Goal: Information Seeking & Learning: Find specific fact

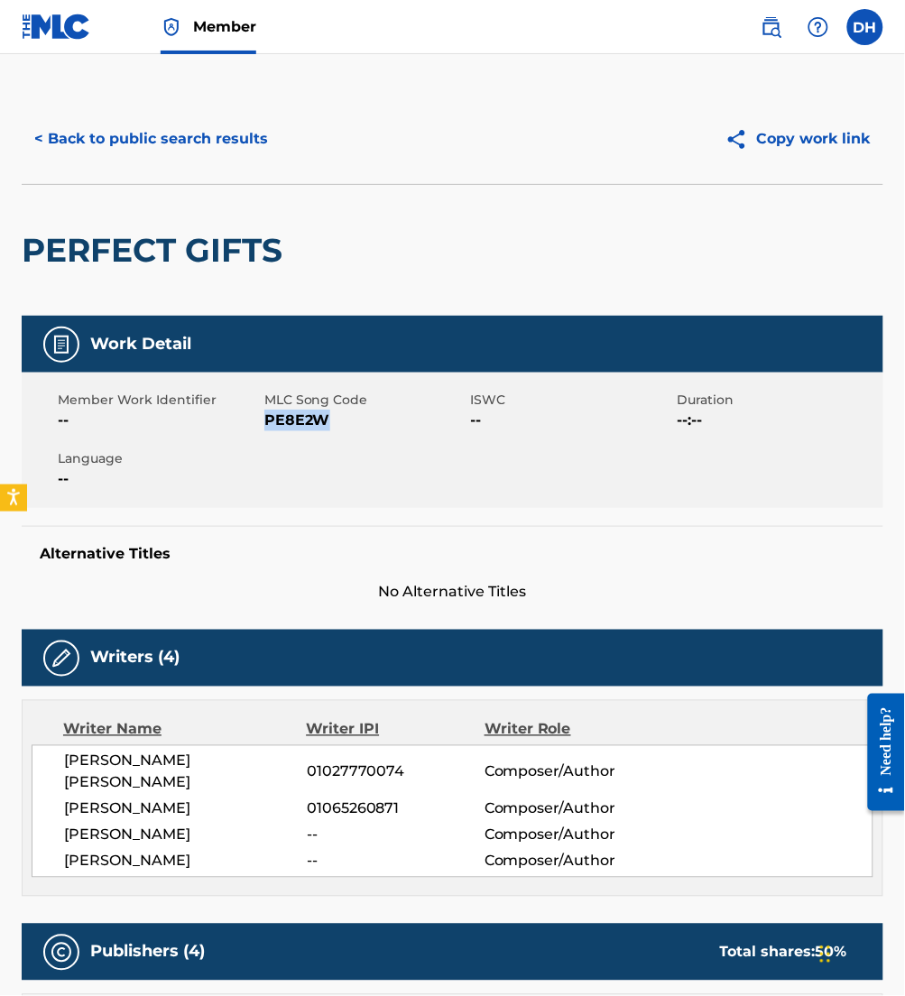
click at [166, 125] on button "< Back to public search results" at bounding box center [151, 138] width 259 height 45
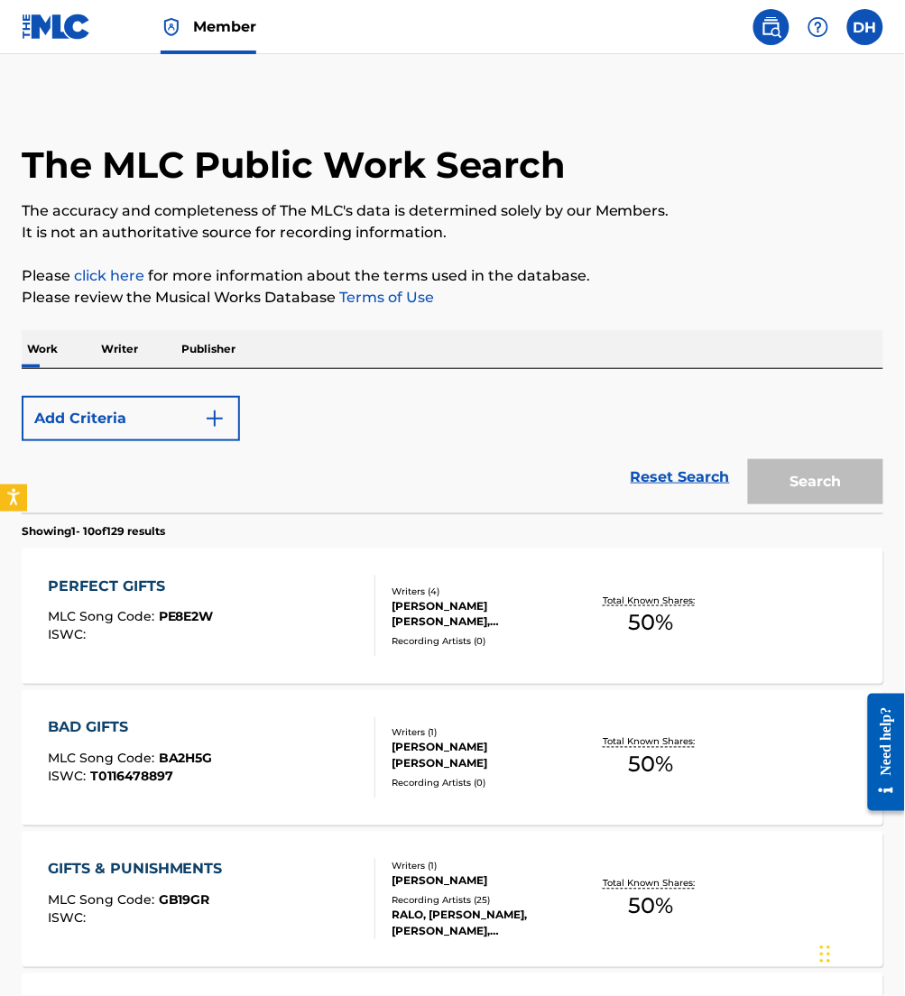
scroll to position [240, 0]
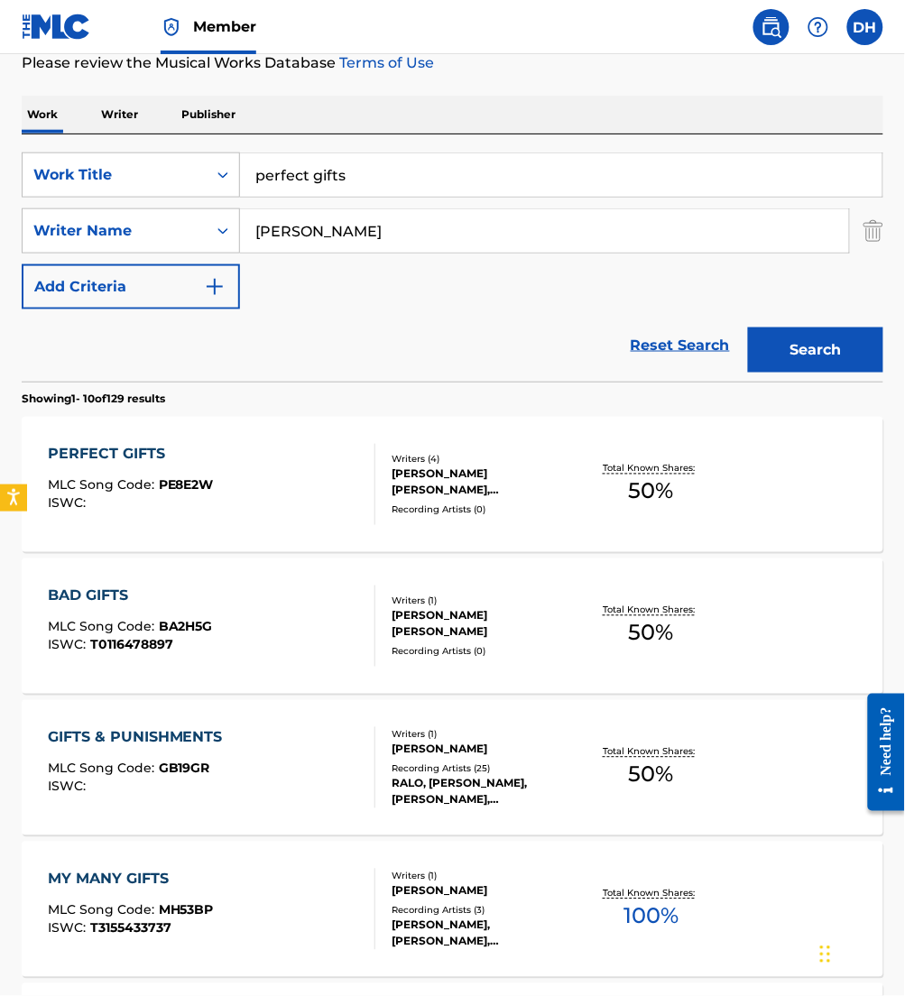
click at [69, 33] on img at bounding box center [56, 27] width 69 height 26
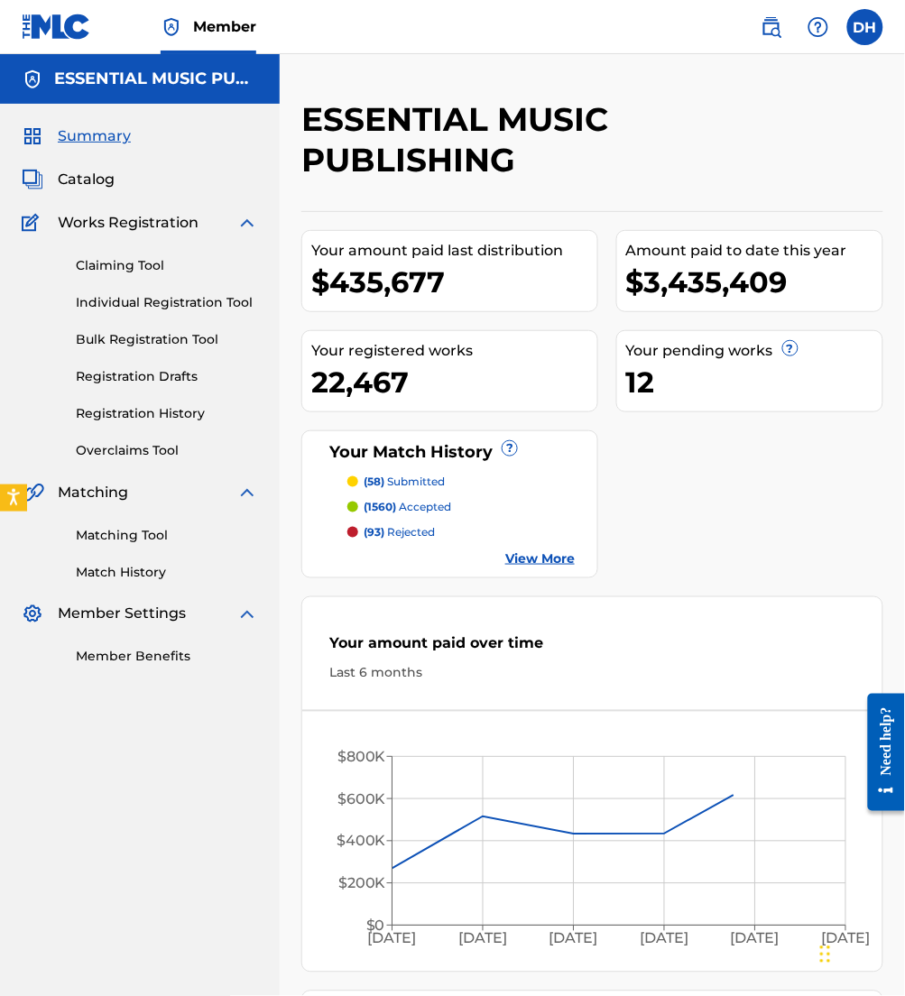
click at [106, 190] on span "Catalog" at bounding box center [86, 180] width 57 height 22
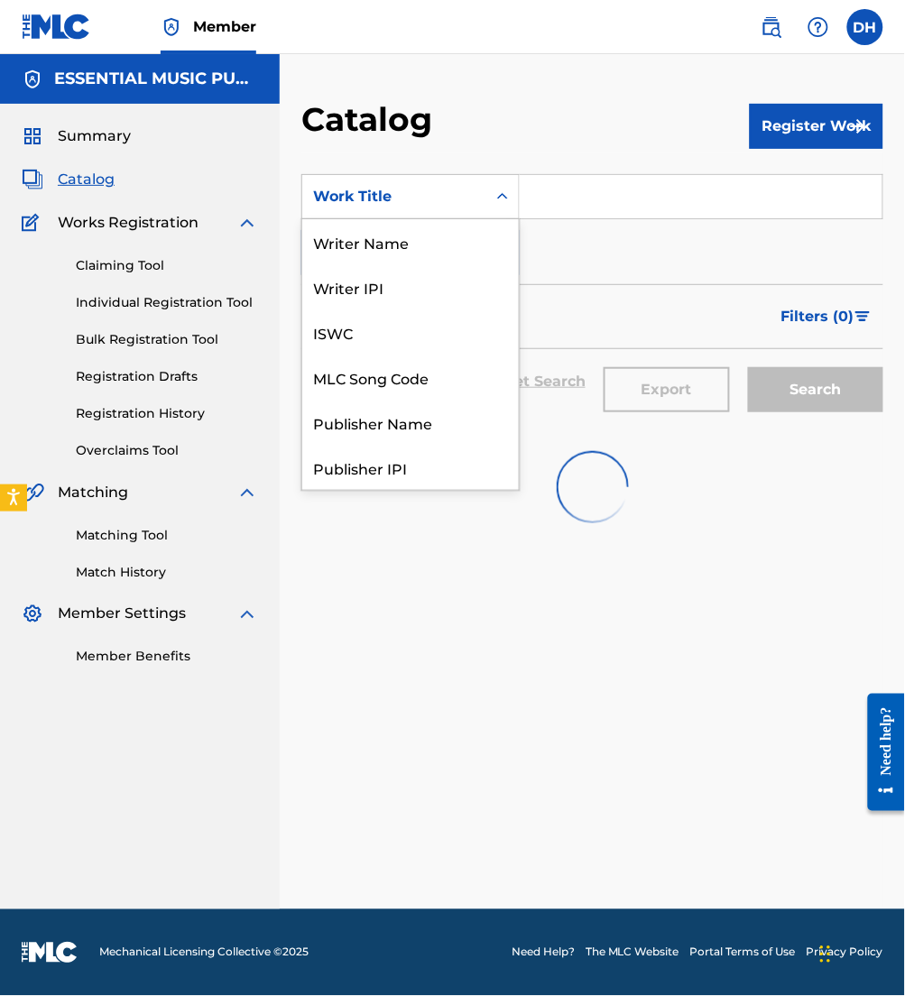
click at [463, 198] on div "Work Title" at bounding box center [394, 197] width 162 height 22
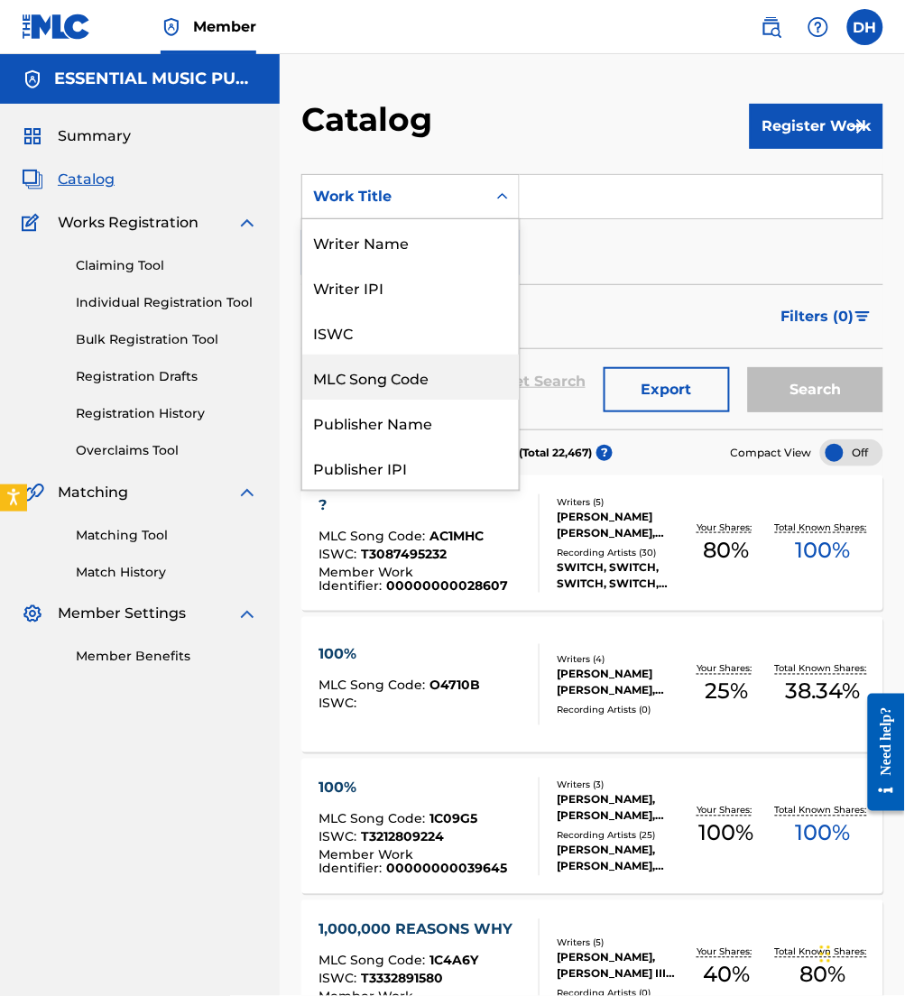
click at [416, 368] on div "MLC Song Code" at bounding box center [410, 377] width 217 height 45
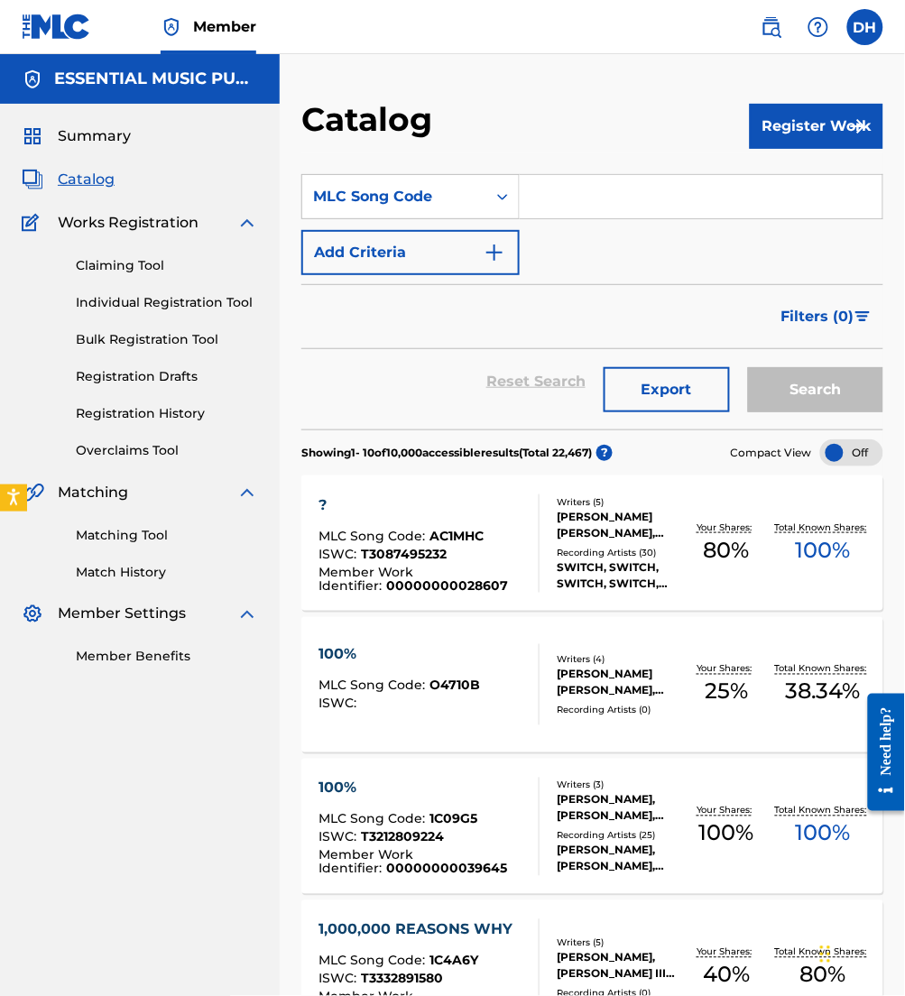
click at [645, 207] on input "Search Form" at bounding box center [701, 196] width 363 height 43
paste input "W550J7"
type input "W550J7"
click at [748, 367] on button "Search" at bounding box center [815, 389] width 135 height 45
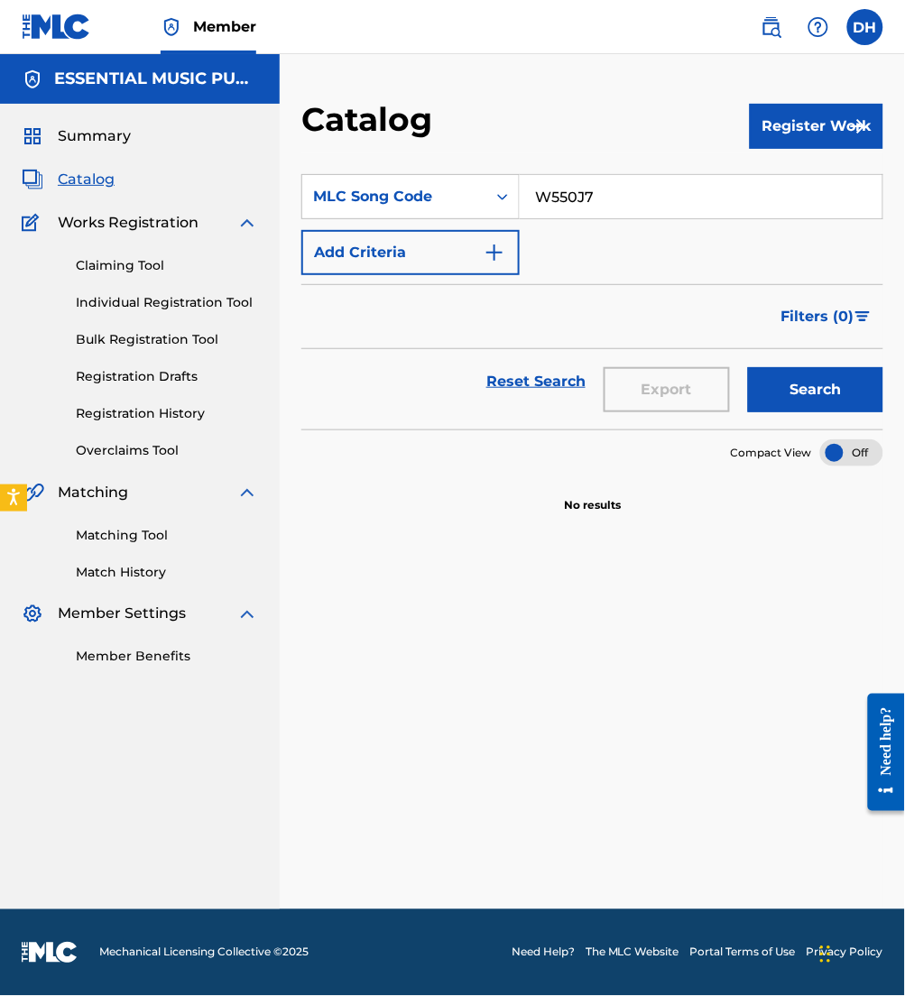
click at [541, 195] on input "W550J7" at bounding box center [701, 196] width 363 height 43
click at [748, 367] on button "Search" at bounding box center [815, 389] width 135 height 45
click at [113, 272] on link "Claiming Tool" at bounding box center [167, 265] width 182 height 19
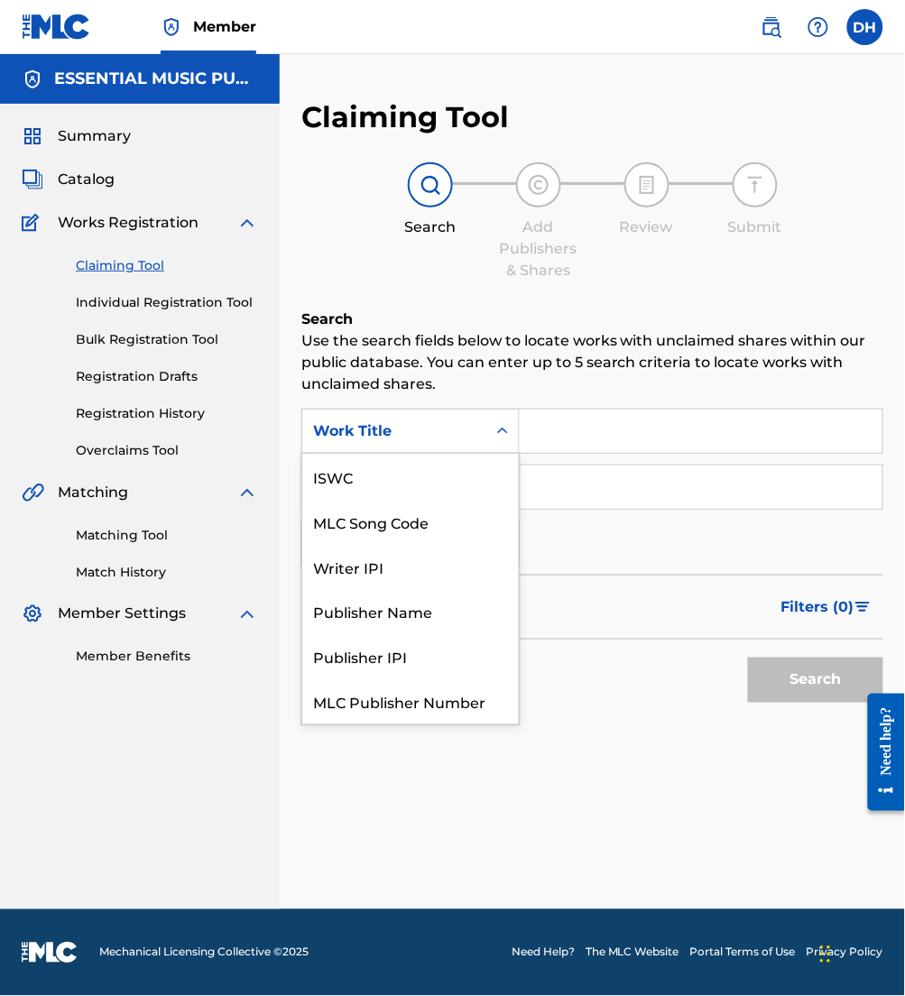
click at [496, 419] on div "Search Form" at bounding box center [502, 431] width 32 height 32
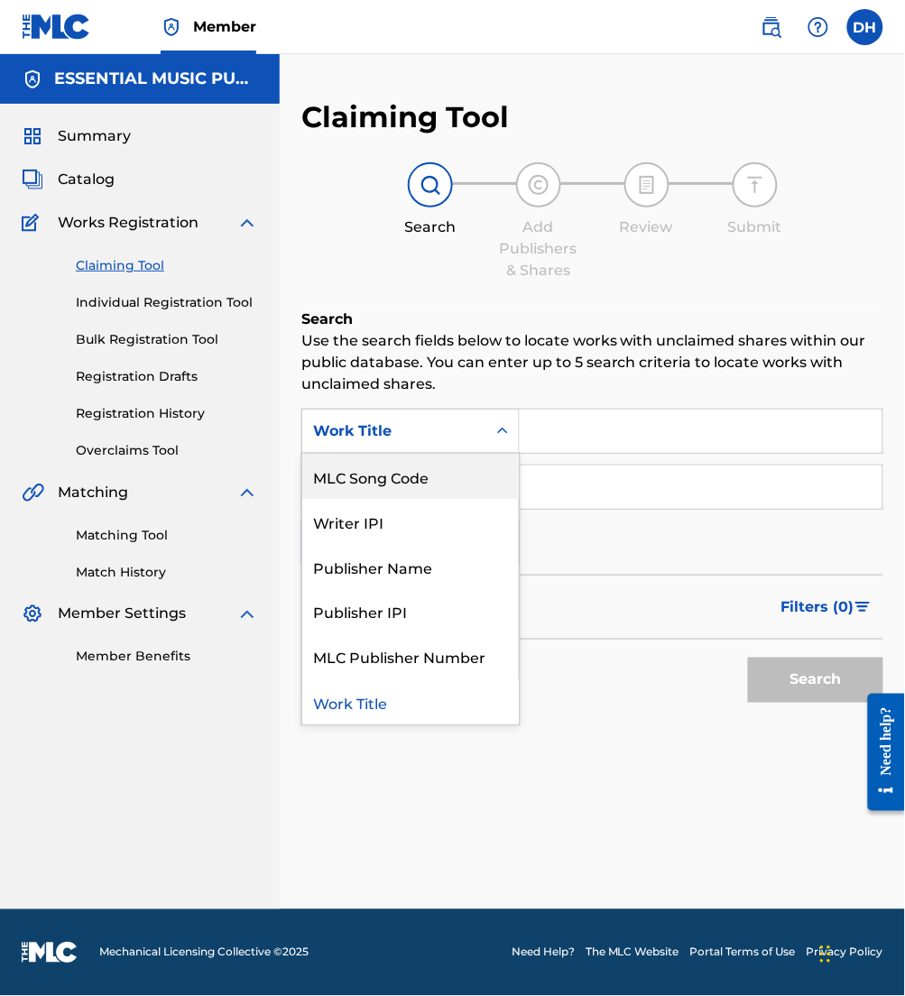
click at [473, 463] on div "MLC Song Code" at bounding box center [410, 476] width 217 height 45
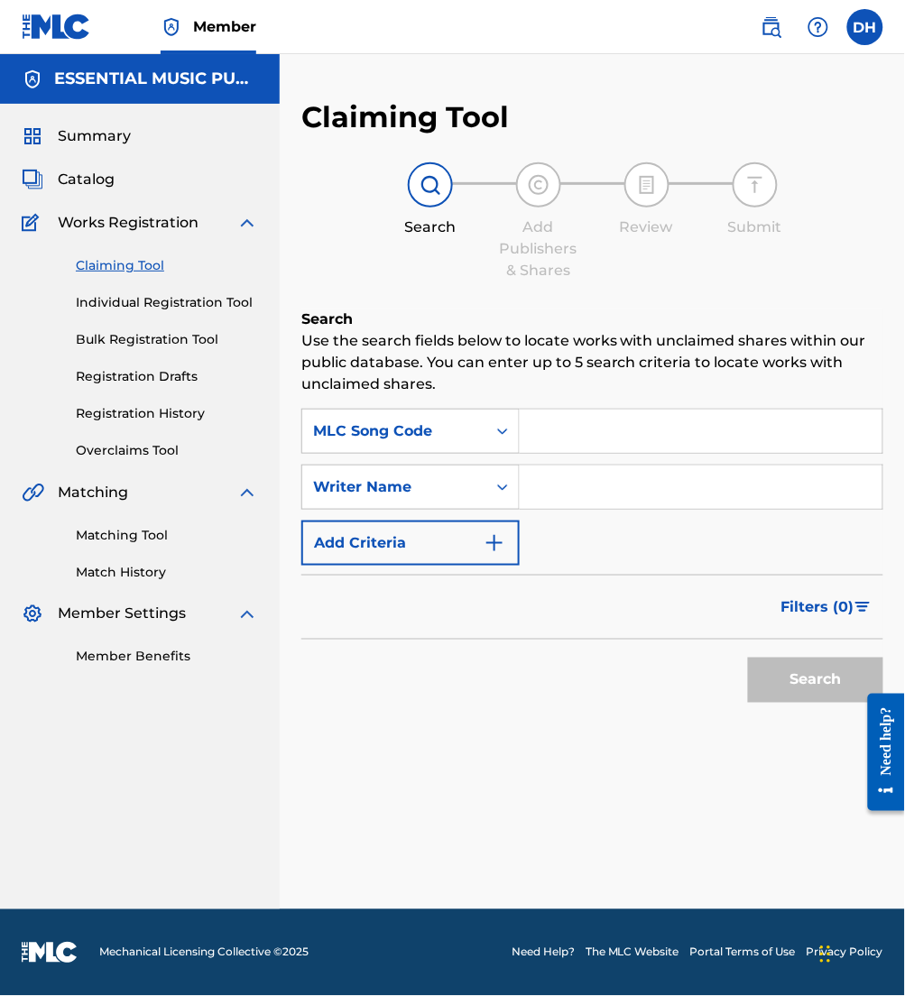
click at [584, 428] on input "Search Form" at bounding box center [701, 431] width 363 height 43
paste input "W550J7"
type input "W550J7"
click at [748, 658] on button "Search" at bounding box center [815, 680] width 135 height 45
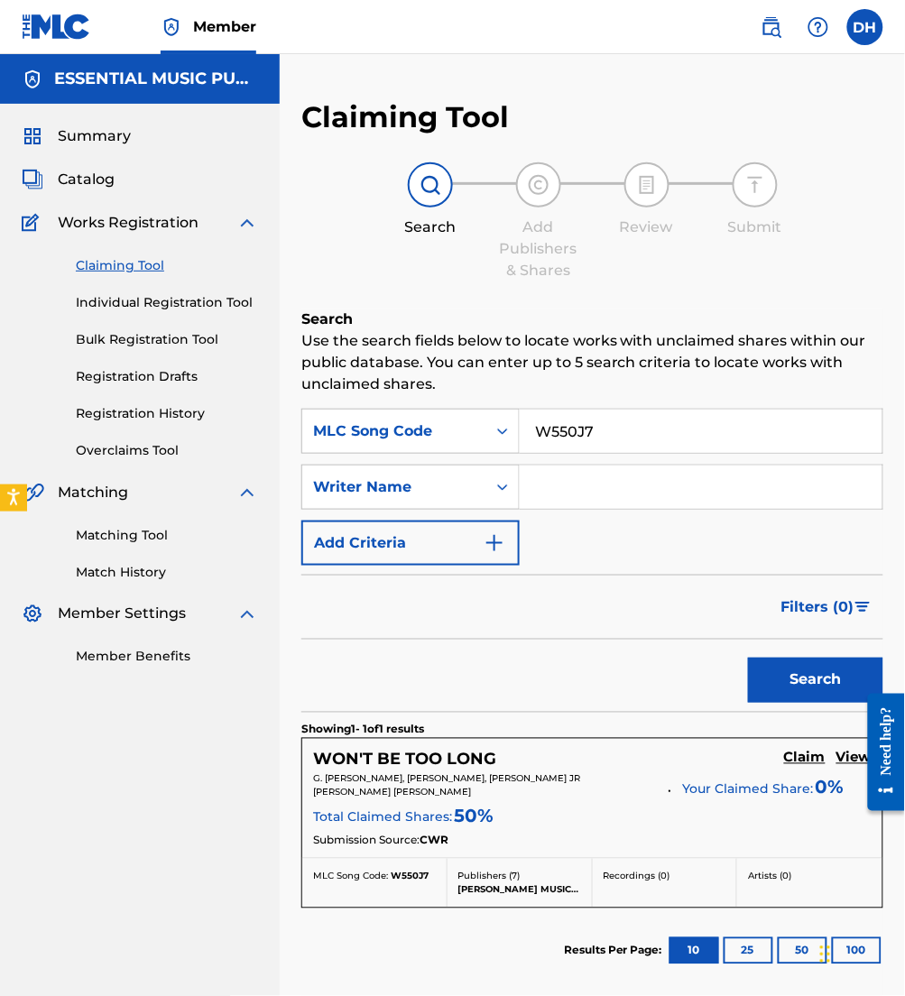
click at [805, 757] on h5 "Claim" at bounding box center [805, 758] width 42 height 17
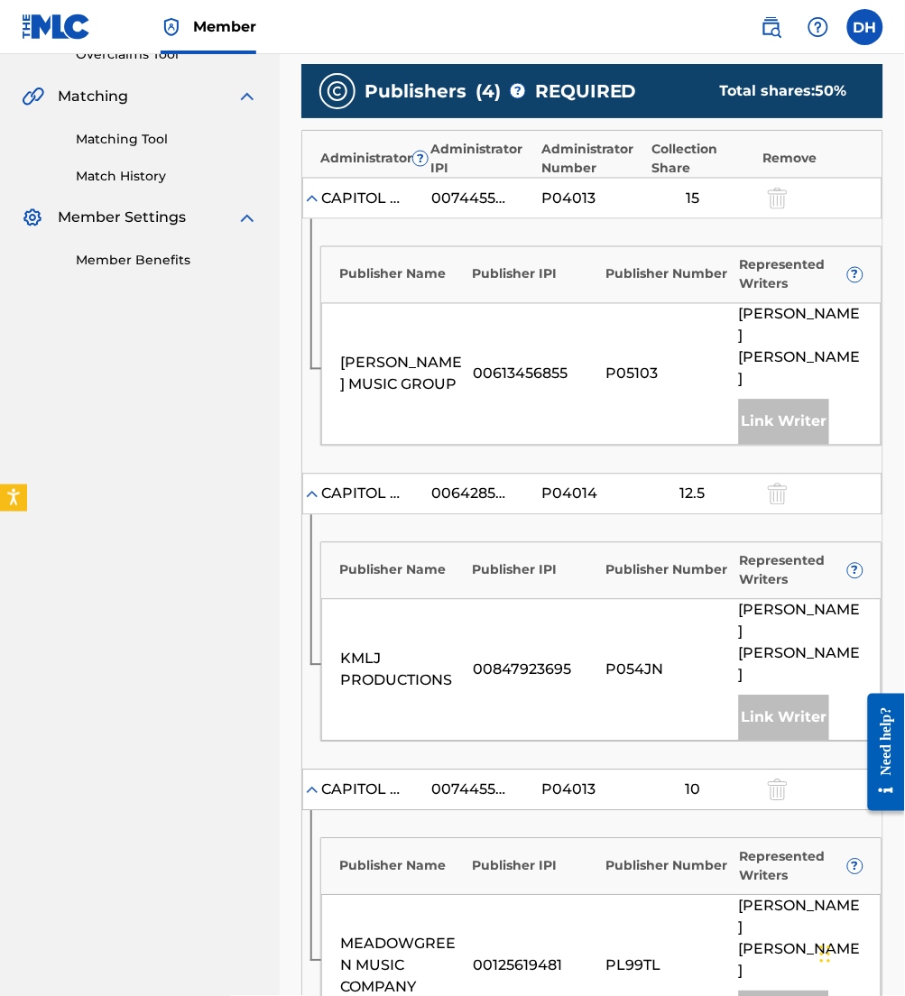
scroll to position [43, 0]
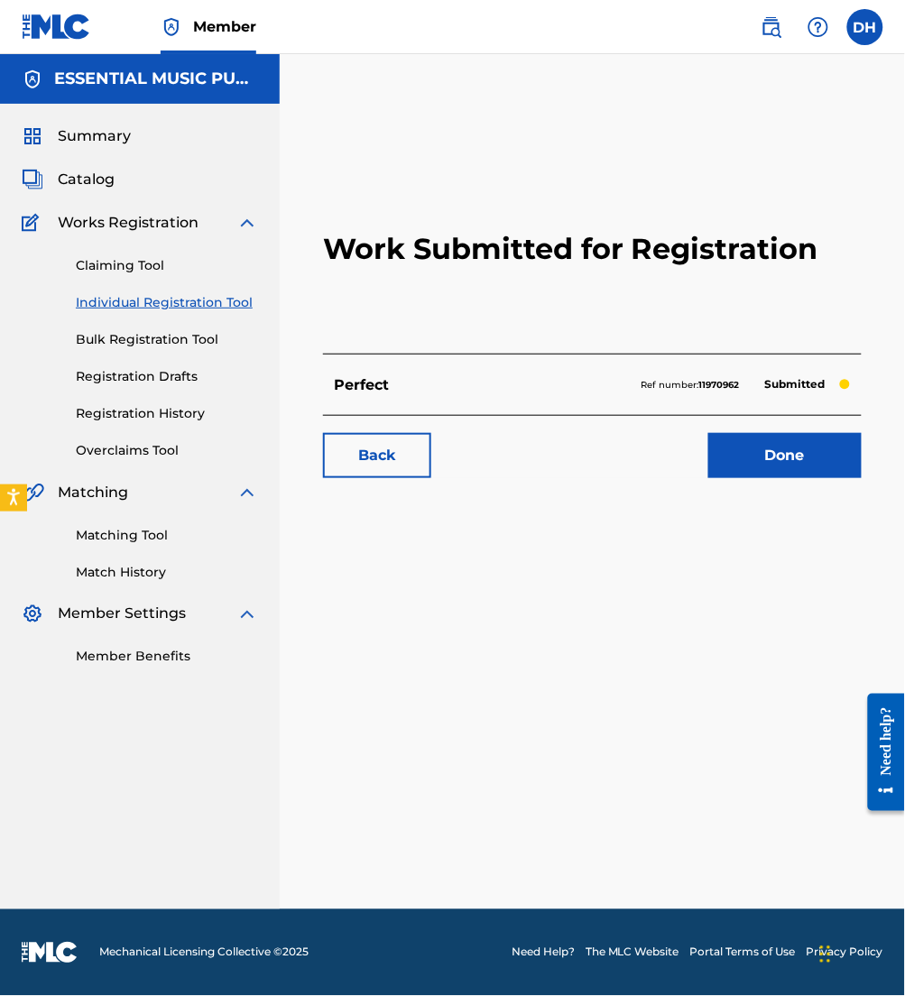
click at [773, 28] on img at bounding box center [772, 27] width 22 height 22
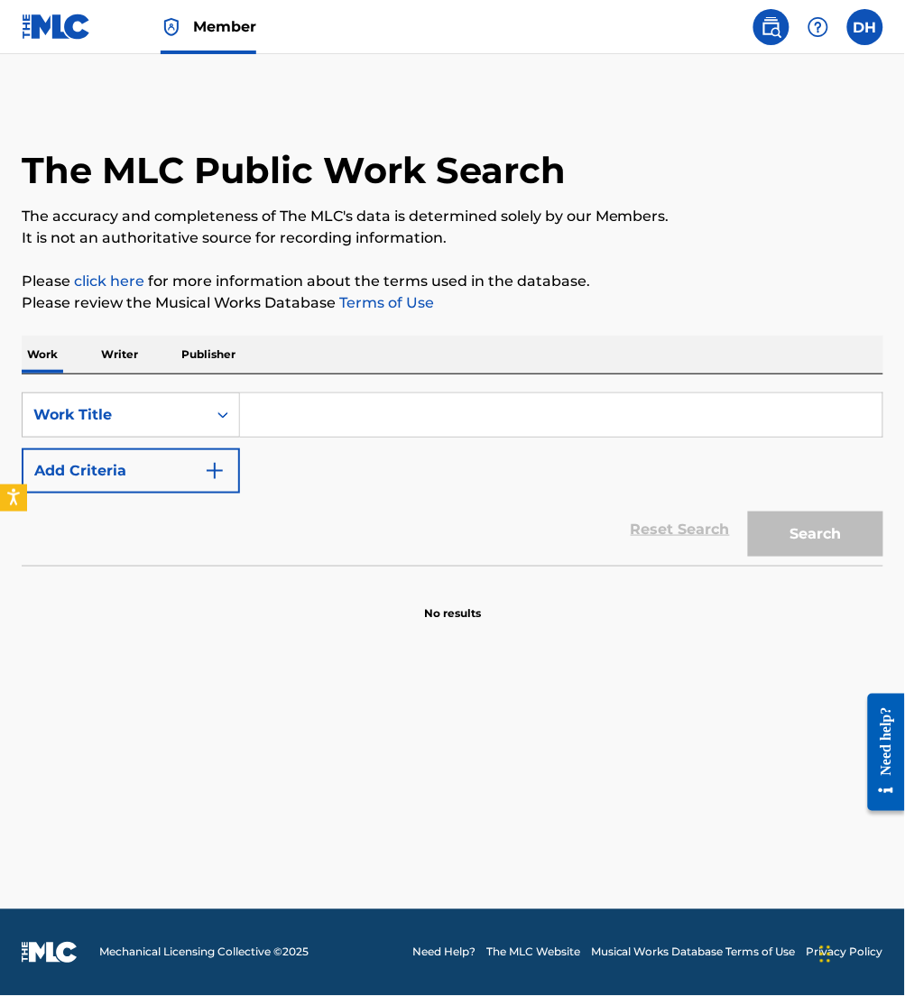
click at [388, 414] on input "Search Form" at bounding box center [561, 414] width 643 height 43
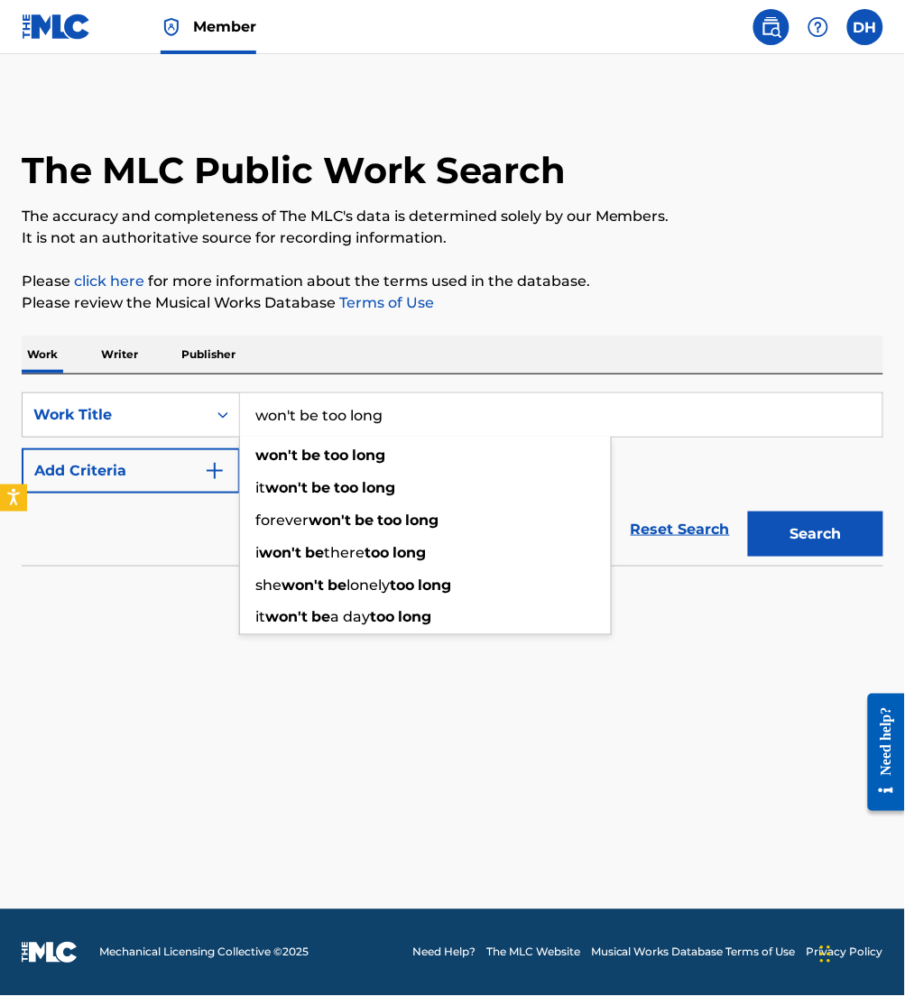
type input "won't be too long"
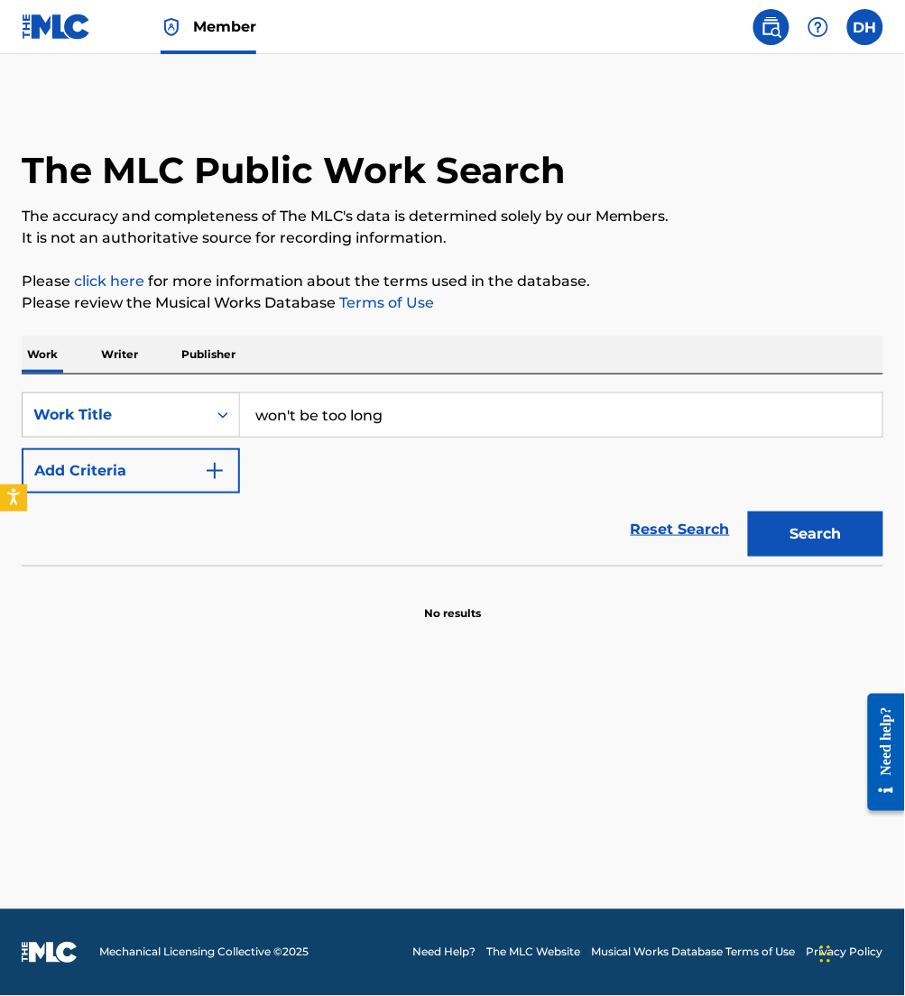
click at [157, 475] on button "Add Criteria" at bounding box center [131, 471] width 218 height 45
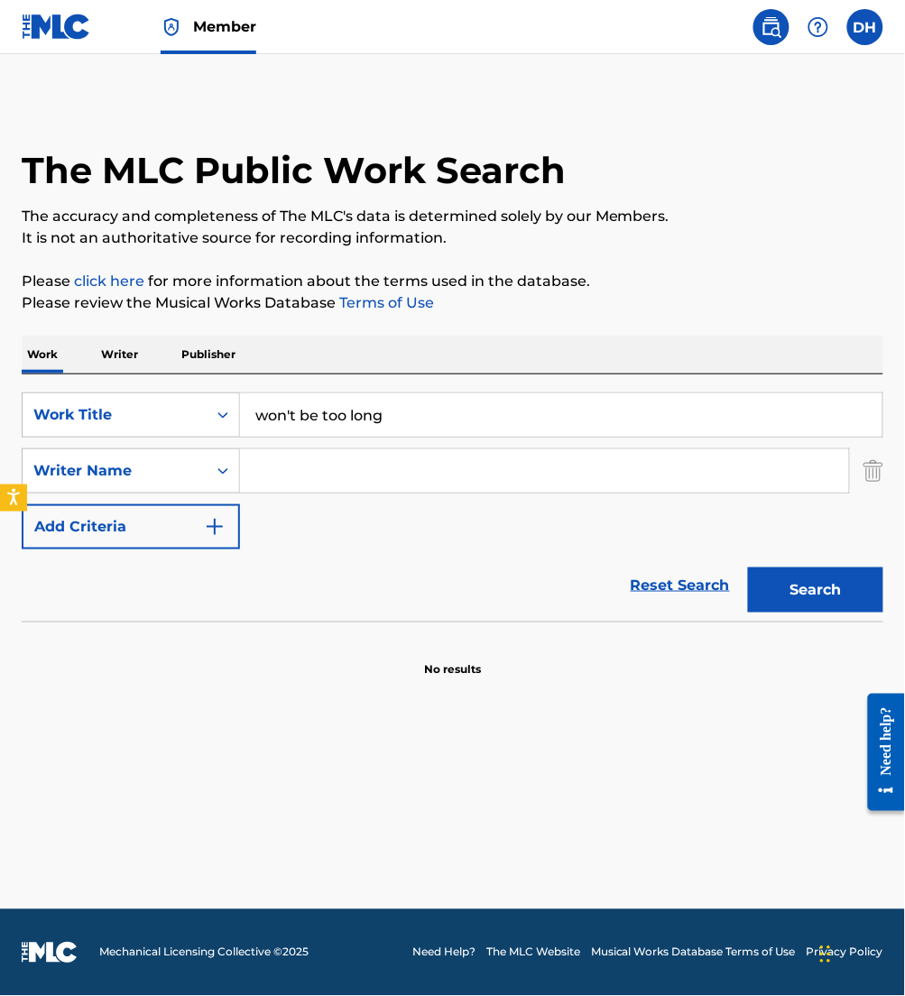
click at [420, 482] on input "Search Form" at bounding box center [544, 470] width 609 height 43
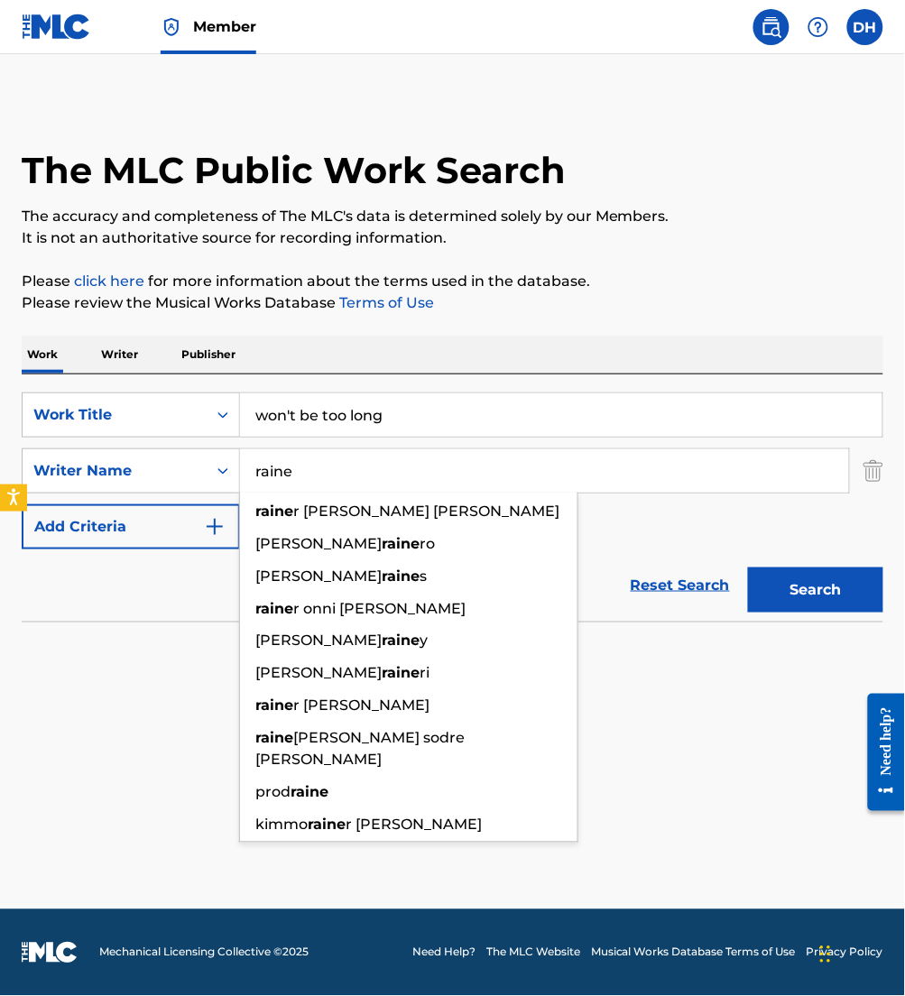
type input "raine"
click at [748, 568] on button "Search" at bounding box center [815, 590] width 135 height 45
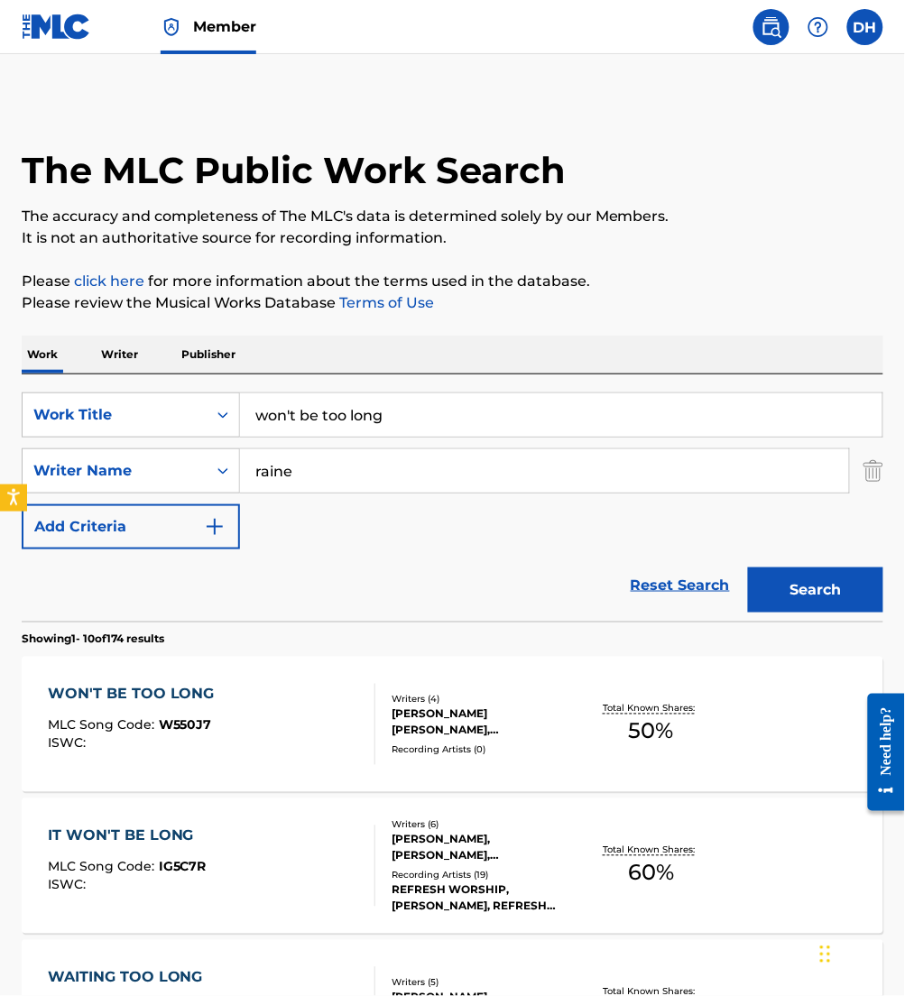
click at [300, 693] on div "WON'T BE TOO LONG MLC Song Code : W550J7 ISWC :" at bounding box center [212, 724] width 328 height 81
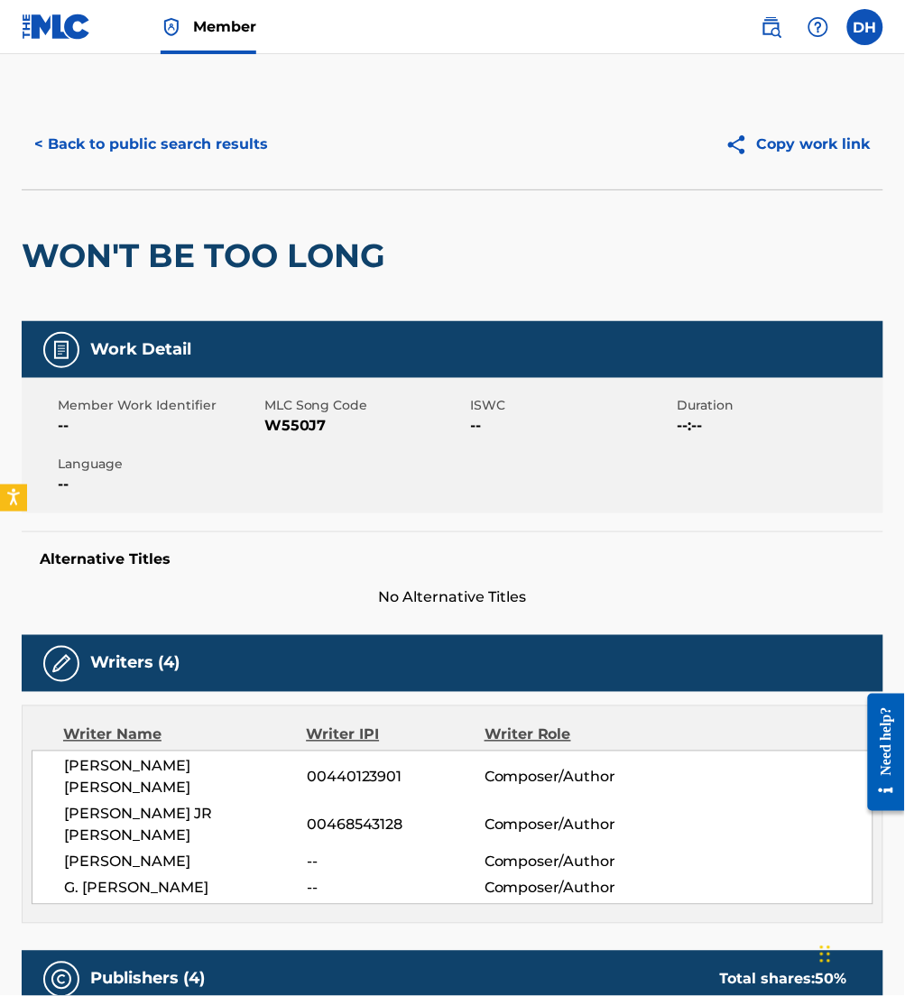
click at [177, 155] on button "< Back to public search results" at bounding box center [151, 144] width 259 height 45
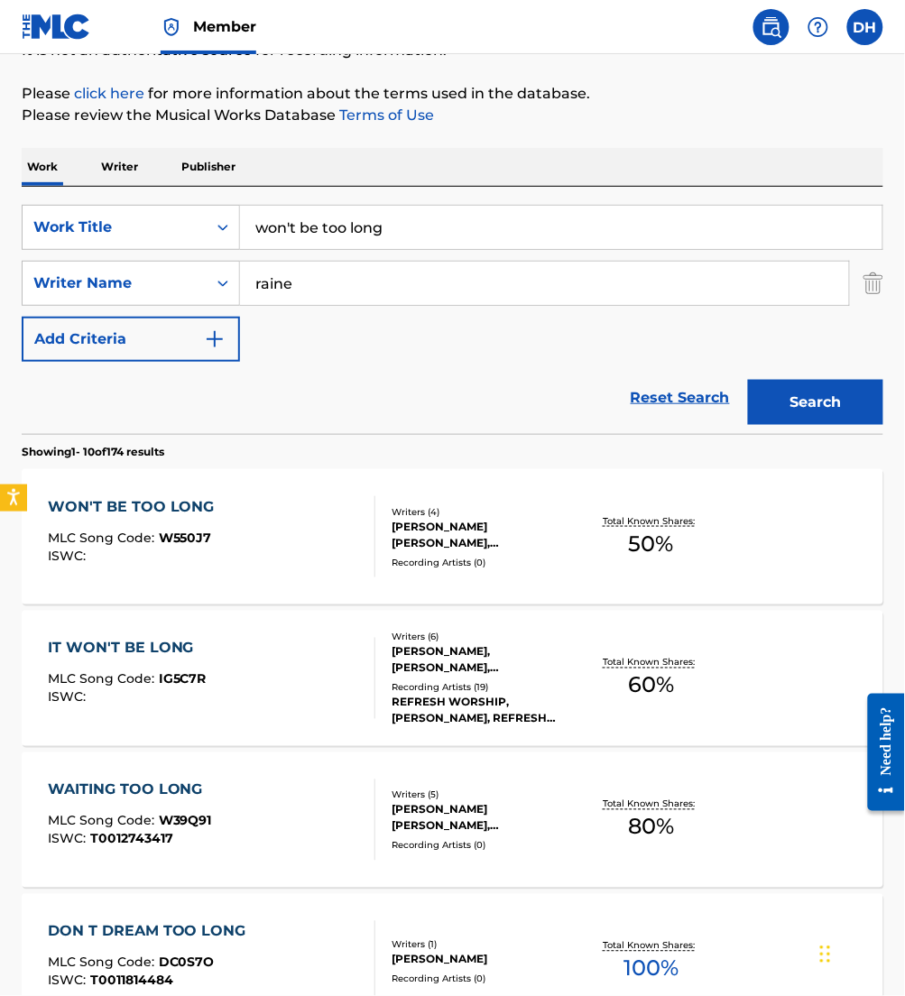
scroll to position [195, 0]
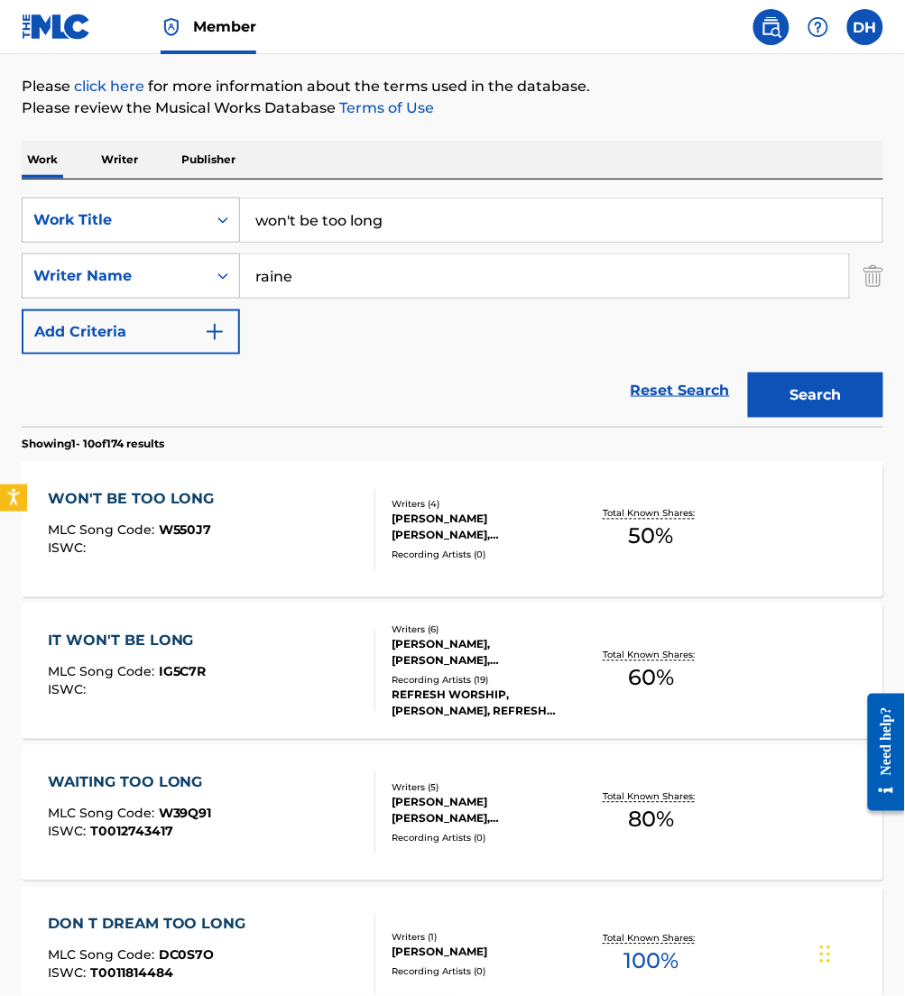
click at [322, 639] on div "IT WON'T BE LONG MLC Song Code : IG5C7R ISWC :" at bounding box center [212, 671] width 328 height 81
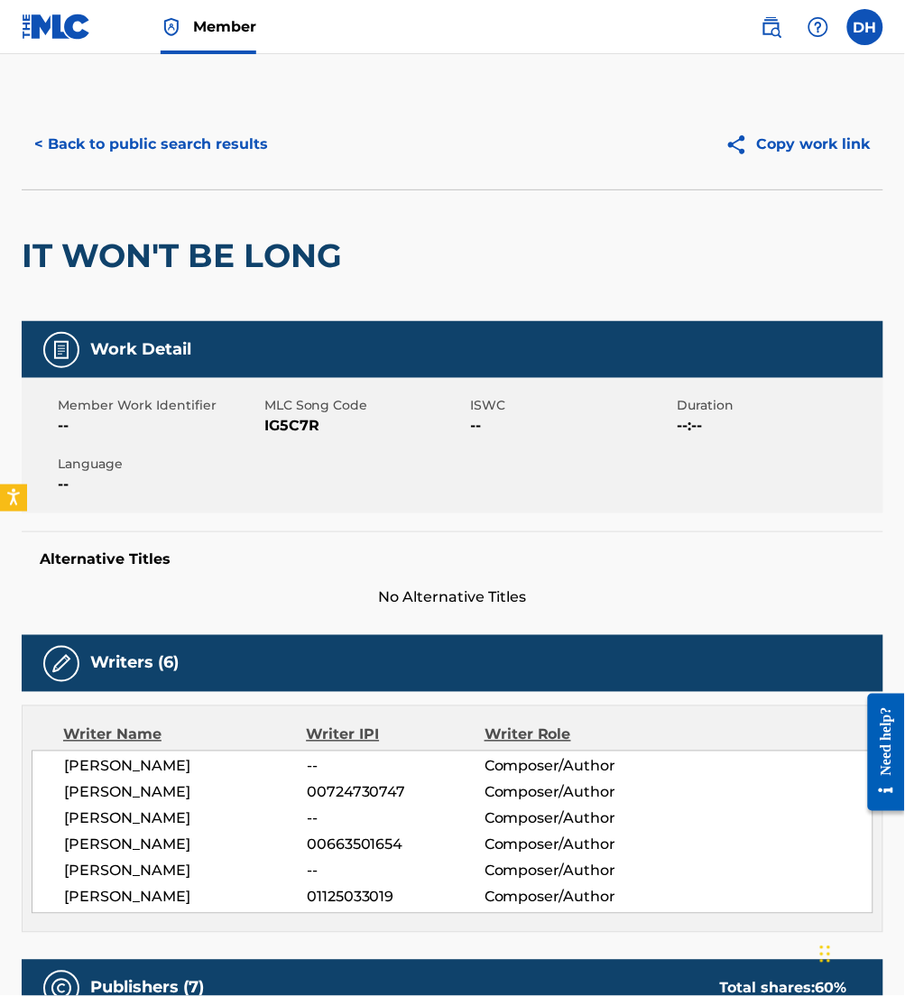
click at [119, 143] on button "< Back to public search results" at bounding box center [151, 144] width 259 height 45
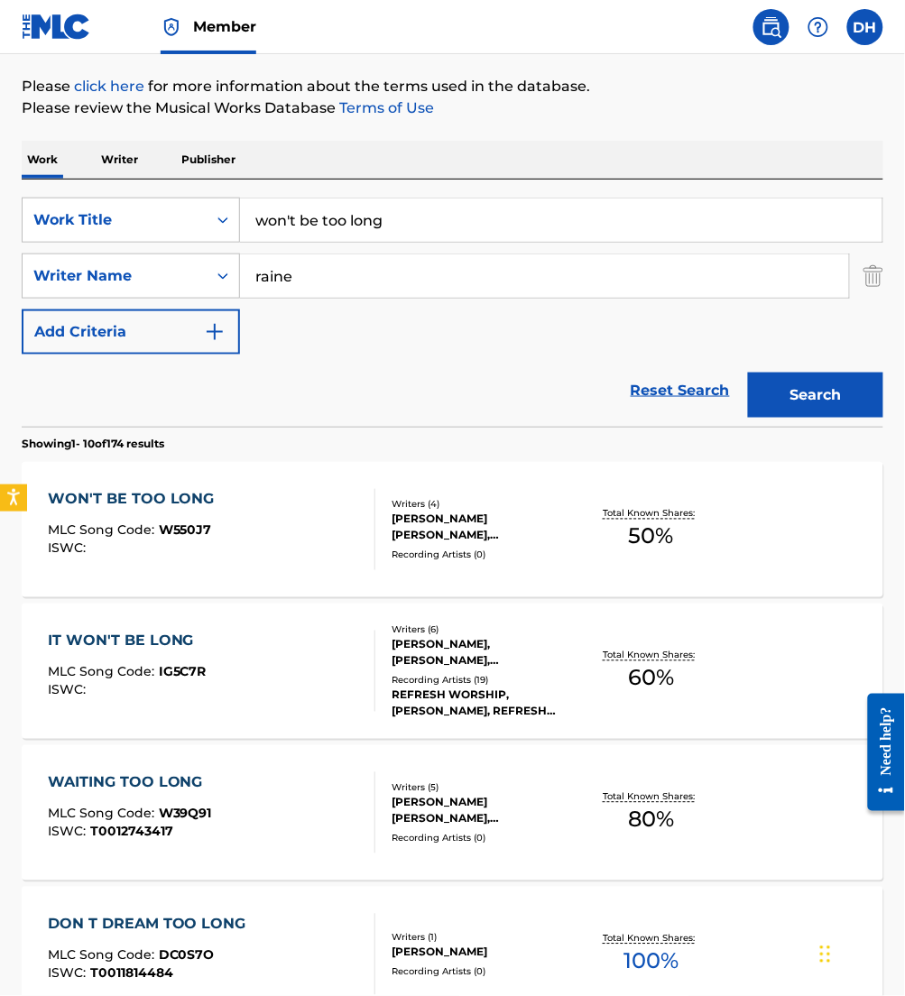
click at [285, 532] on div "WON'T BE TOO LONG MLC Song Code : W550J7 ISWC :" at bounding box center [212, 529] width 328 height 81
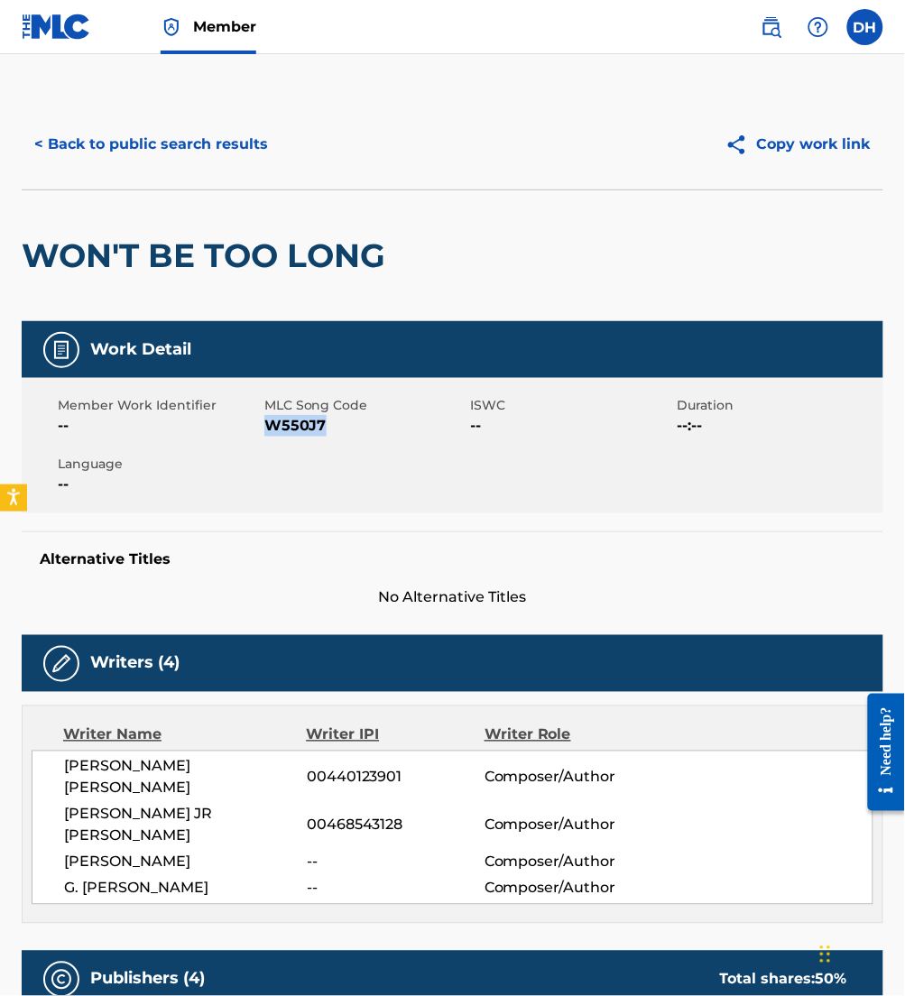
drag, startPoint x: 269, startPoint y: 426, endPoint x: 341, endPoint y: 426, distance: 72.2
click at [341, 426] on span "W550J7" at bounding box center [365, 426] width 202 height 22
copy span "W550J7"
click at [132, 134] on button "< Back to public search results" at bounding box center [151, 144] width 259 height 45
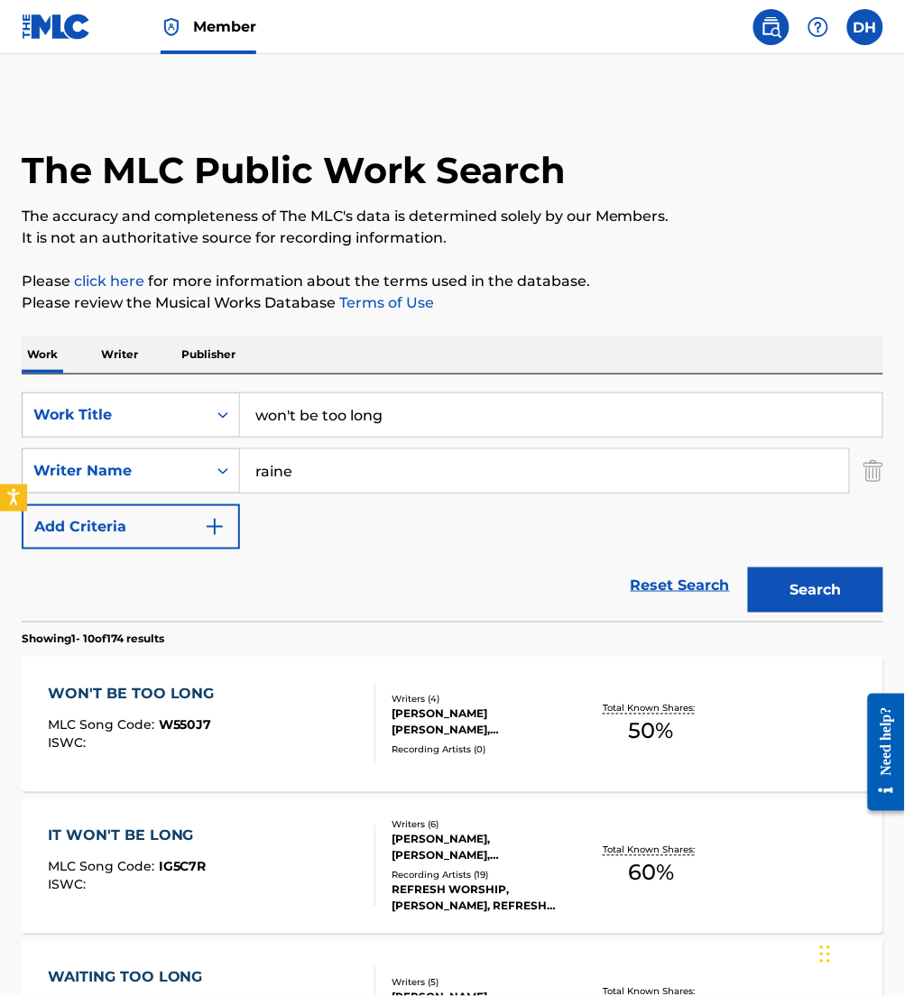
scroll to position [195, 0]
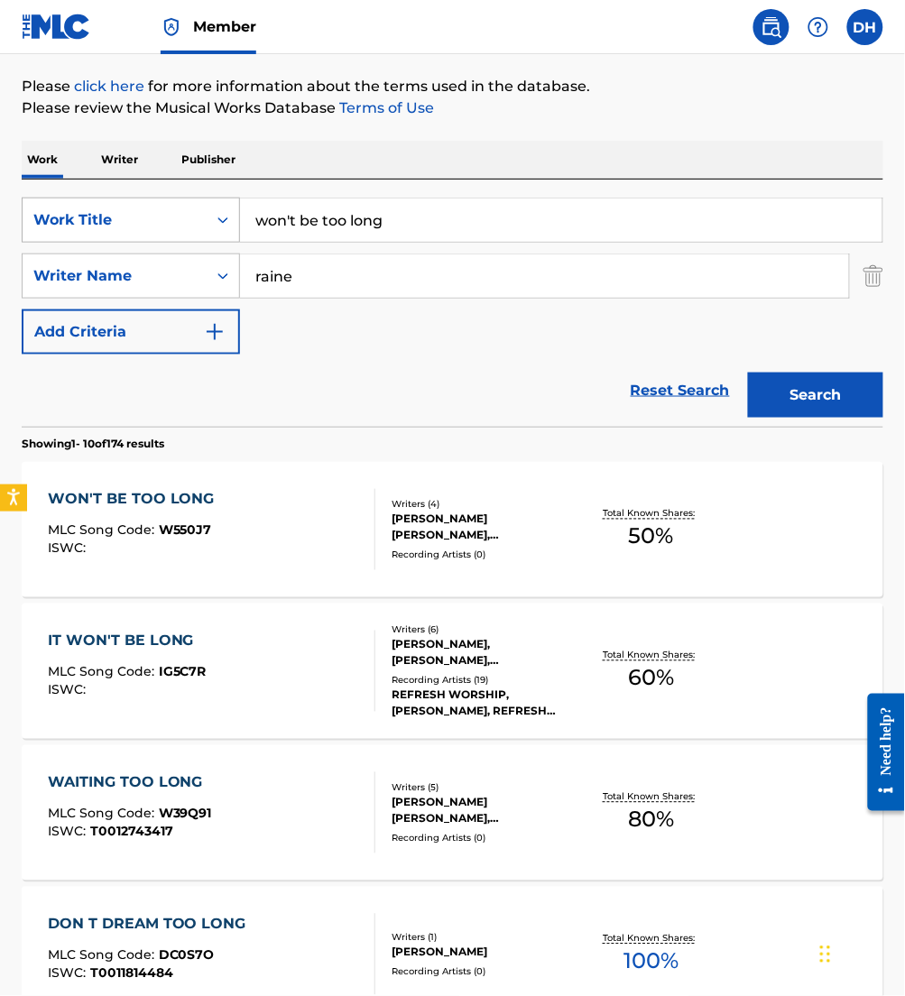
click at [169, 215] on div "Work Title" at bounding box center [114, 220] width 162 height 22
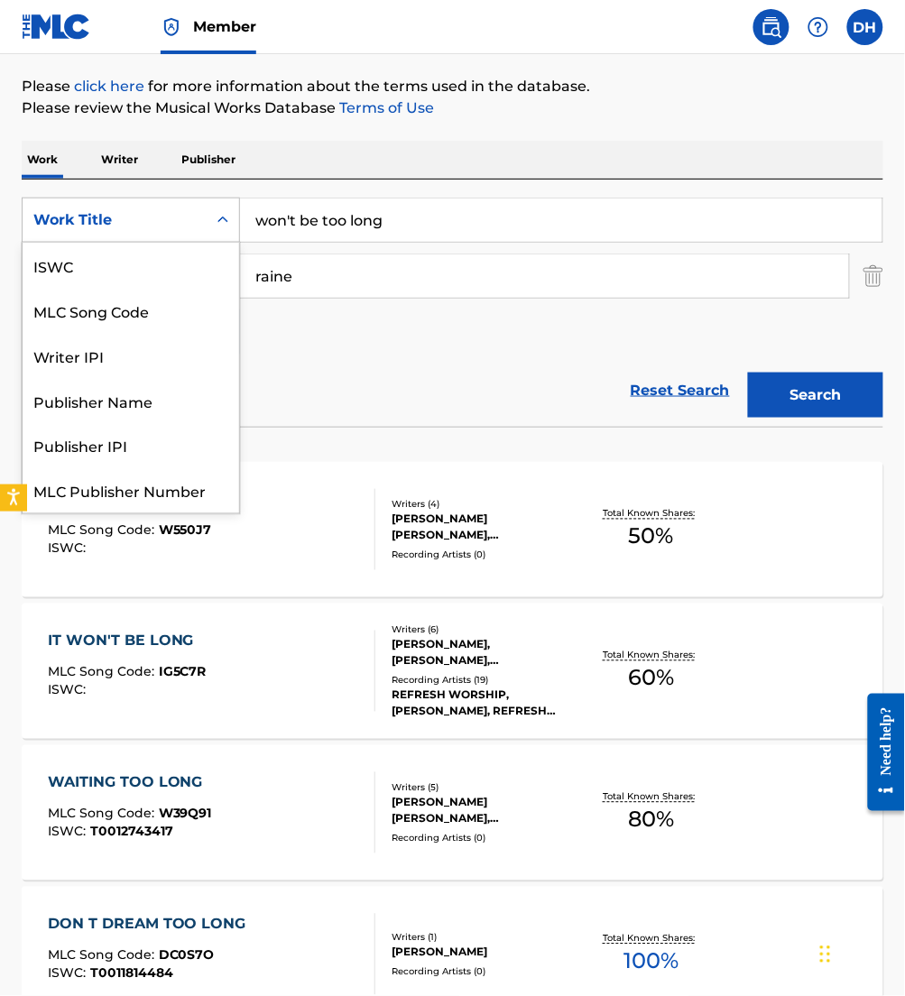
scroll to position [45, 0]
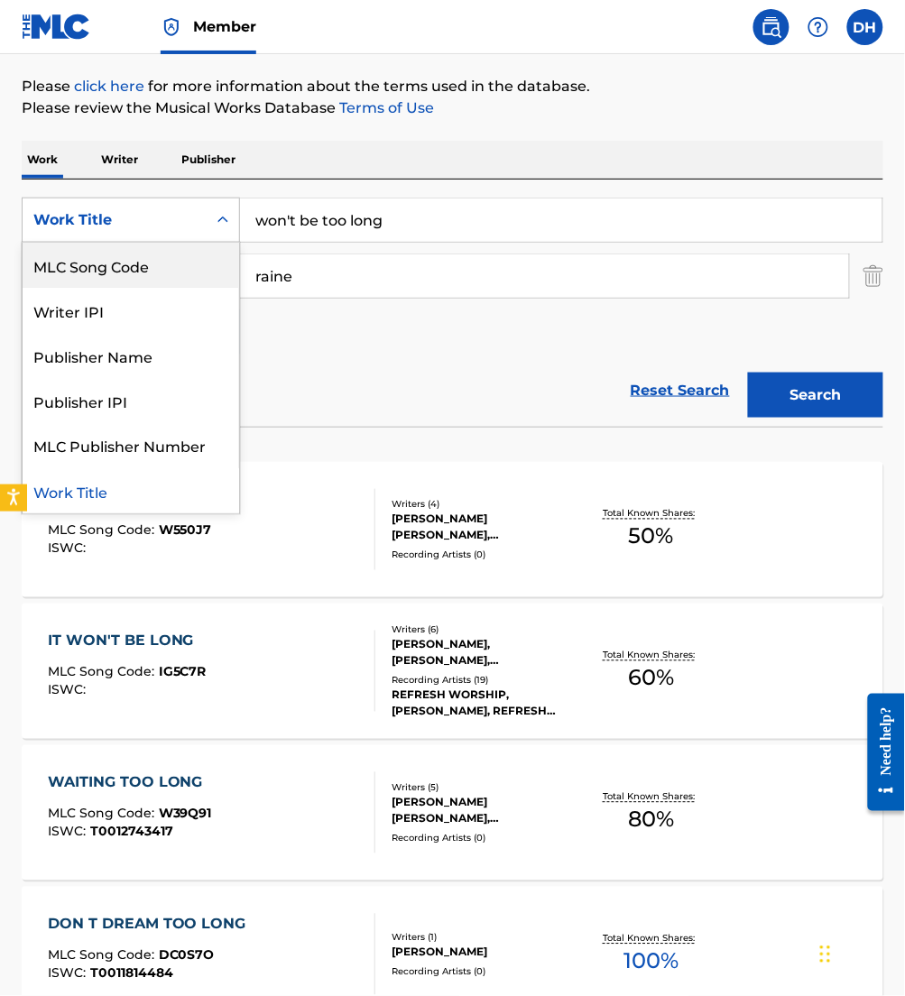
click at [166, 257] on div "MLC Song Code" at bounding box center [131, 265] width 217 height 45
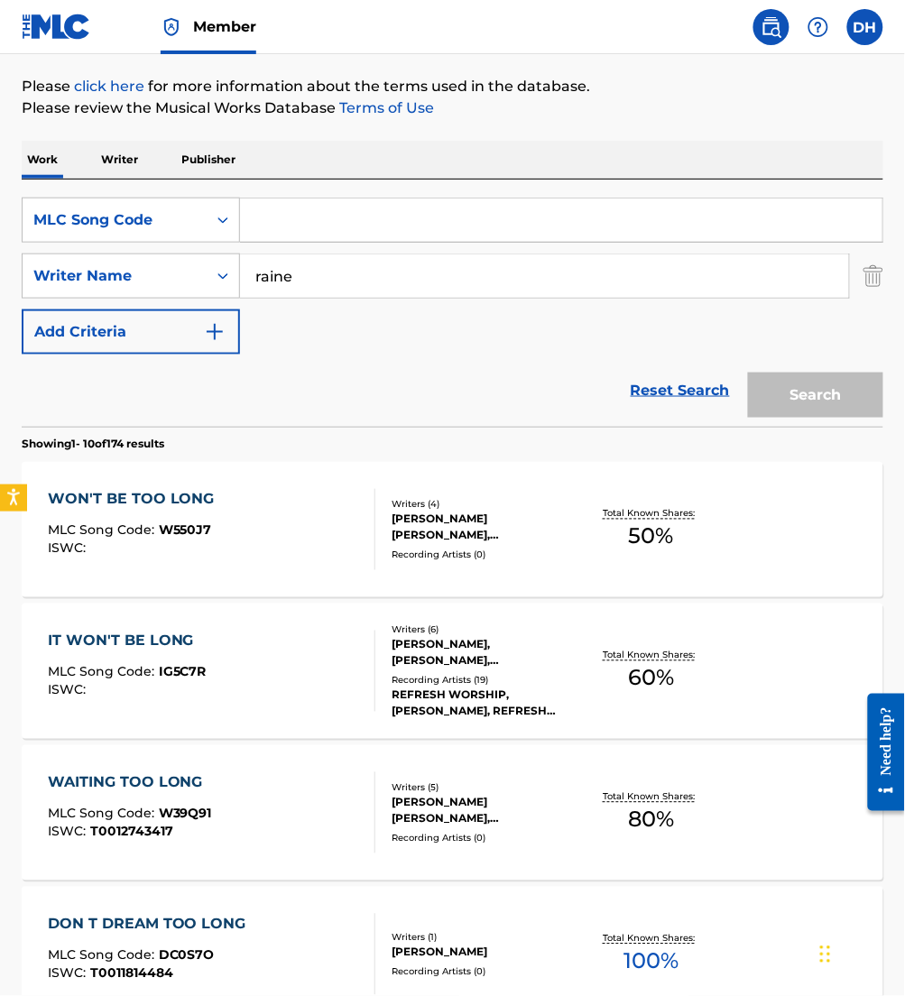
click at [312, 229] on input "Search Form" at bounding box center [561, 220] width 643 height 43
paste input "SD625S"
type input "SD625S"
click at [858, 275] on div "SearchWithCriteria2d08fd73-cd71-46b0-a11c-16b1304ef534 Writer Name raine" at bounding box center [453, 276] width 862 height 45
click at [870, 290] on img "Search Form" at bounding box center [874, 276] width 20 height 45
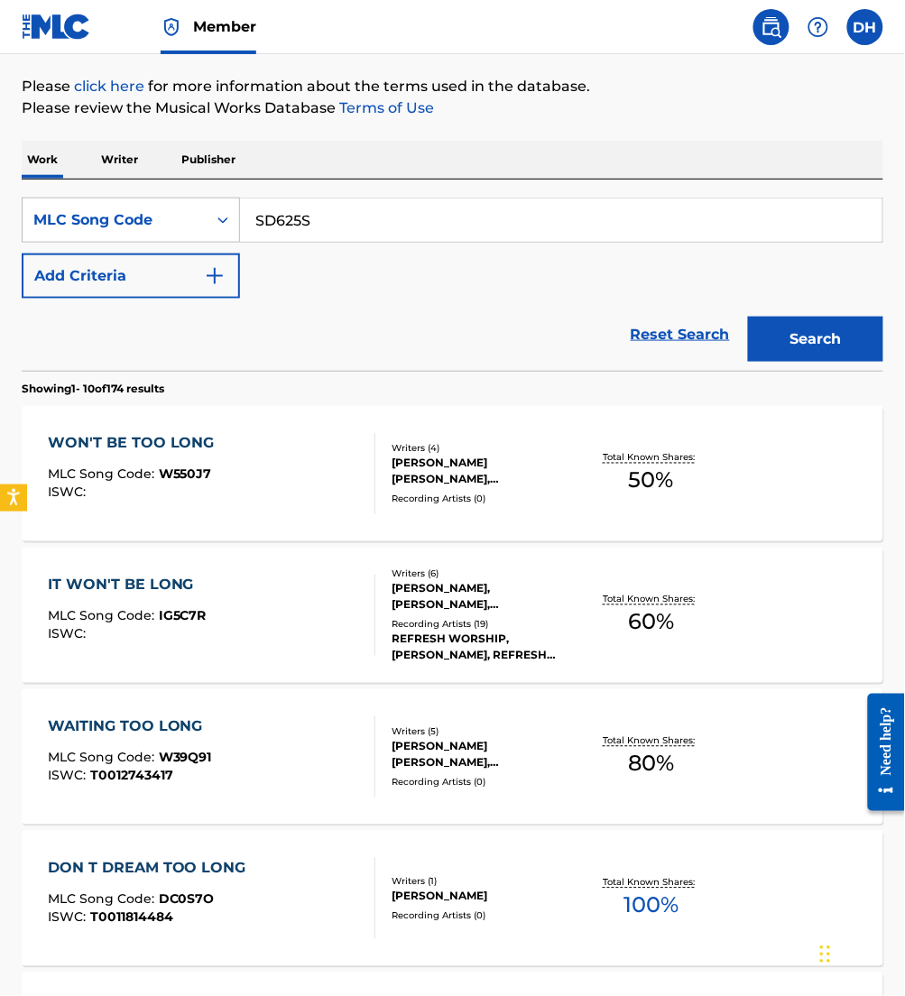
click at [837, 355] on button "Search" at bounding box center [815, 339] width 135 height 45
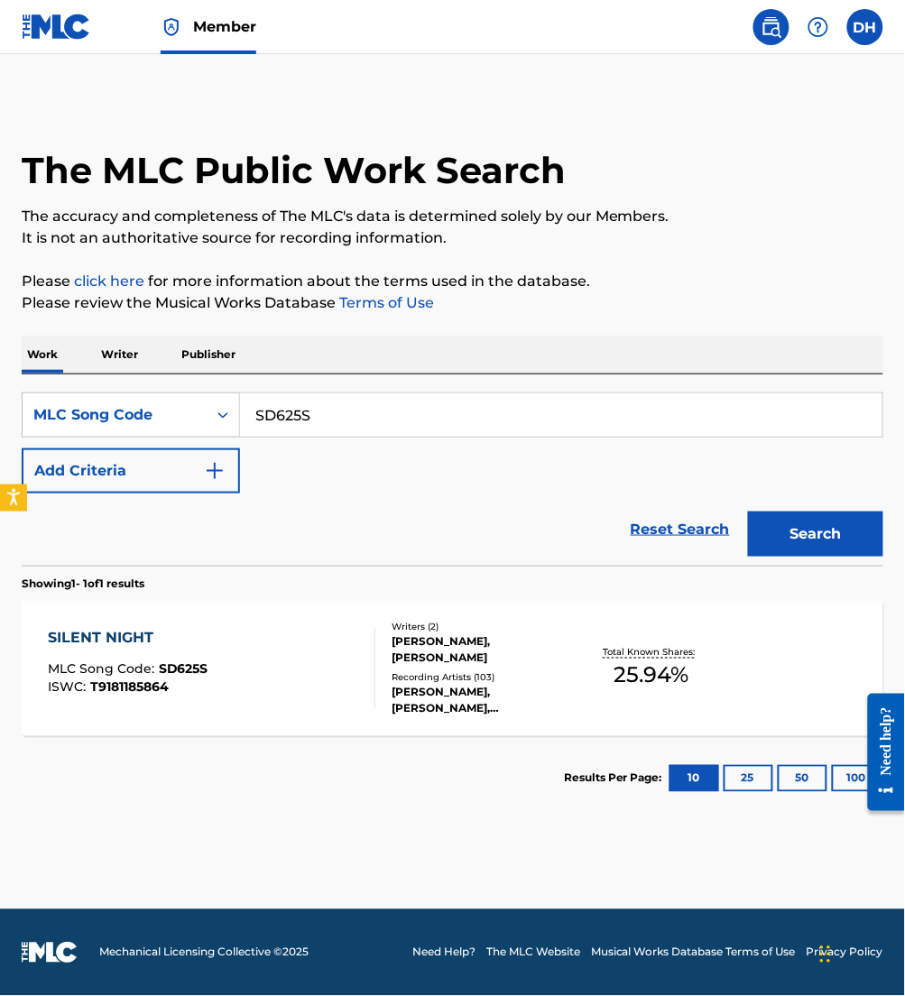
click at [466, 675] on div "Recording Artists ( 103 )" at bounding box center [487, 678] width 188 height 14
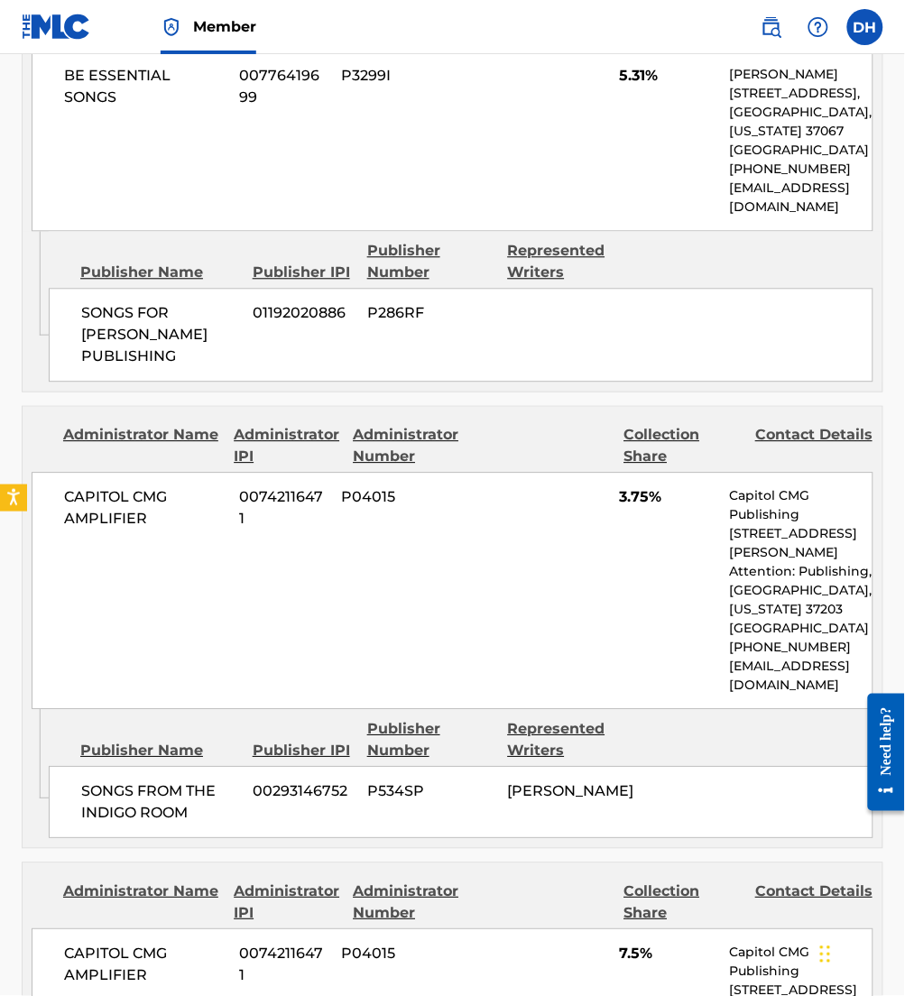
scroll to position [1658, 0]
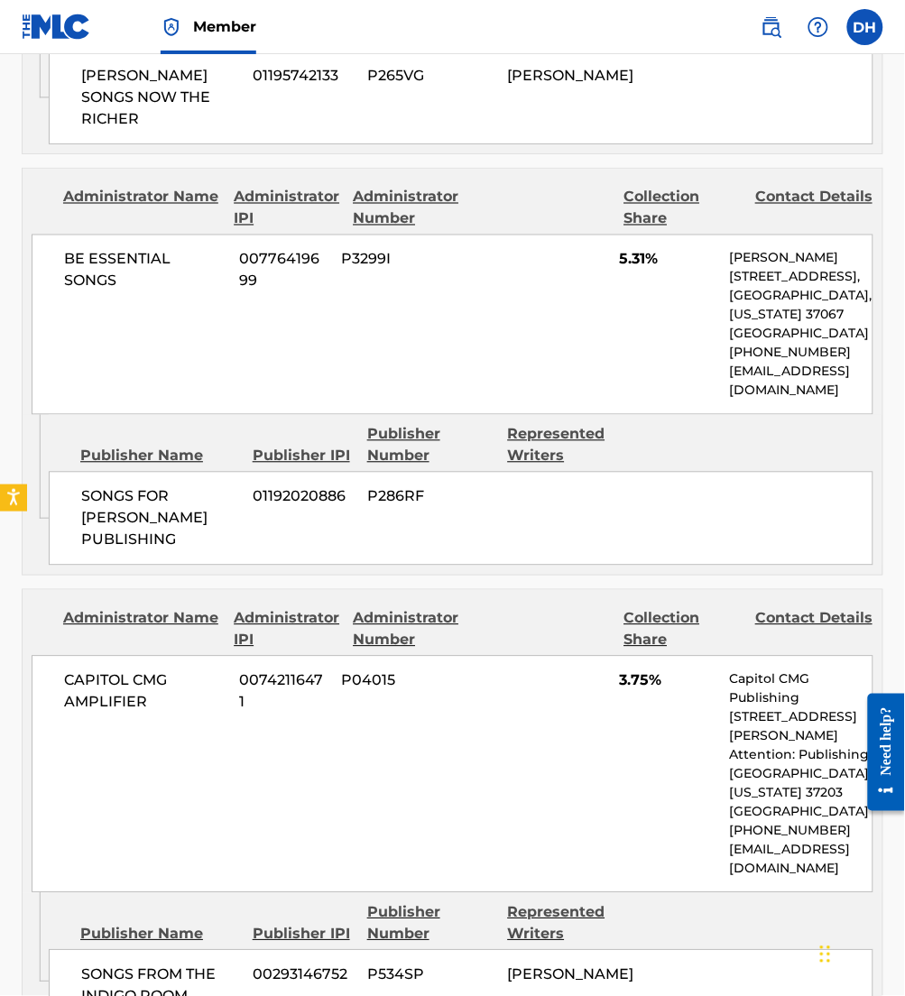
click at [534, 556] on div "Publishers (5) Total shares: 25.94 % Administrator Name Administrator IPI Admin…" at bounding box center [453, 343] width 862 height 2291
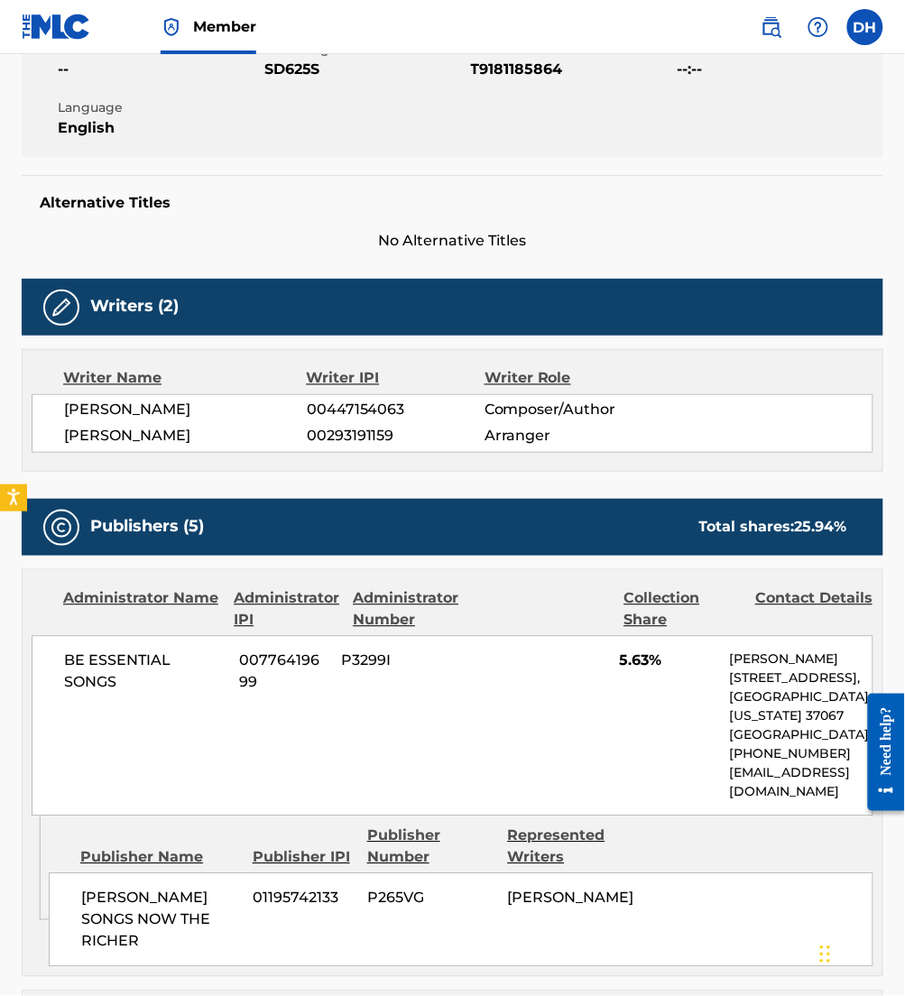
scroll to position [0, 0]
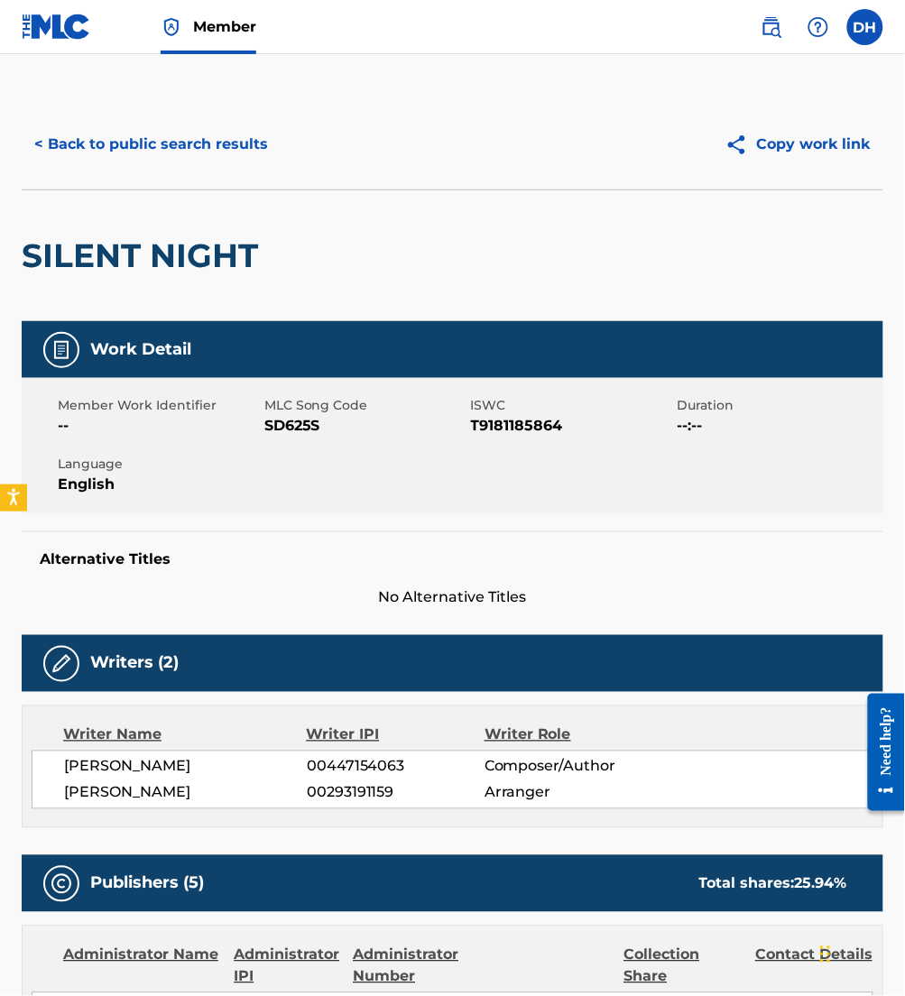
click at [196, 154] on button "< Back to public search results" at bounding box center [151, 144] width 259 height 45
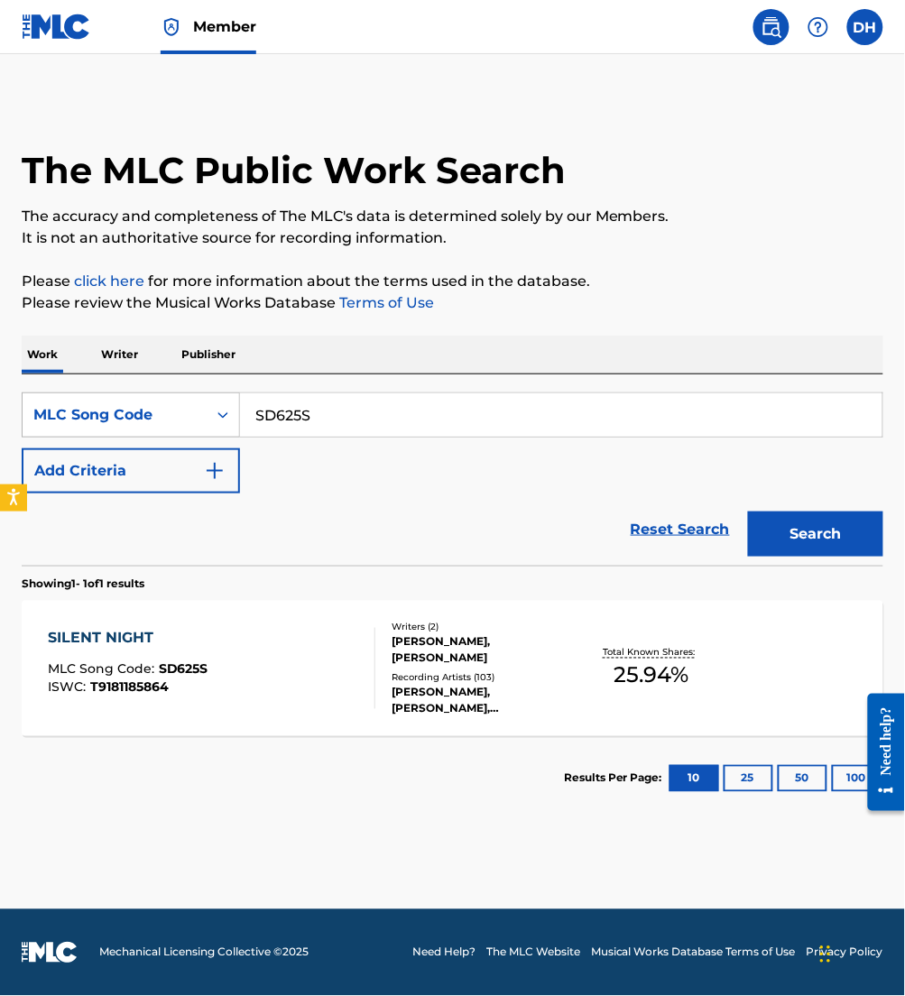
drag, startPoint x: 375, startPoint y: 412, endPoint x: 23, endPoint y: 406, distance: 352.9
click at [23, 406] on div "SearchWithCriteria450332f2-8acf-423d-8be0-c37282641b5c MLC Song Code SD625S" at bounding box center [453, 415] width 862 height 45
paste input "G60860"
type input "G60860"
click at [748, 512] on button "Search" at bounding box center [815, 534] width 135 height 45
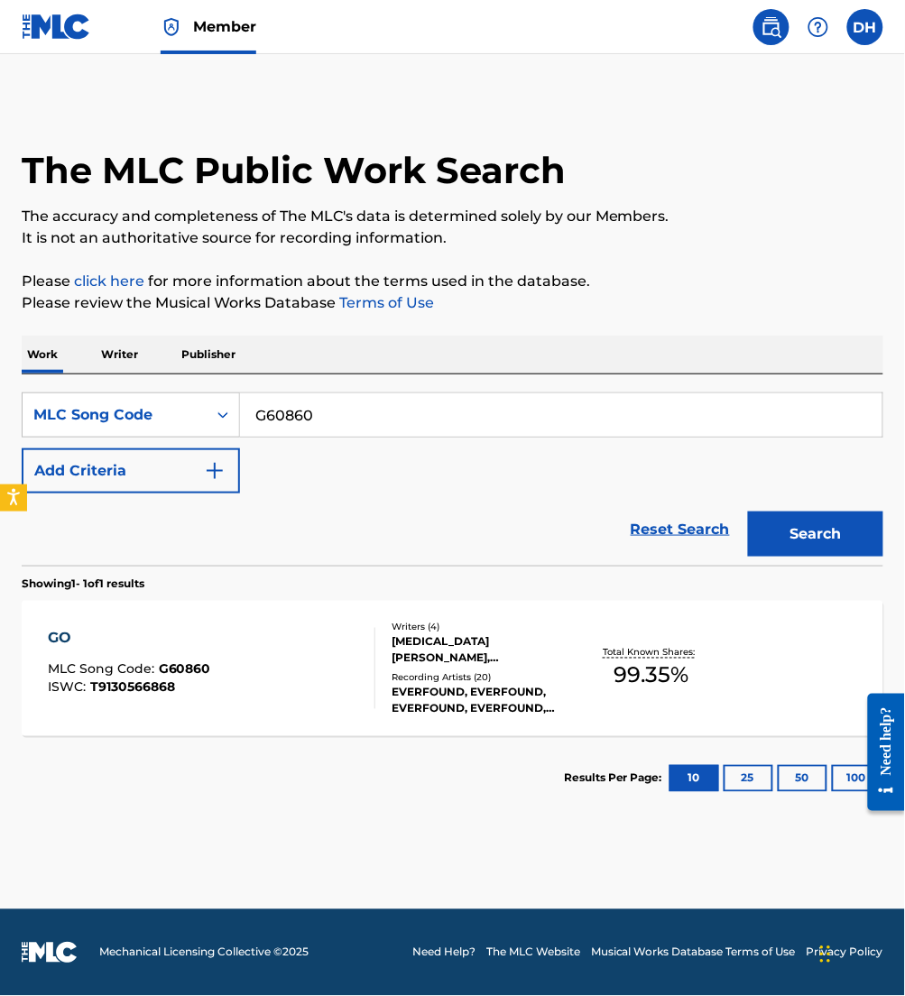
click at [226, 686] on div "GO MLC Song Code : G60860 ISWC : T9130566868" at bounding box center [212, 668] width 328 height 81
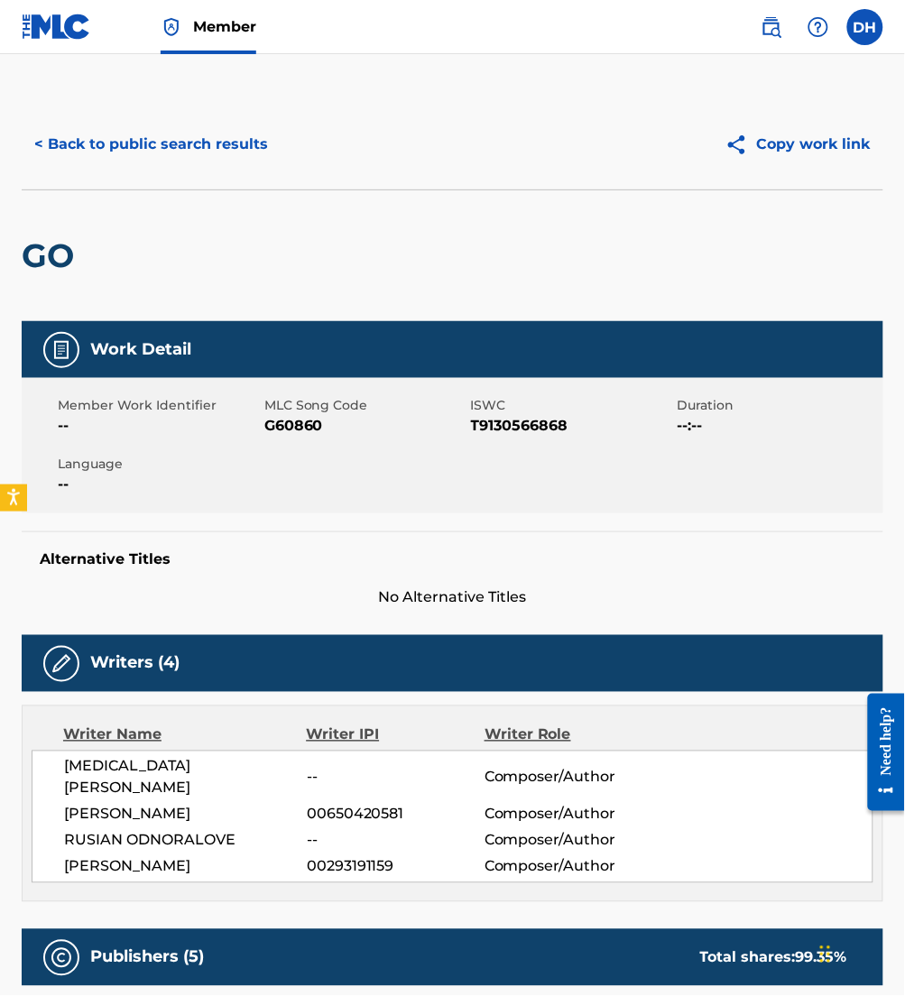
click at [121, 139] on button "< Back to public search results" at bounding box center [151, 144] width 259 height 45
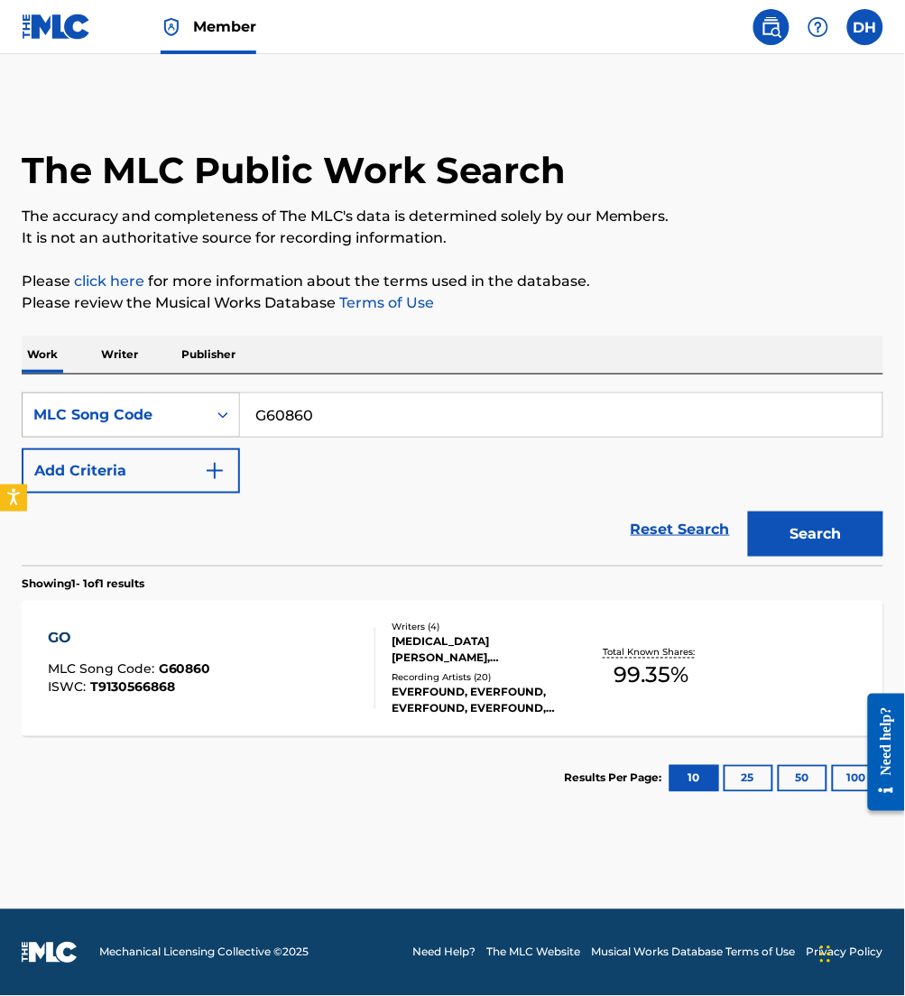
click at [51, 420] on div "SearchWithCriteria450332f2-8acf-423d-8be0-c37282641b5c MLC Song Code G60860" at bounding box center [453, 415] width 862 height 45
paste input "C5176B"
type input "C5176B"
click at [748, 512] on button "Search" at bounding box center [815, 534] width 135 height 45
click at [173, 655] on div "COMPLETE MLC Song Code : C5176B ISWC : T3058753138" at bounding box center [127, 668] width 158 height 81
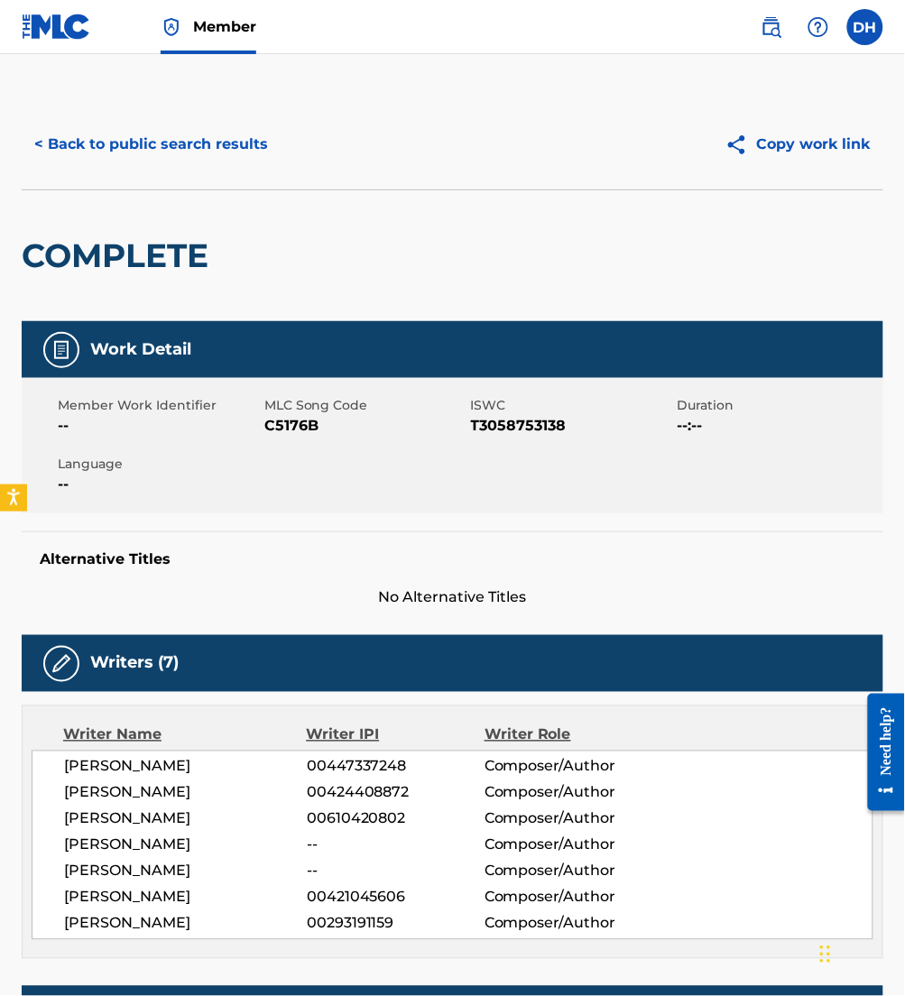
click at [195, 110] on div "< Back to public search results Copy work link" at bounding box center [453, 144] width 862 height 90
click at [220, 139] on button "< Back to public search results" at bounding box center [151, 144] width 259 height 45
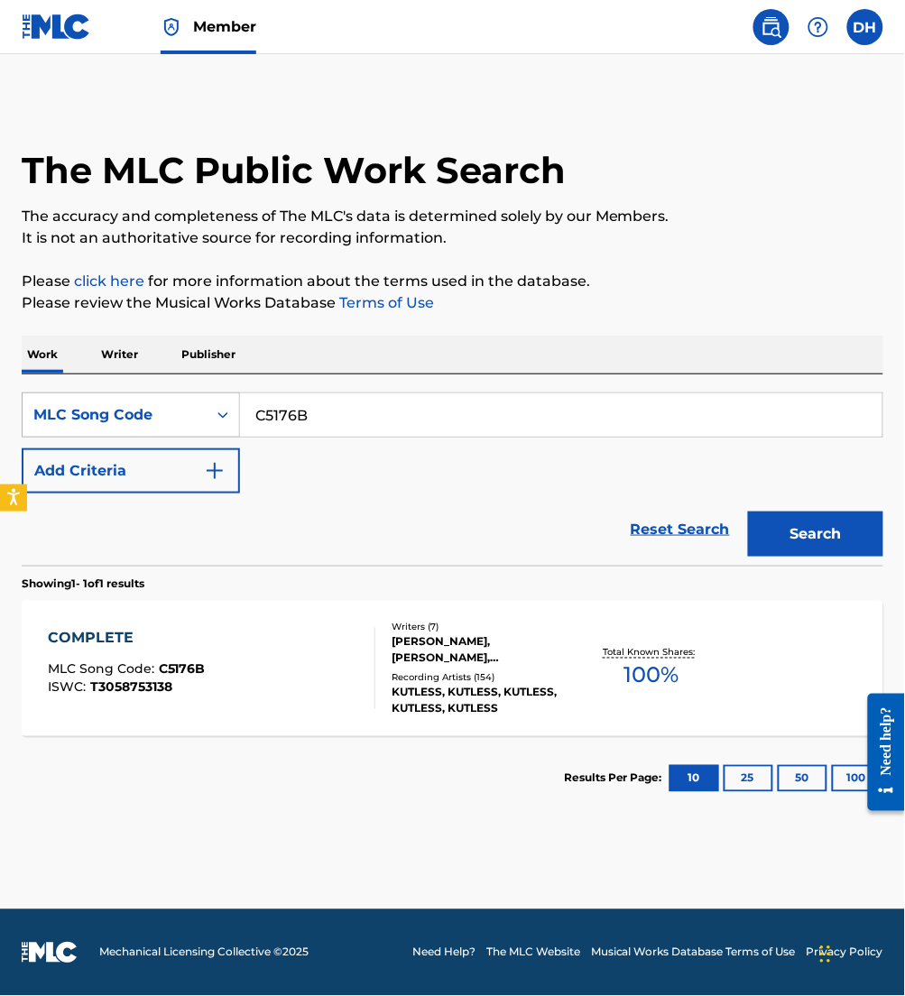
drag, startPoint x: 239, startPoint y: 445, endPoint x: 29, endPoint y: 425, distance: 211.2
click at [29, 425] on div "SearchWithCriteria450332f2-8acf-423d-8be0-c37282641b5c MLC Song Code C5176B" at bounding box center [453, 415] width 862 height 45
paste input "O3672D"
type input "O3672D"
click at [748, 512] on button "Search" at bounding box center [815, 534] width 135 height 45
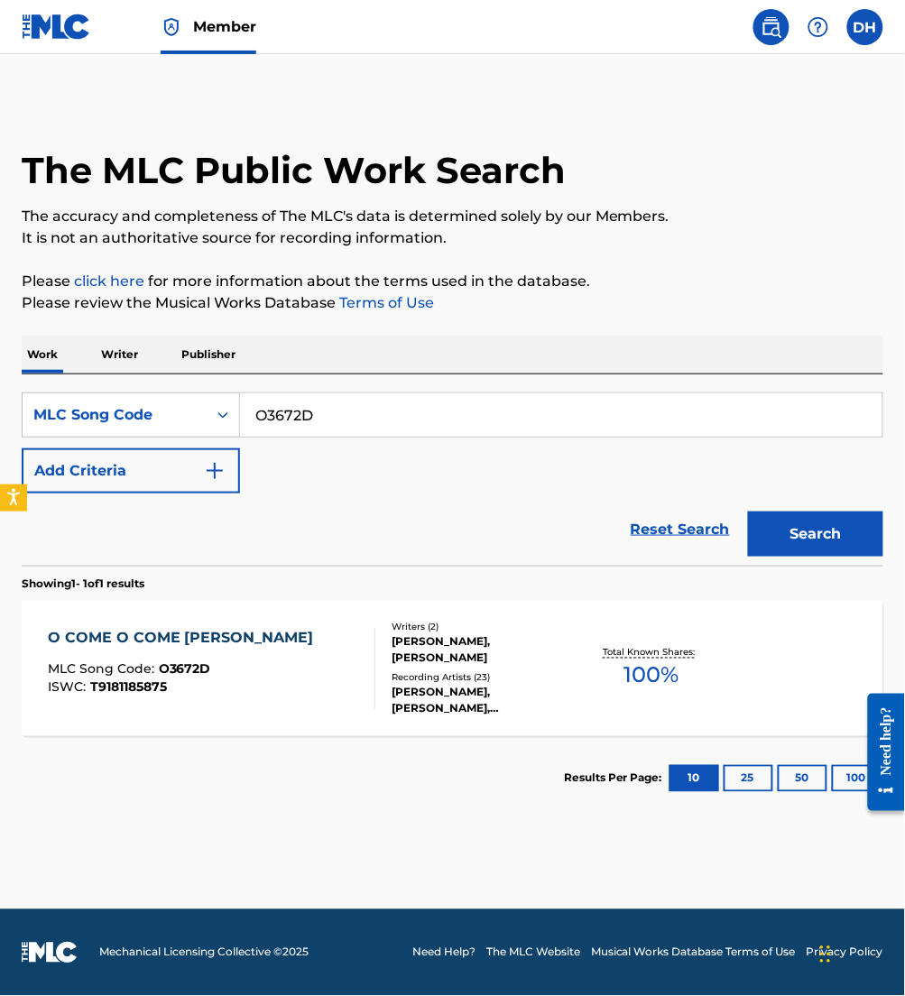
click at [273, 669] on div "MLC Song Code : O3672D" at bounding box center [185, 672] width 275 height 18
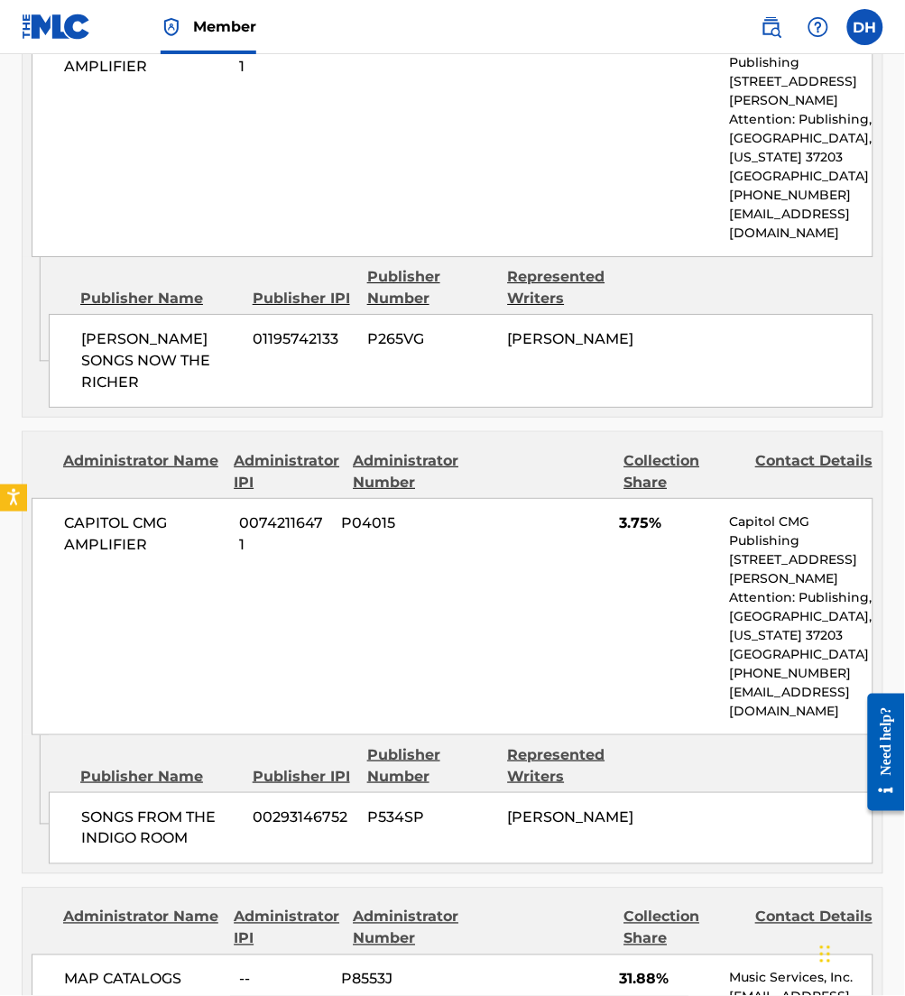
scroll to position [1047, 0]
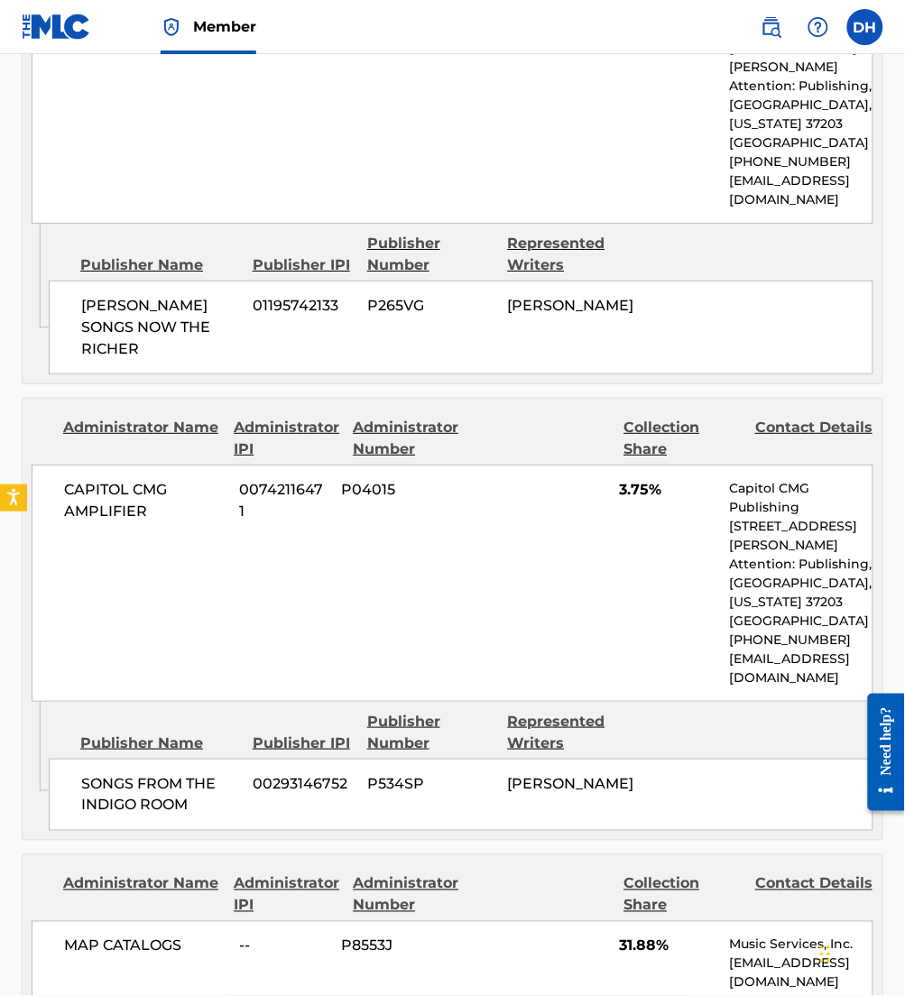
click at [248, 281] on div "[PERSON_NAME] SONGS NOW THE RICHER 01195742133 P265VG [PERSON_NAME]" at bounding box center [461, 328] width 825 height 94
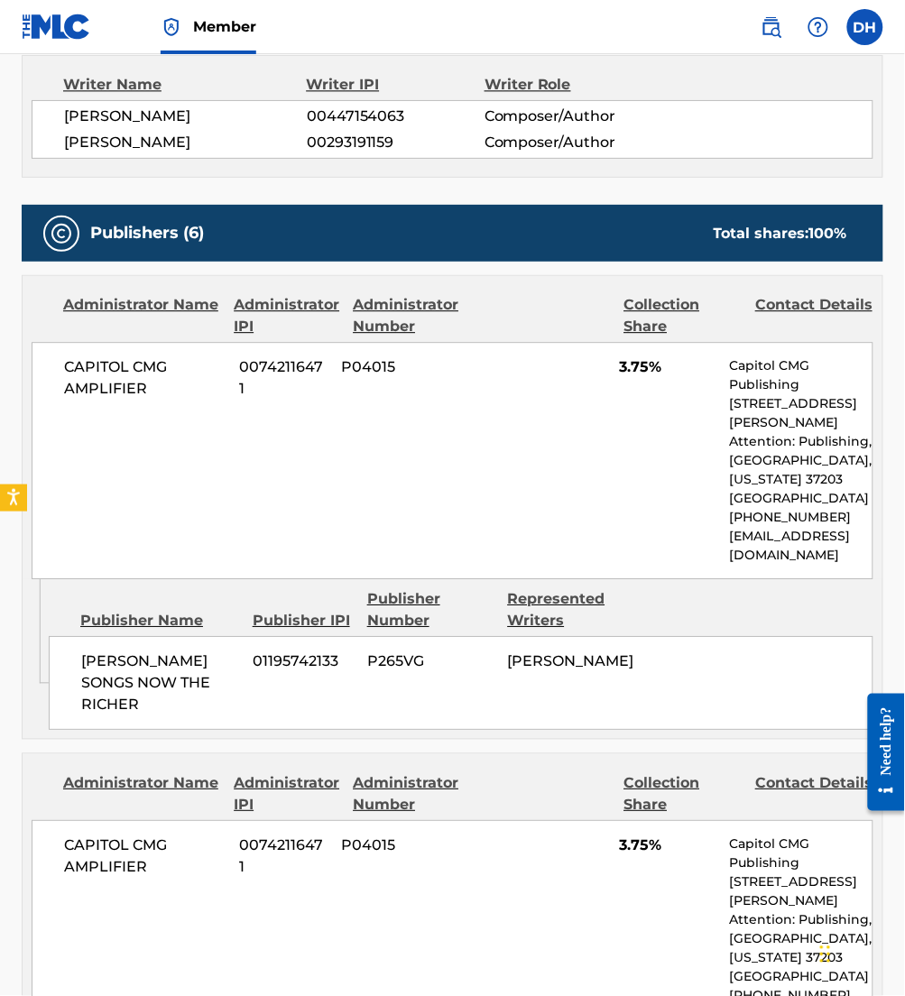
scroll to position [672, 0]
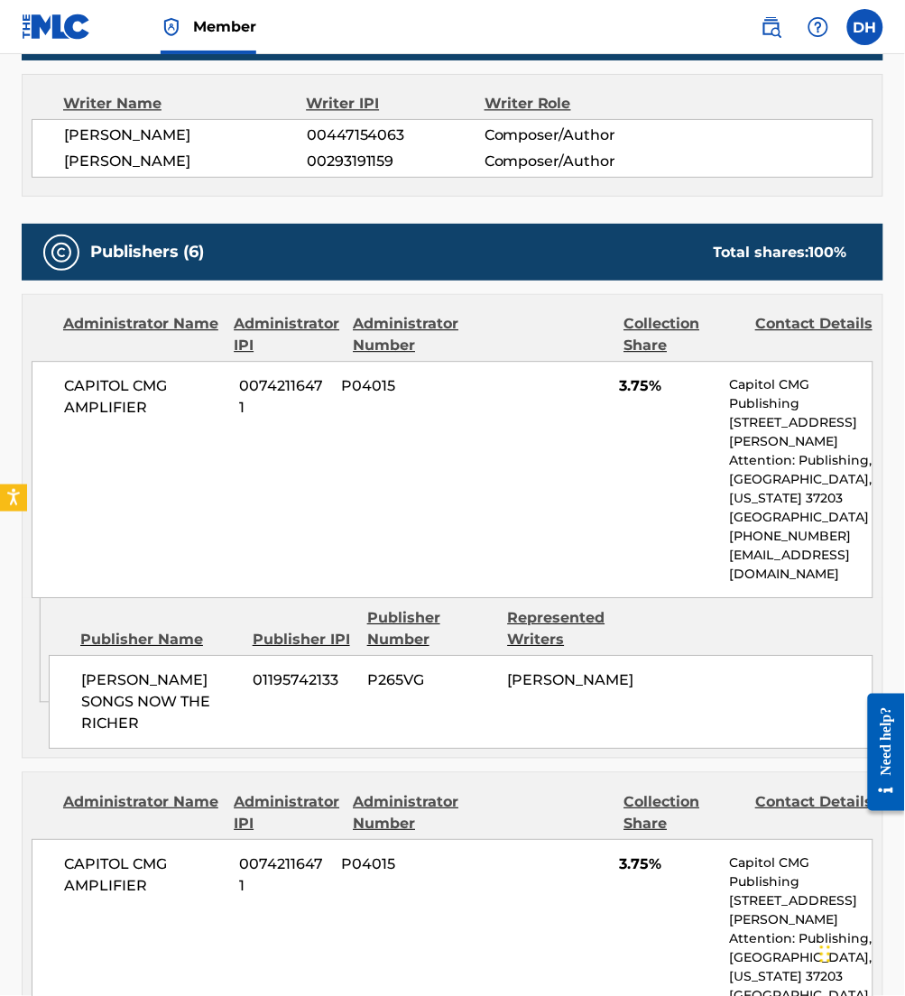
click at [255, 629] on div "Publisher IPI" at bounding box center [303, 640] width 101 height 22
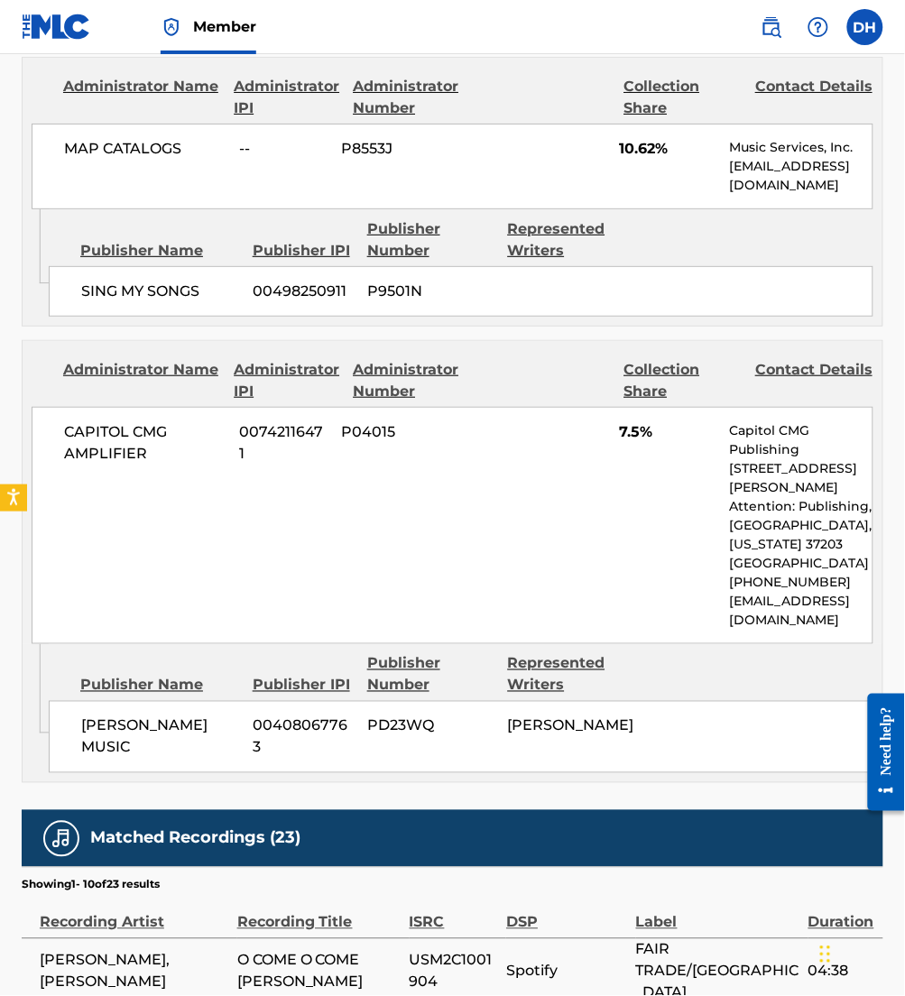
scroll to position [2457, 0]
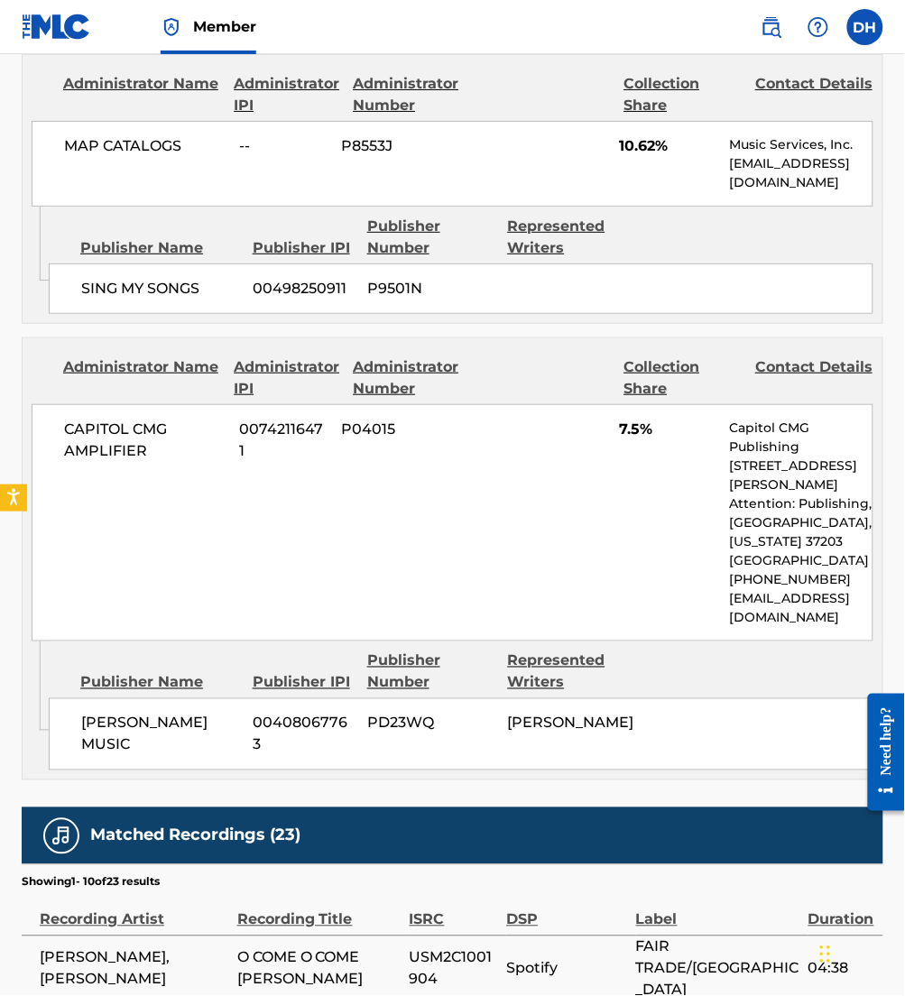
click at [189, 419] on span "CAPITOL CMG AMPLIFIER" at bounding box center [145, 440] width 162 height 43
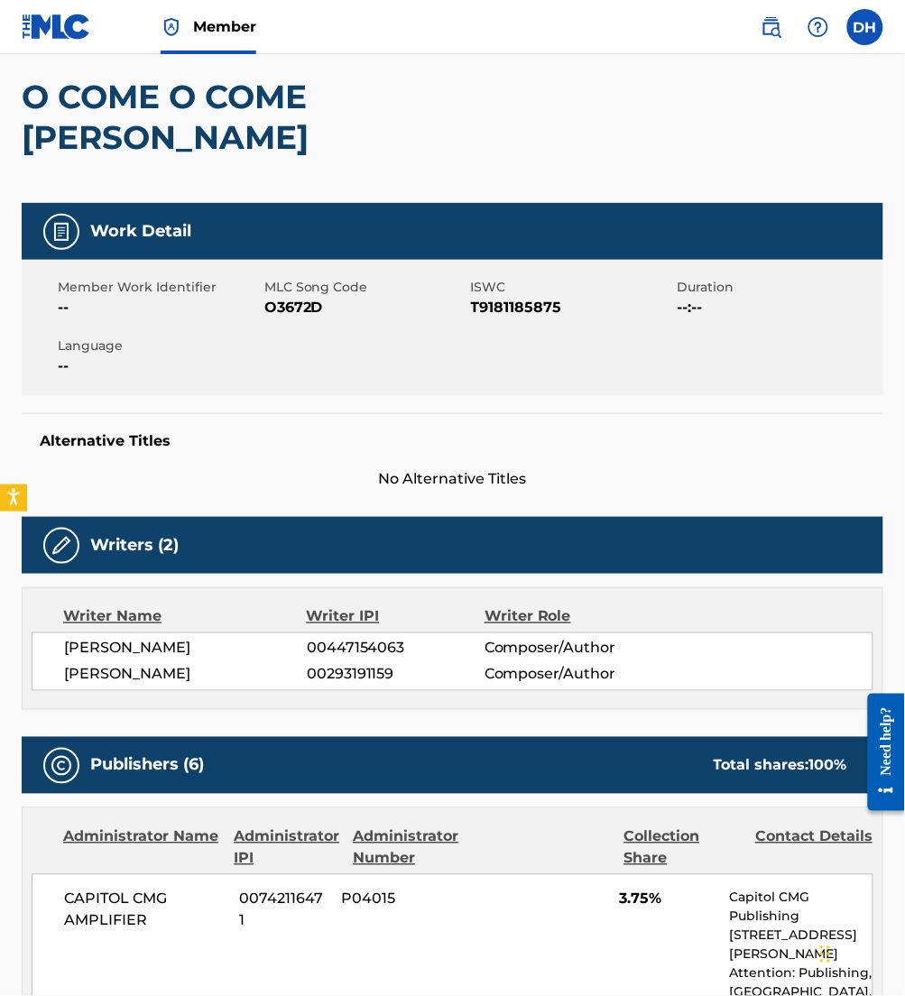
scroll to position [0, 0]
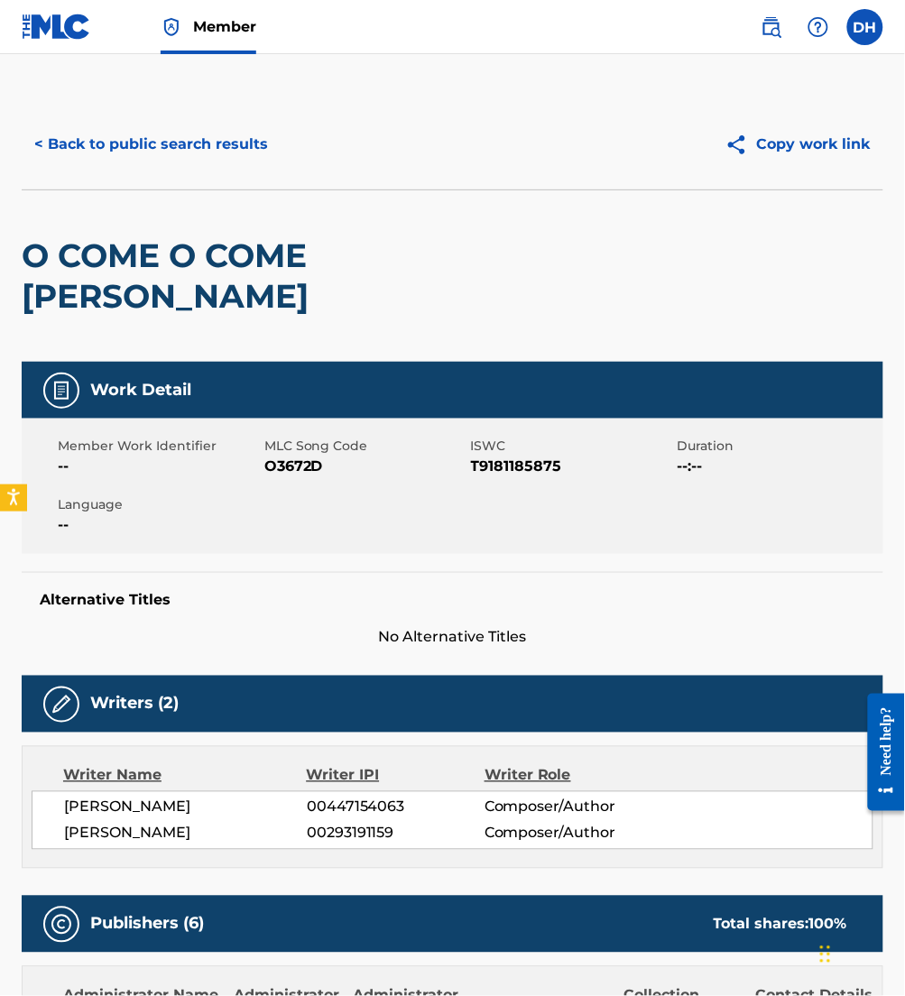
click at [87, 151] on button "< Back to public search results" at bounding box center [151, 144] width 259 height 45
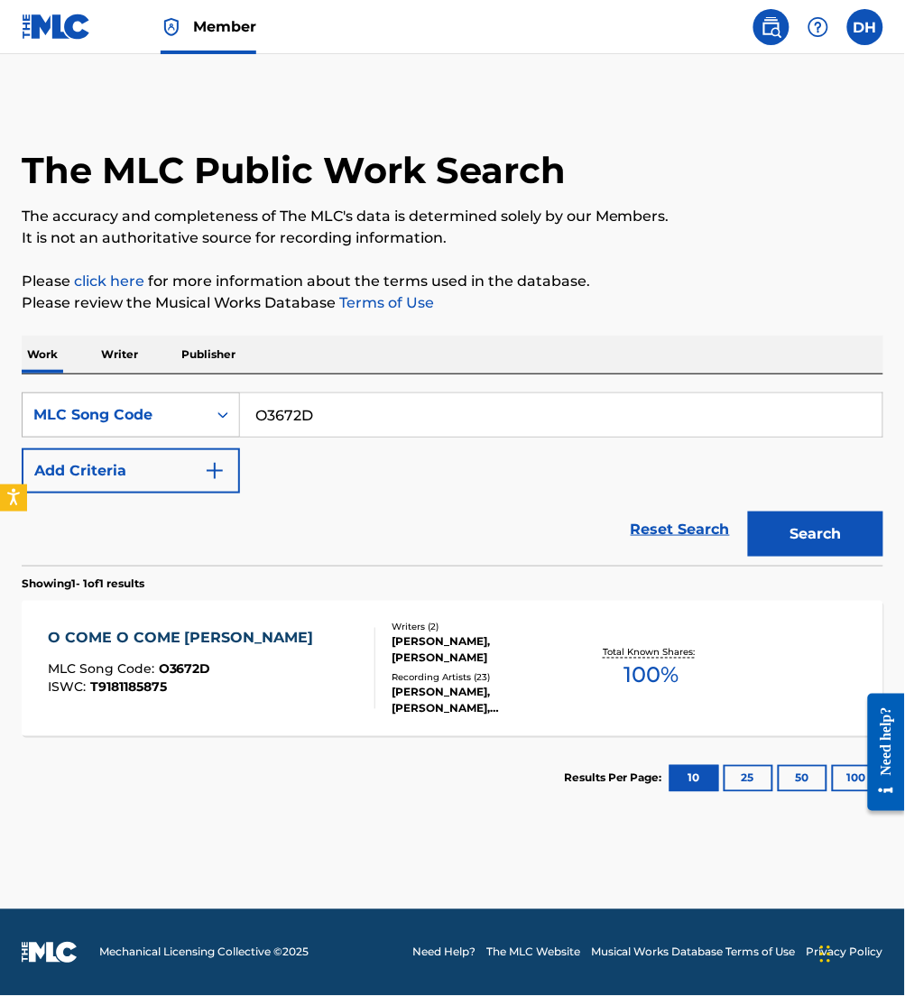
drag, startPoint x: 374, startPoint y: 426, endPoint x: 146, endPoint y: 428, distance: 227.4
click at [146, 428] on div "SearchWithCriteria450332f2-8acf-423d-8be0-c37282641b5c MLC Song Code O3672D" at bounding box center [453, 415] width 862 height 45
paste input "G4945F"
type input "G4945F"
click at [748, 512] on button "Search" at bounding box center [815, 534] width 135 height 45
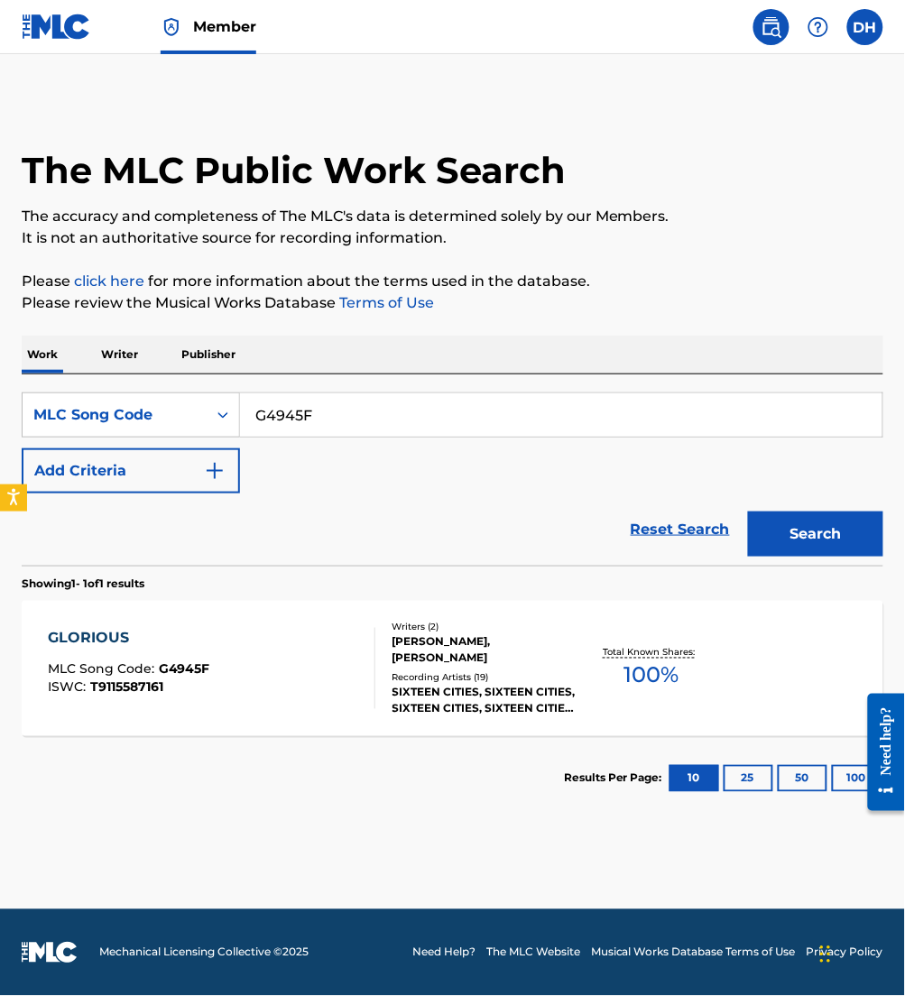
click at [239, 689] on div "GLORIOUS MLC Song Code : G4945F ISWC : T9115587161" at bounding box center [212, 668] width 328 height 81
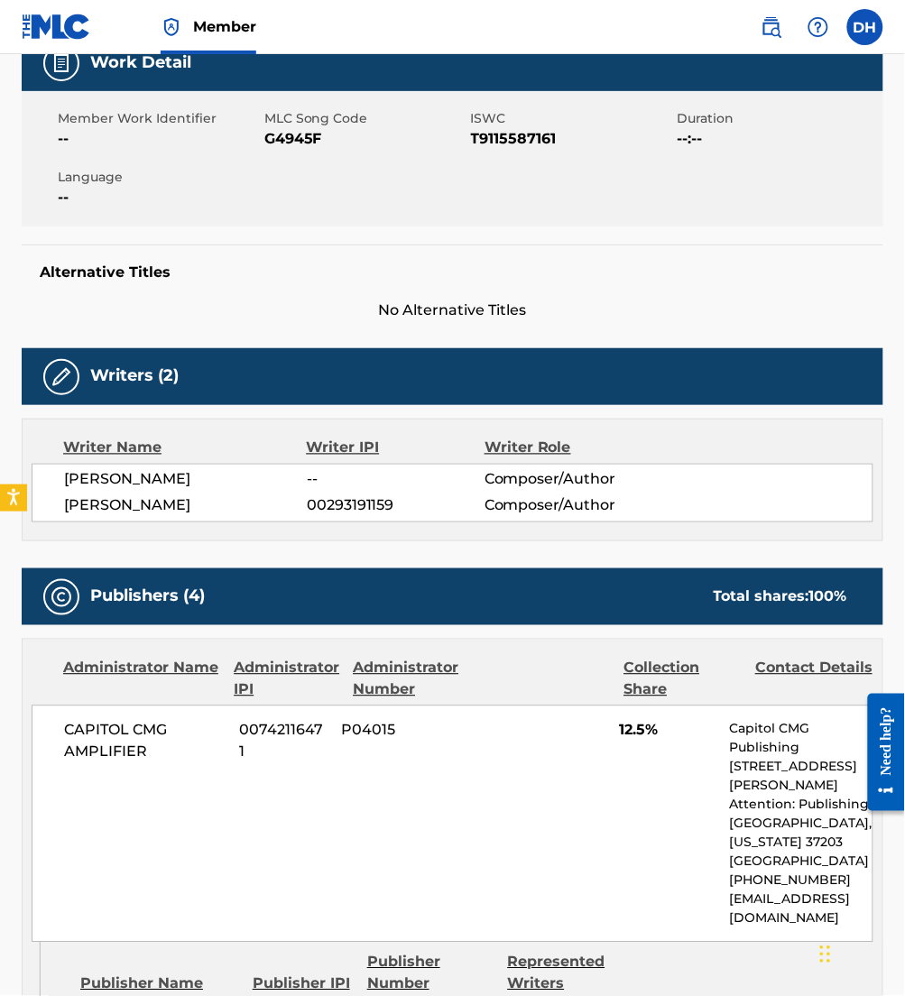
scroll to position [270, 0]
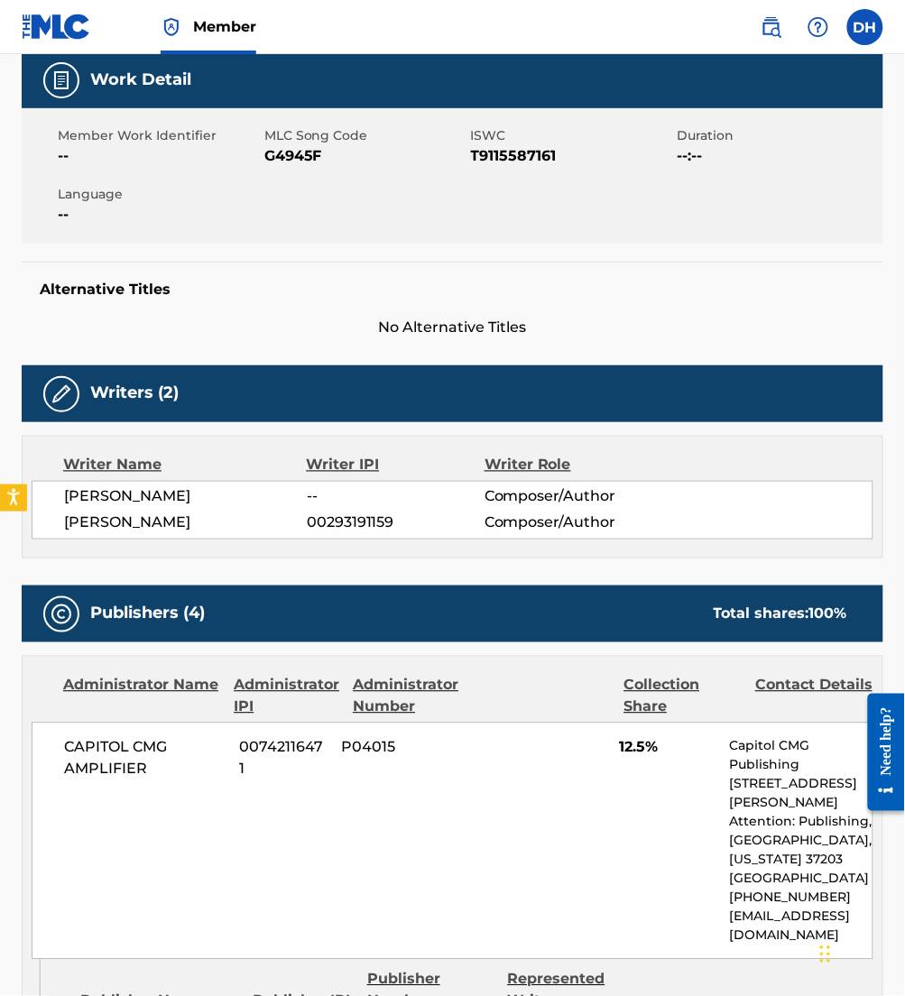
click at [208, 431] on div "Writers (2) Writer Name Writer IPI Writer Role [PERSON_NAME] -- Composer/Author…" at bounding box center [453, 462] width 862 height 193
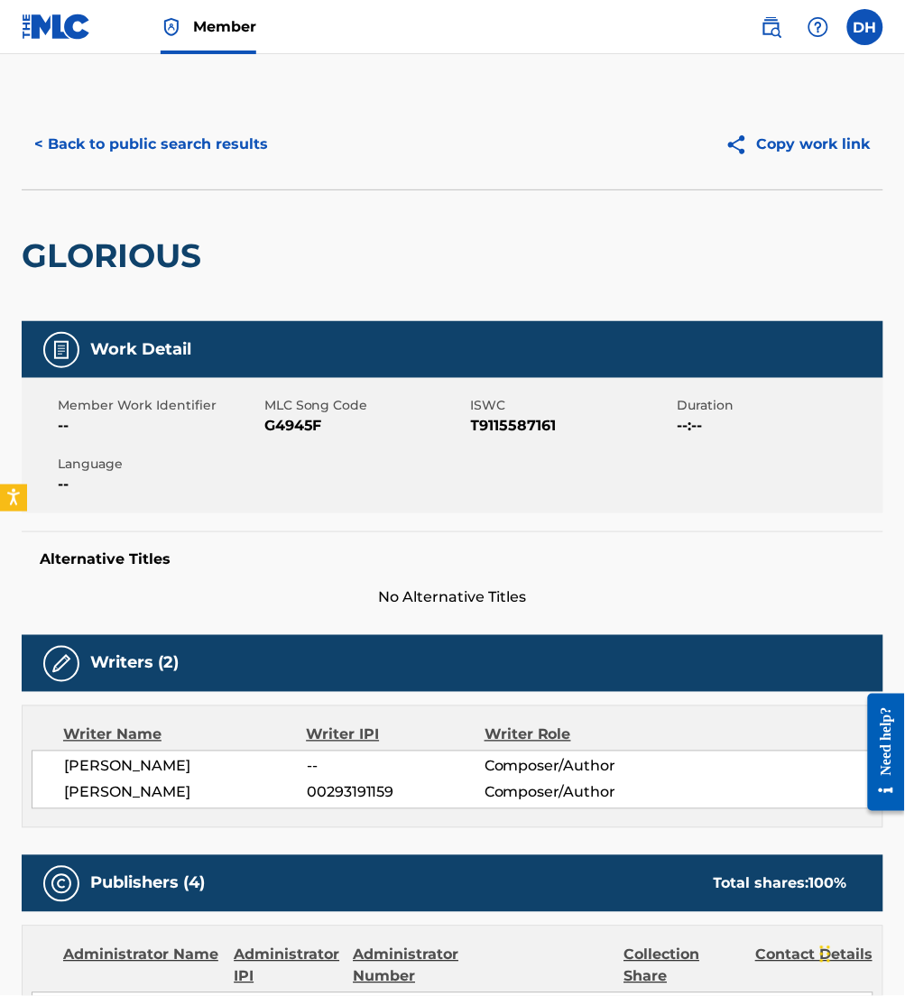
click at [133, 140] on button "< Back to public search results" at bounding box center [151, 144] width 259 height 45
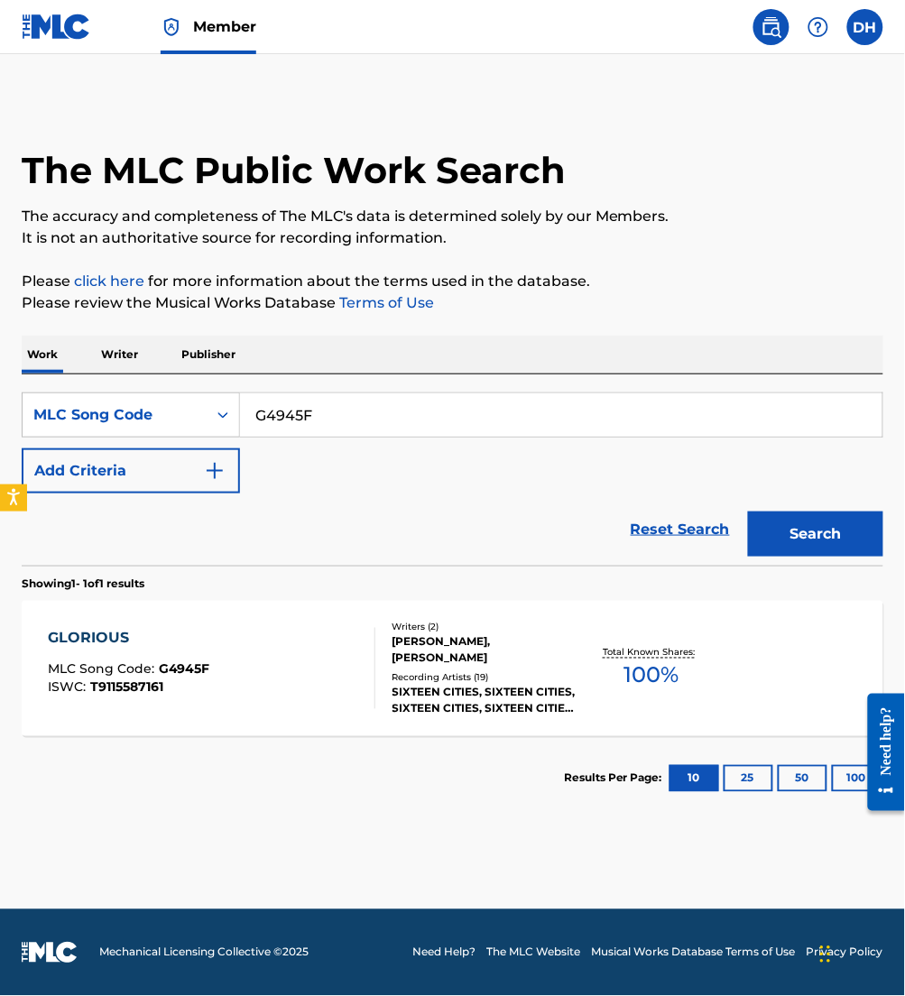
drag, startPoint x: 202, startPoint y: 400, endPoint x: 82, endPoint y: 375, distance: 122.5
click at [82, 375] on div "SearchWithCriteria450332f2-8acf-423d-8be0-c37282641b5c MLC Song Code G4945F Add…" at bounding box center [453, 470] width 862 height 191
paste input "F4634M"
type input "F4634M"
click at [748, 512] on button "Search" at bounding box center [815, 534] width 135 height 45
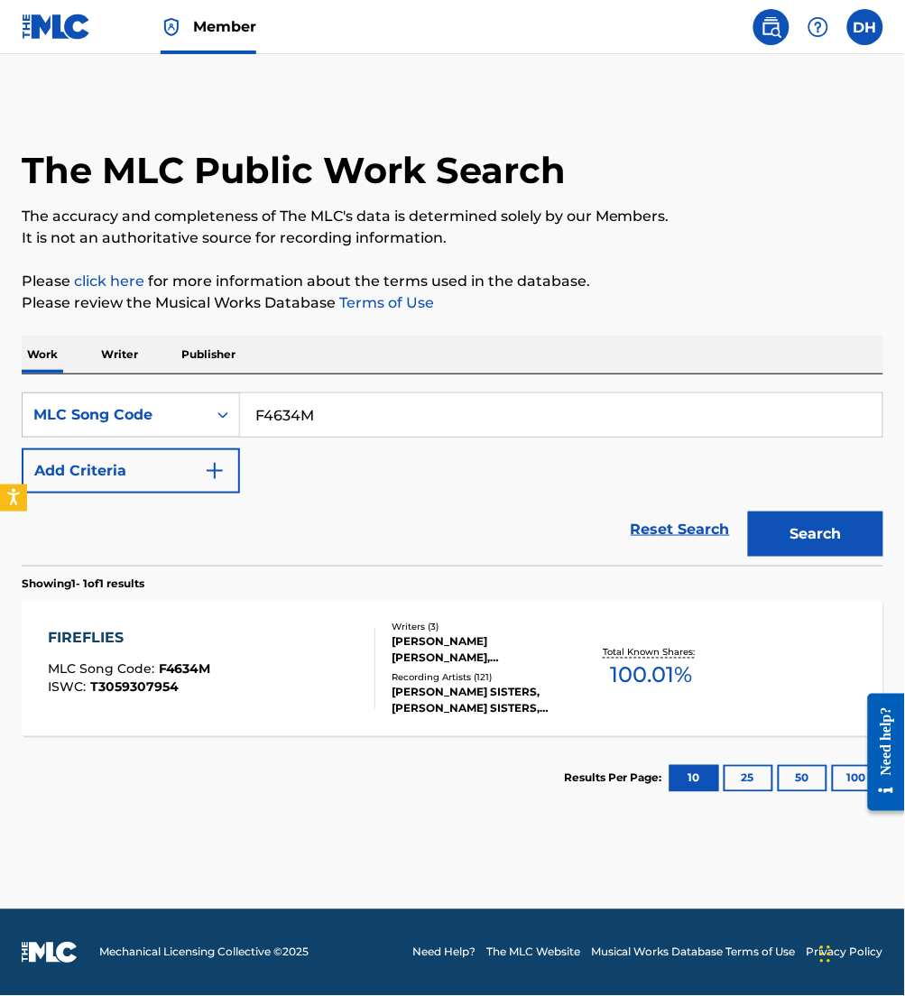
click at [197, 654] on div "FIREFLIES MLC Song Code : F4634M ISWC : T3059307954" at bounding box center [129, 668] width 163 height 81
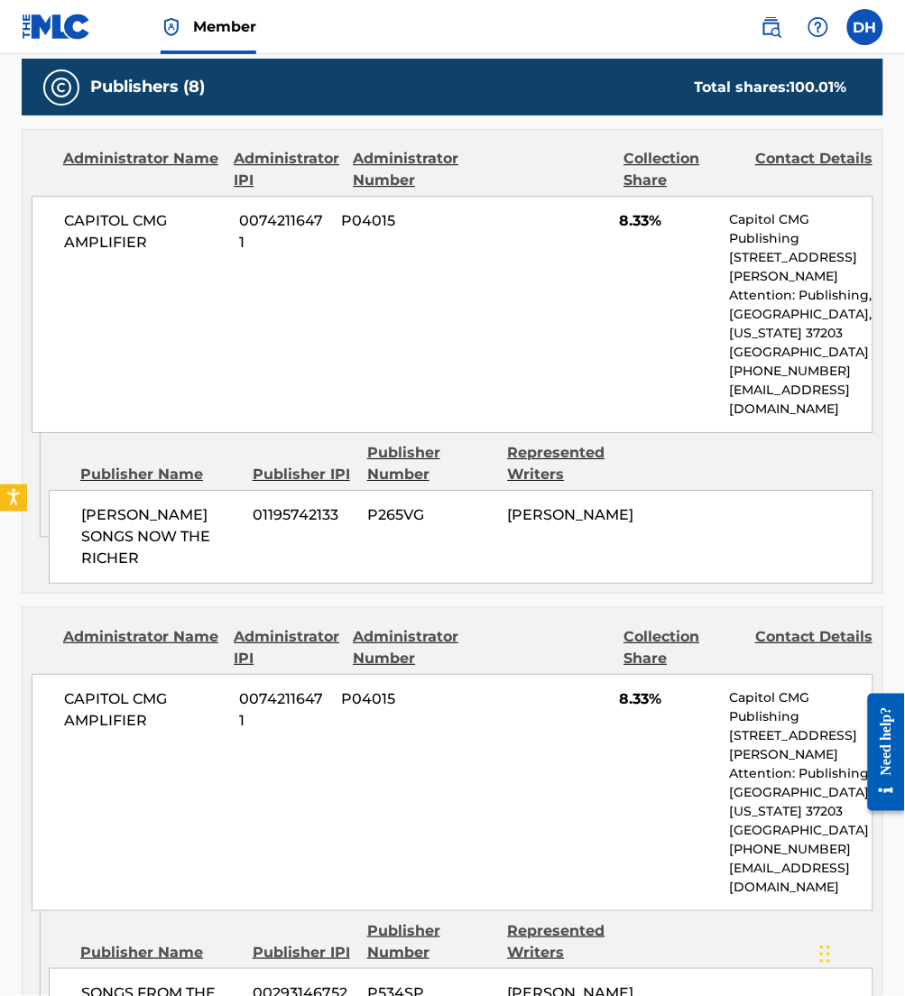
scroll to position [843, 0]
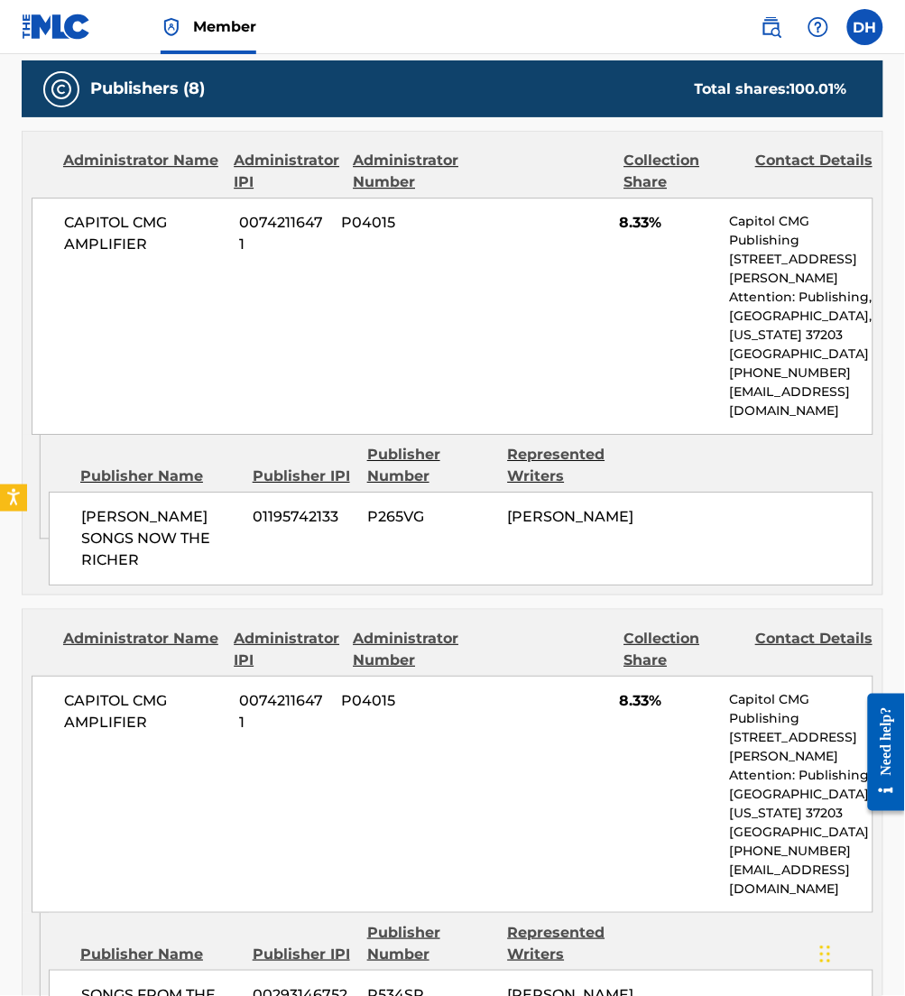
click at [282, 539] on div "[PERSON_NAME] SONGS NOW THE RICHER 01195742133 P265VG [PERSON_NAME]" at bounding box center [461, 539] width 825 height 94
click at [214, 628] on div "Administrator Name" at bounding box center [141, 649] width 157 height 43
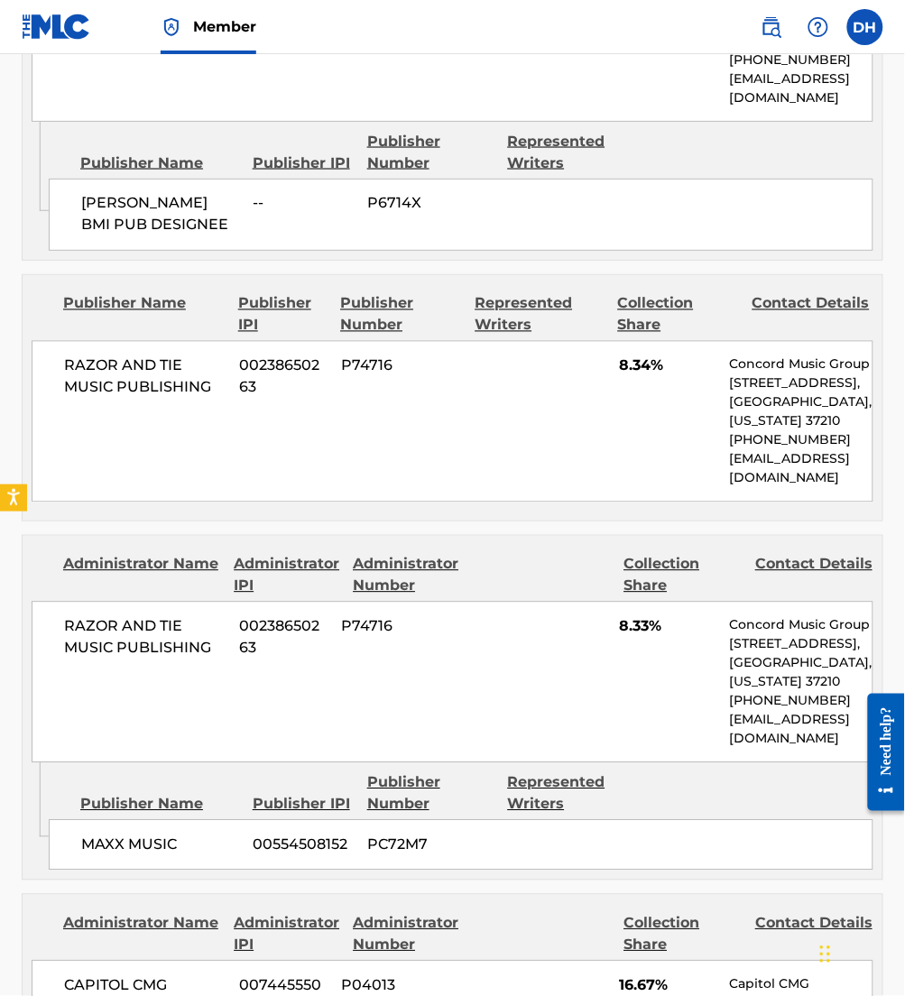
scroll to position [3393, 0]
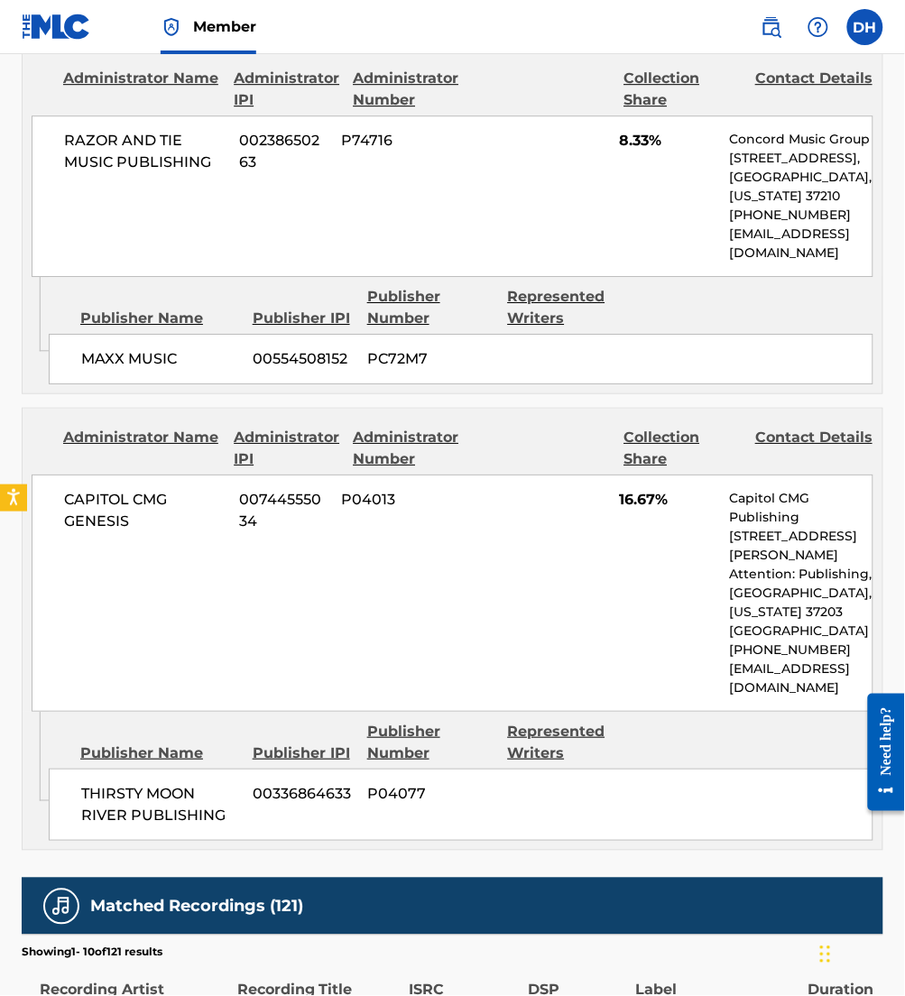
click at [153, 475] on div "CAPITOL CMG GENESIS 00744555034 P04013 16.67% Capitol CMG Publishing [STREET_AD…" at bounding box center [453, 593] width 842 height 237
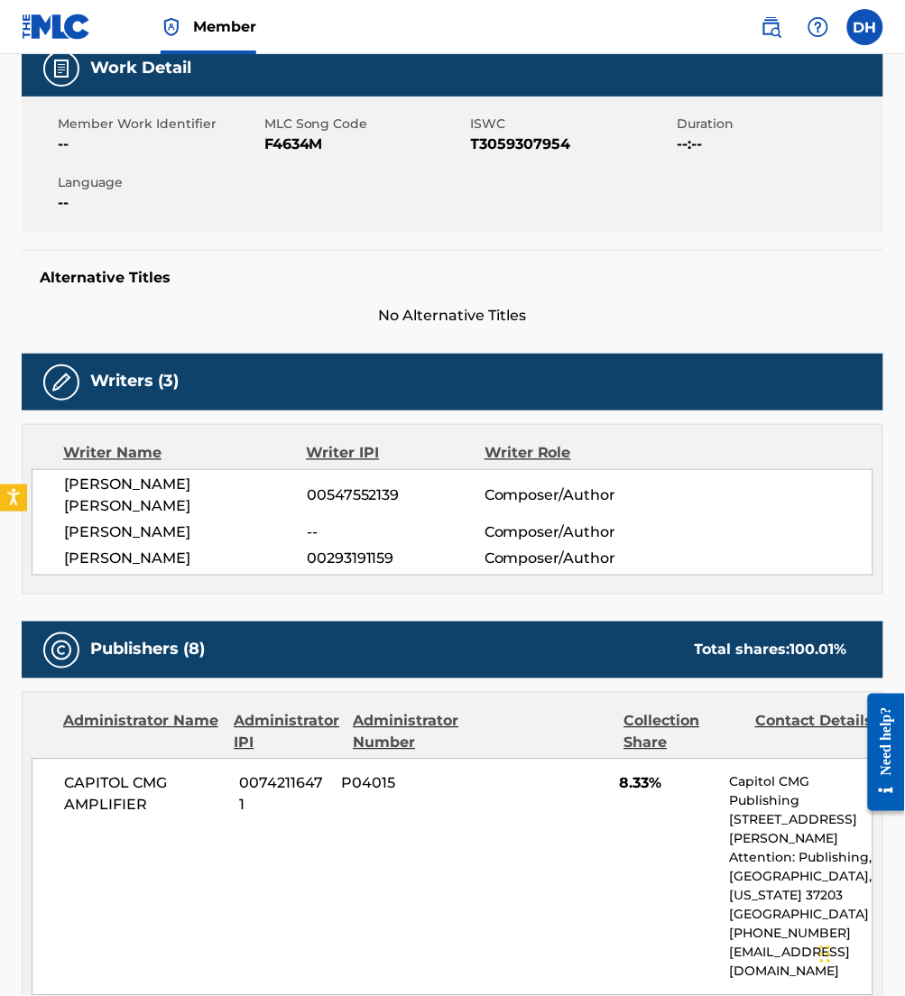
scroll to position [0, 0]
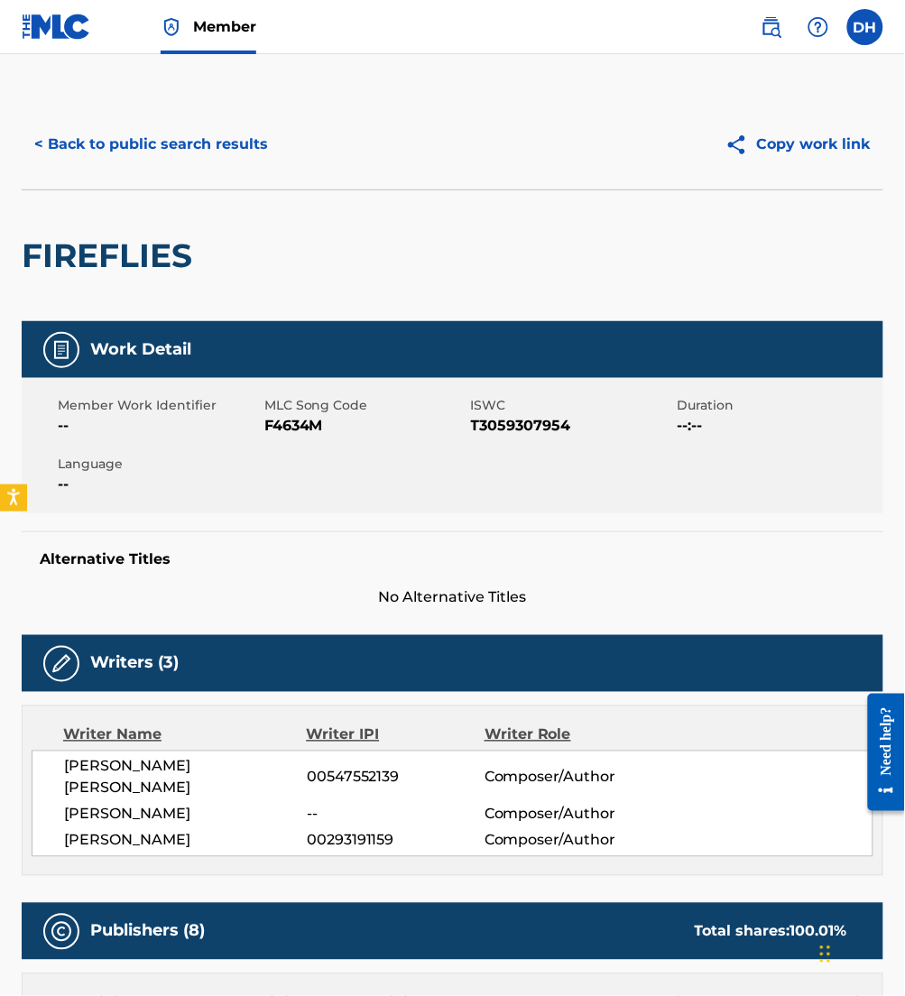
click at [166, 157] on button "< Back to public search results" at bounding box center [151, 144] width 259 height 45
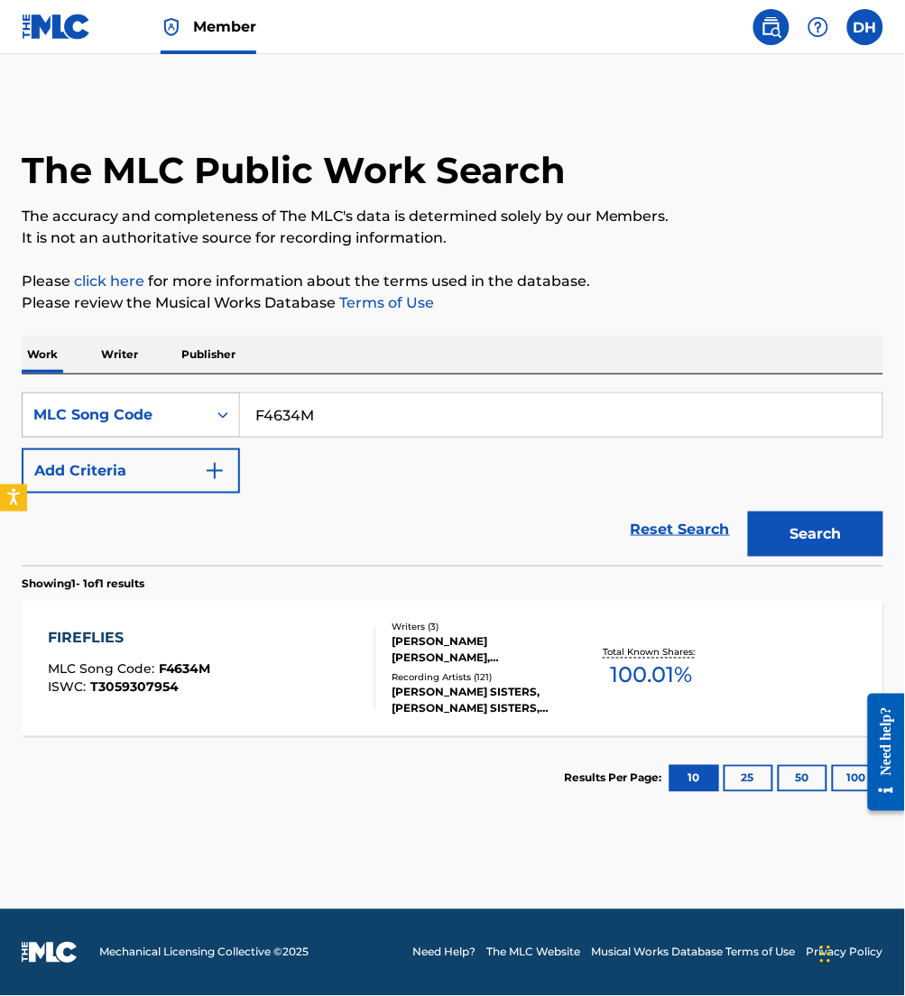
drag, startPoint x: 94, startPoint y: 430, endPoint x: 68, endPoint y: 427, distance: 26.3
click at [68, 427] on div "SearchWithCriteria450332f2-8acf-423d-8be0-c37282641b5c MLC Song Code F4634M" at bounding box center [453, 415] width 862 height 45
paste input "L8864U"
type input "L8864U"
click at [748, 512] on button "Search" at bounding box center [815, 534] width 135 height 45
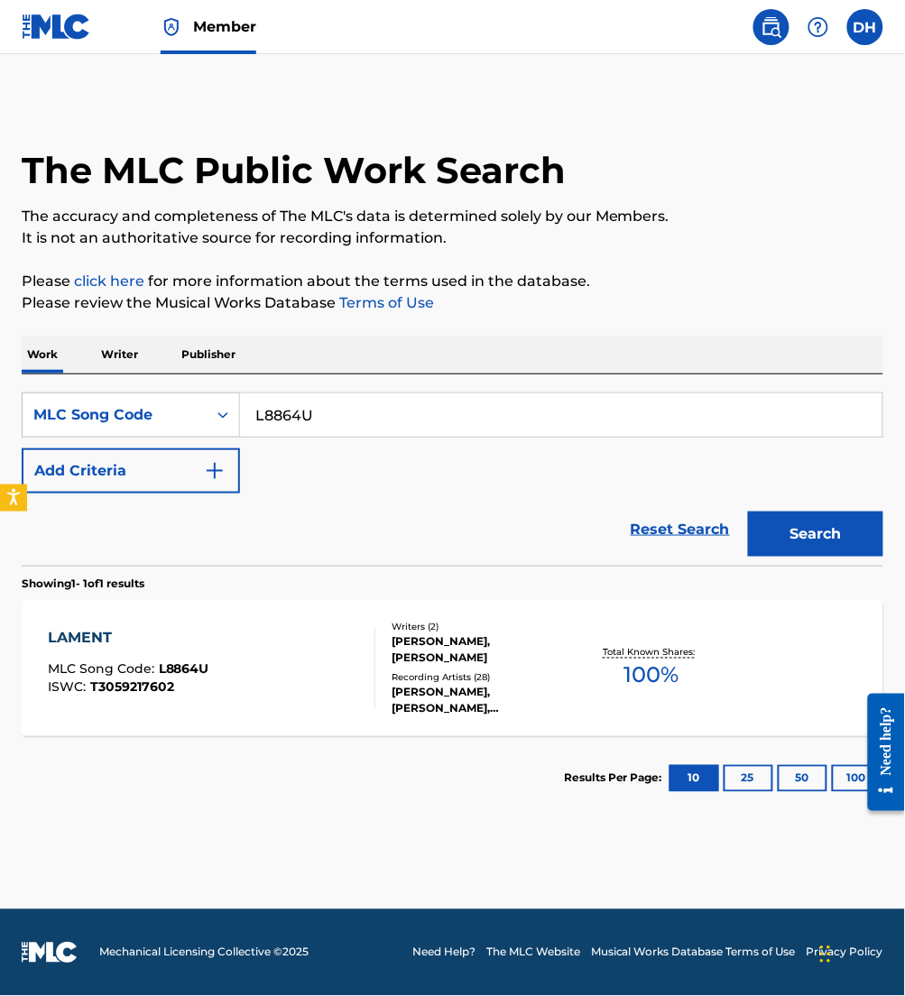
click at [178, 689] on div "ISWC : T3059217602" at bounding box center [129, 688] width 162 height 14
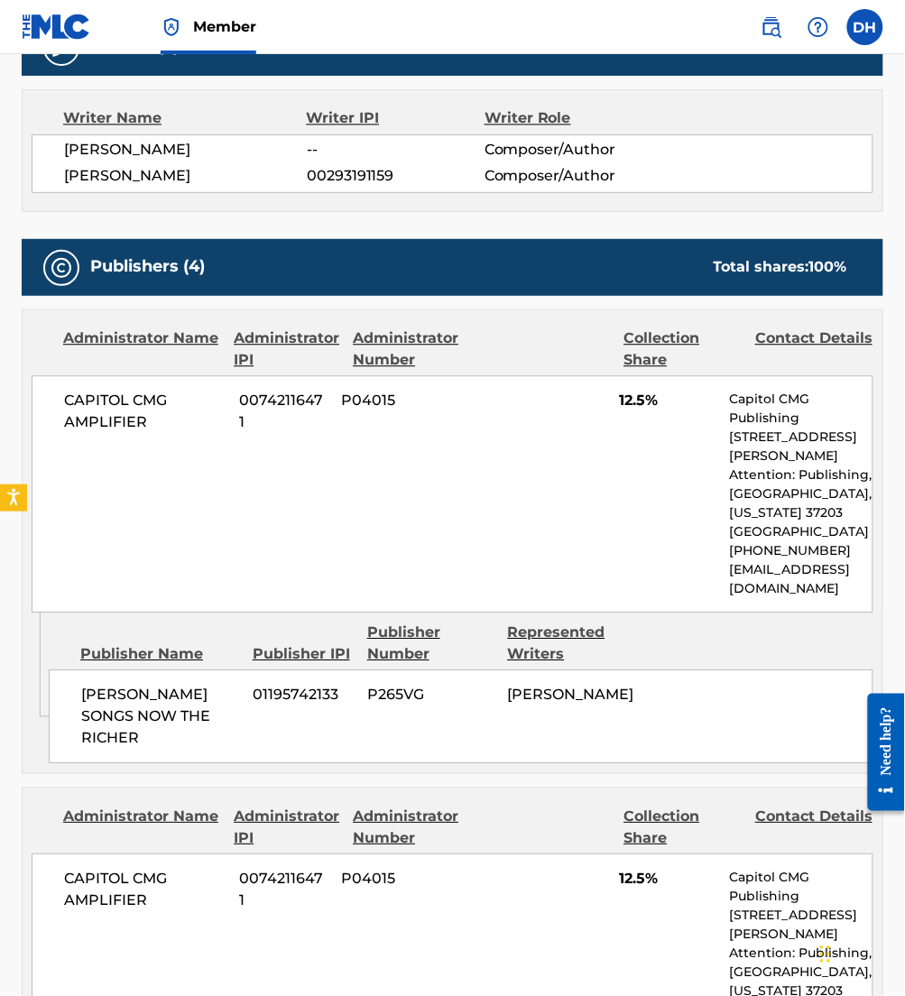
scroll to position [612, 0]
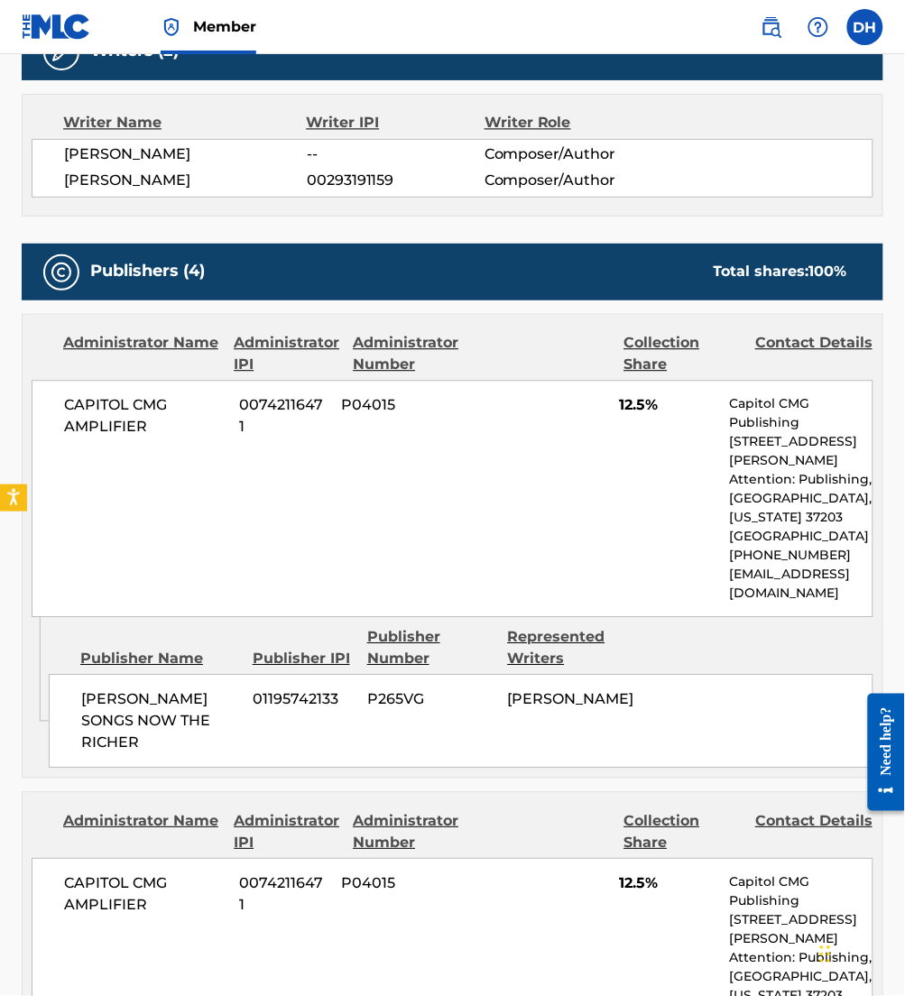
click at [273, 443] on div "CAPITOL CMG AMPLIFIER 00742116471 P04015 12.5% Capitol CMG Publishing [STREET_A…" at bounding box center [453, 499] width 842 height 237
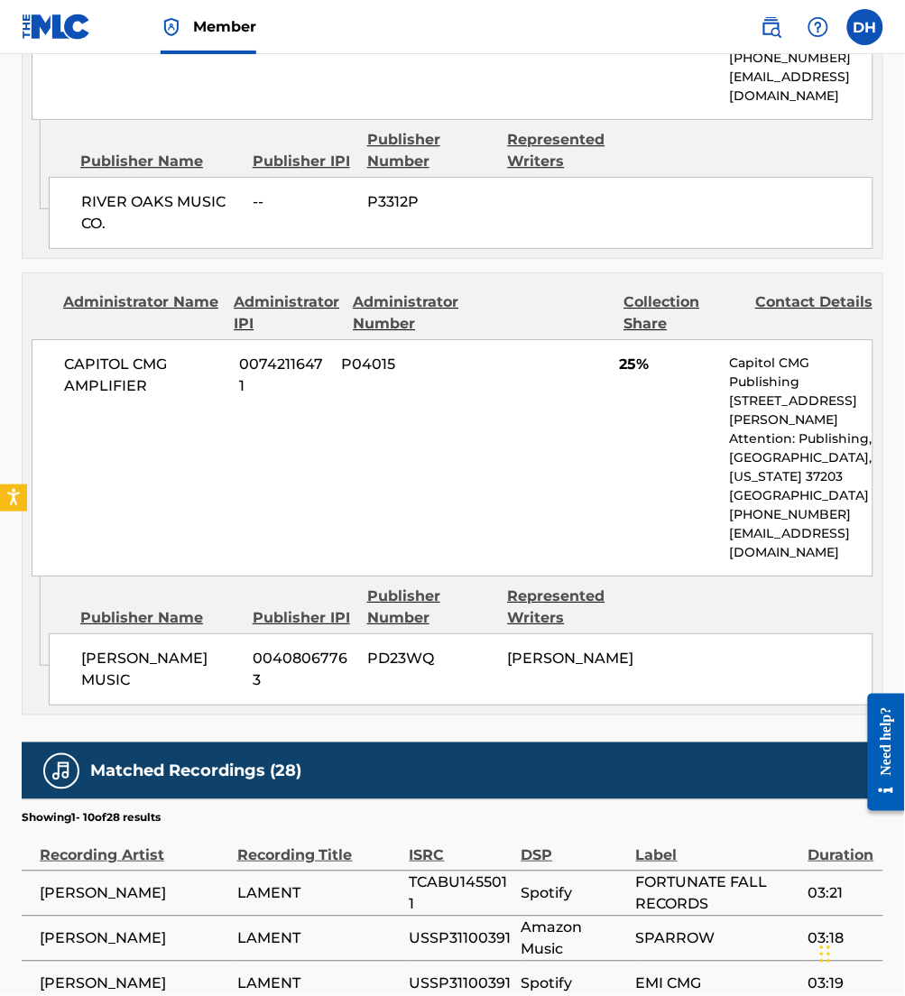
scroll to position [2046, 0]
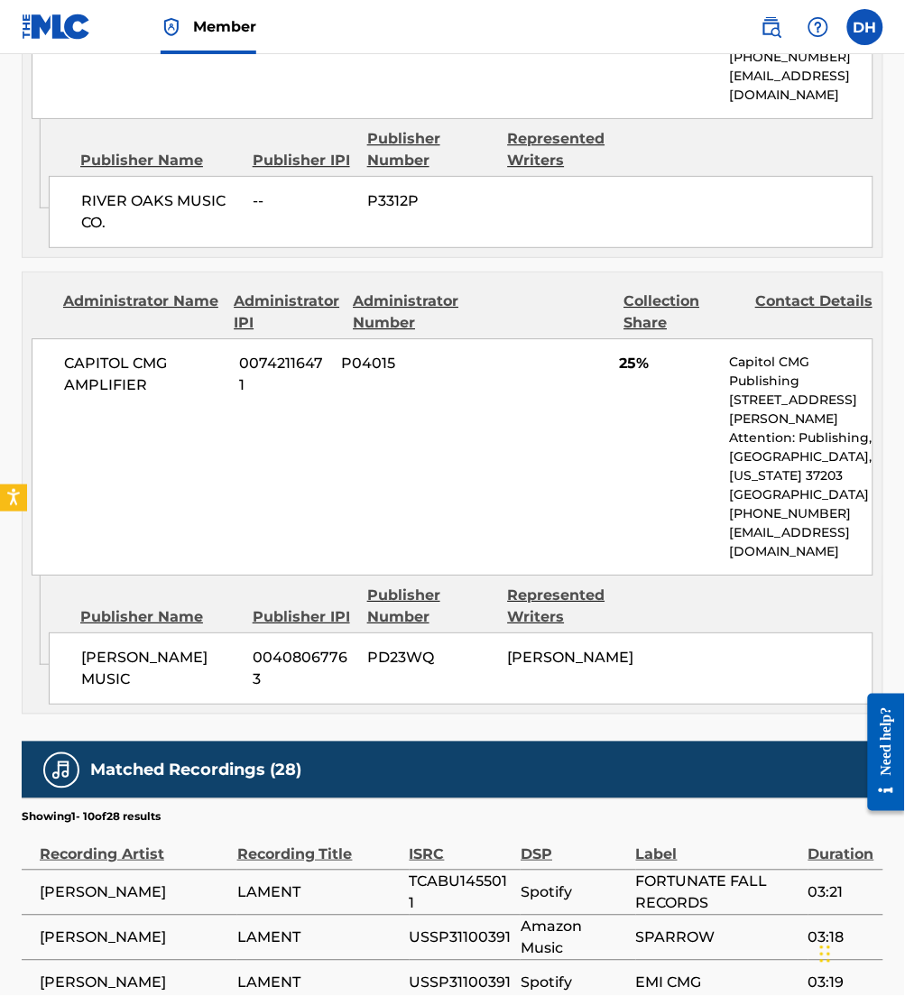
click at [564, 442] on div "CAPITOL CMG AMPLIFIER 00742116471 P04015 25% Capitol CMG Publishing [STREET_ADD…" at bounding box center [453, 456] width 842 height 237
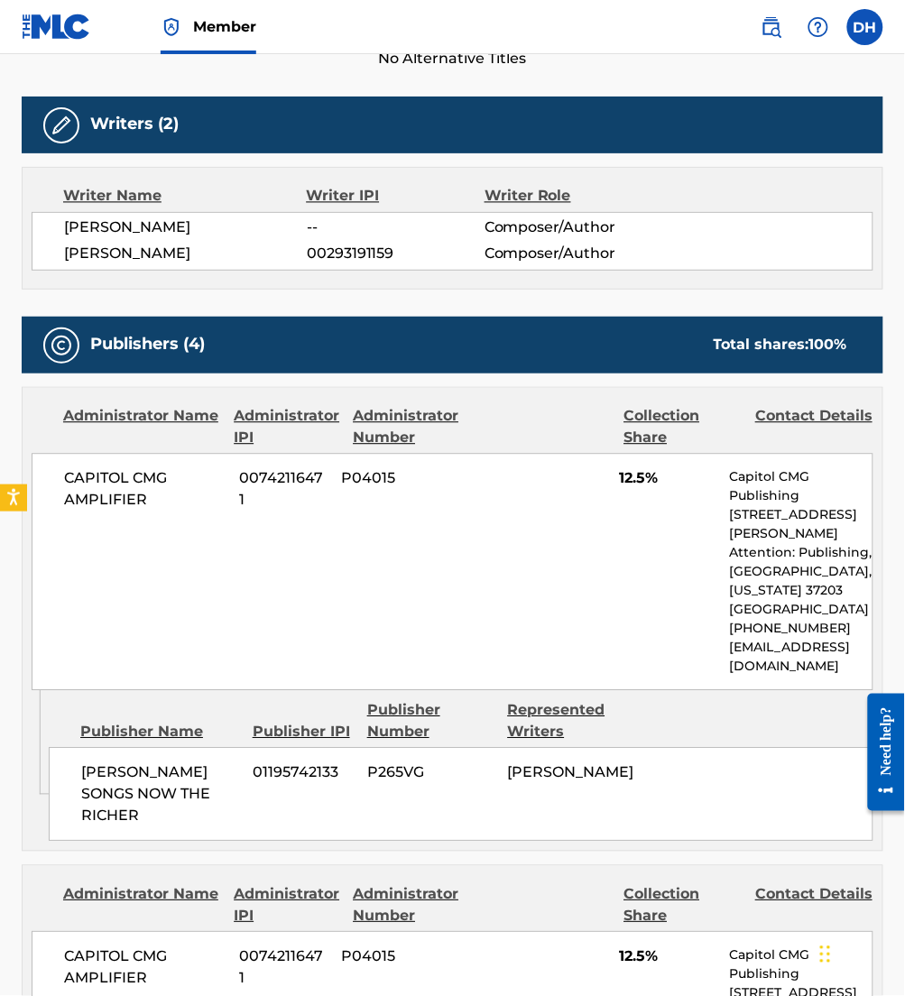
scroll to position [0, 0]
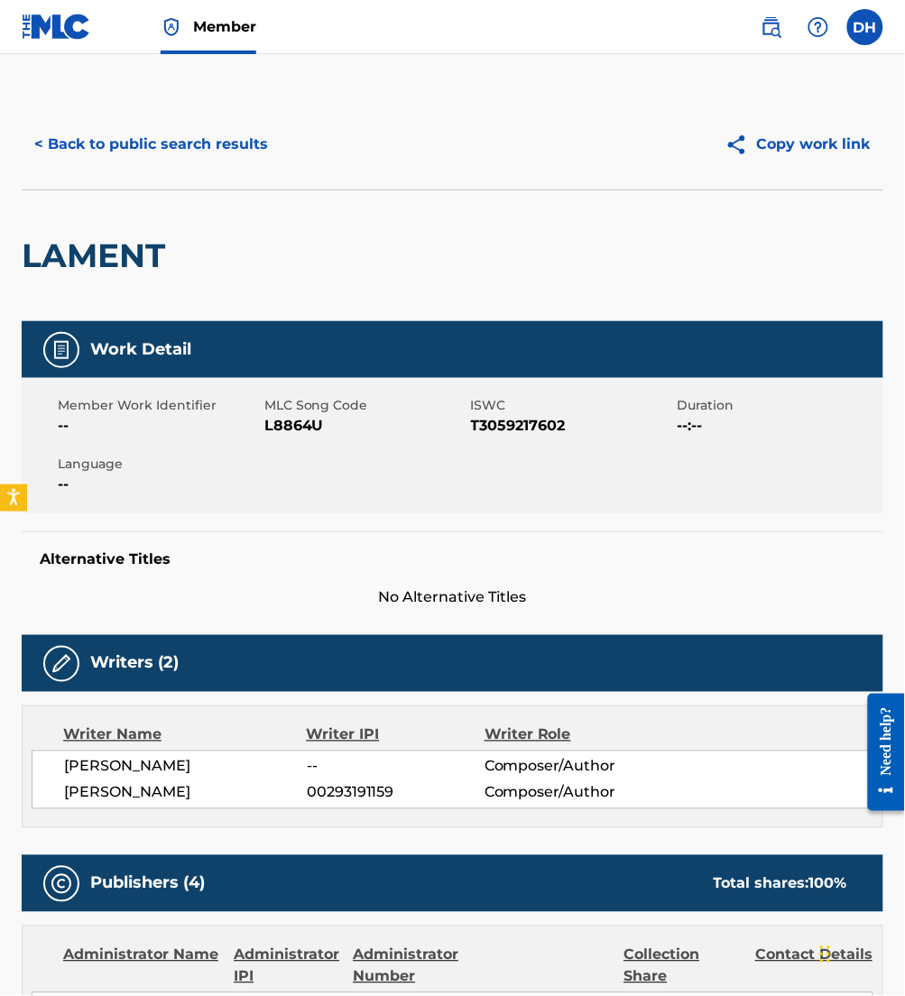
click at [122, 143] on button "< Back to public search results" at bounding box center [151, 144] width 259 height 45
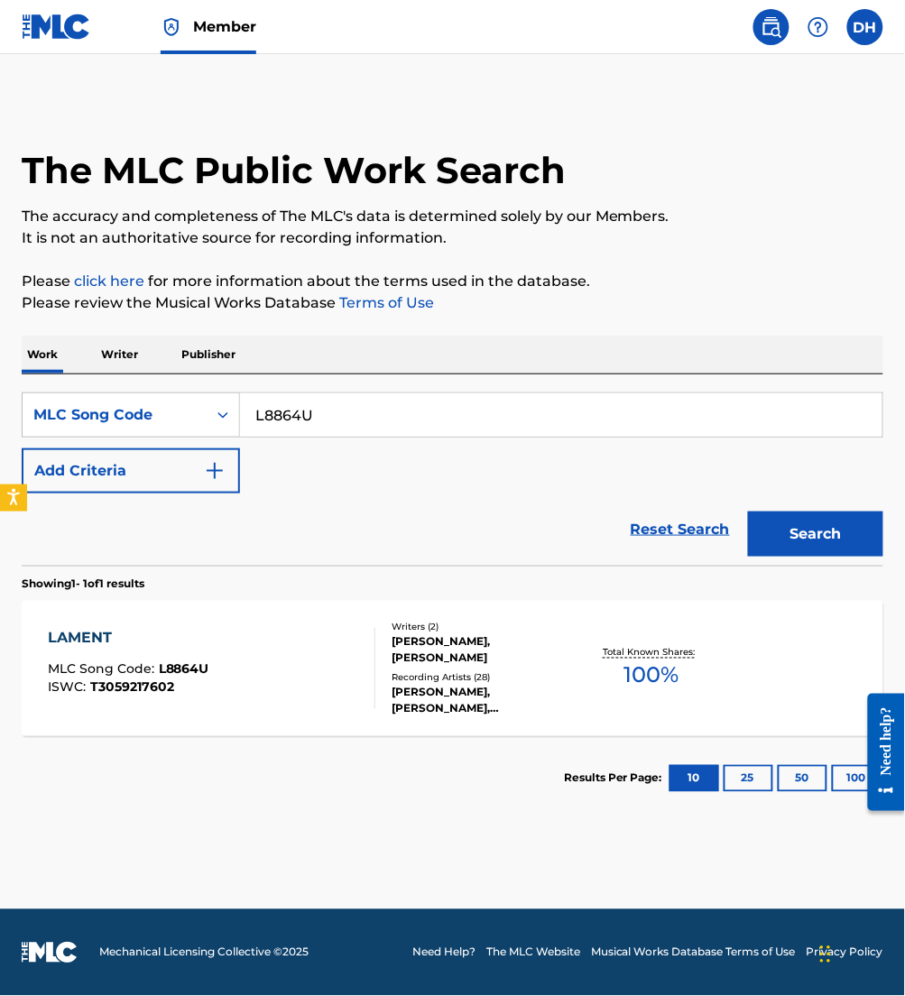
drag, startPoint x: 159, startPoint y: 385, endPoint x: 98, endPoint y: 372, distance: 62.0
click at [98, 372] on div "Work Writer Publisher SearchWithCriteria450332f2-8acf-423d-8be0-c37282641b5c ML…" at bounding box center [453, 579] width 862 height 486
paste input "T4325W"
type input "T4325W"
click at [748, 512] on button "Search" at bounding box center [815, 534] width 135 height 45
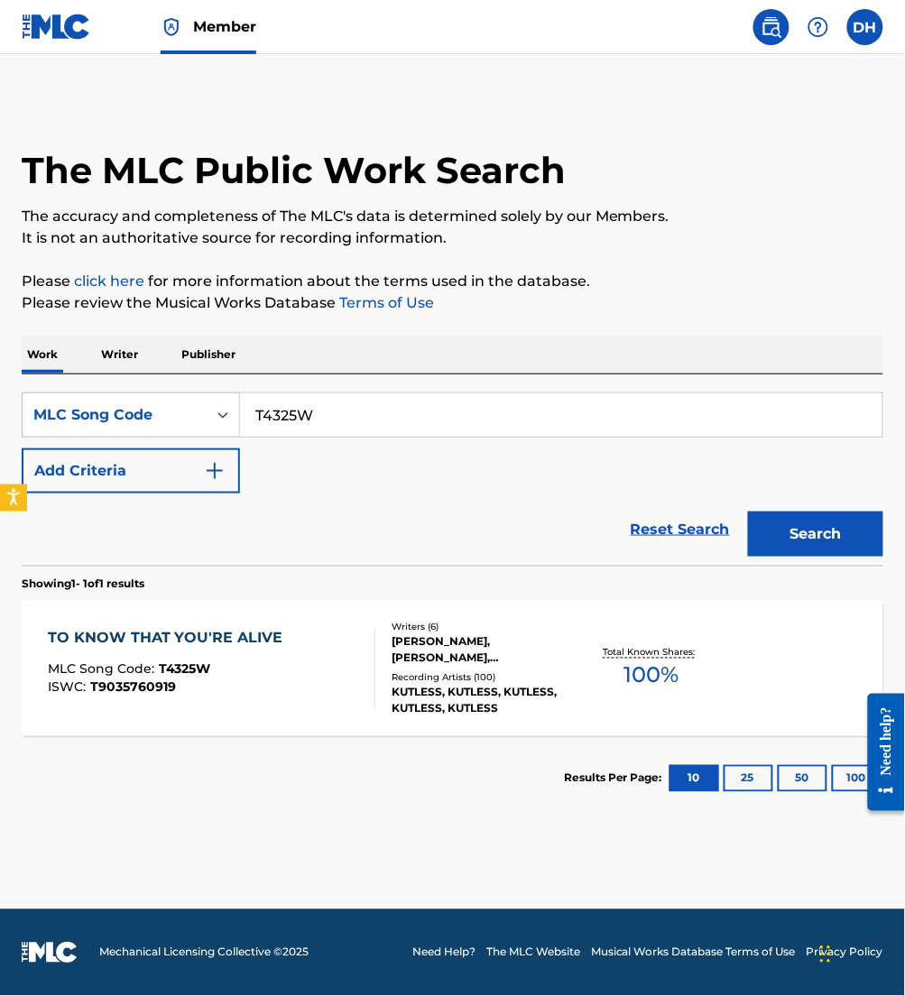
click at [282, 666] on div "MLC Song Code : T4325W" at bounding box center [170, 672] width 245 height 18
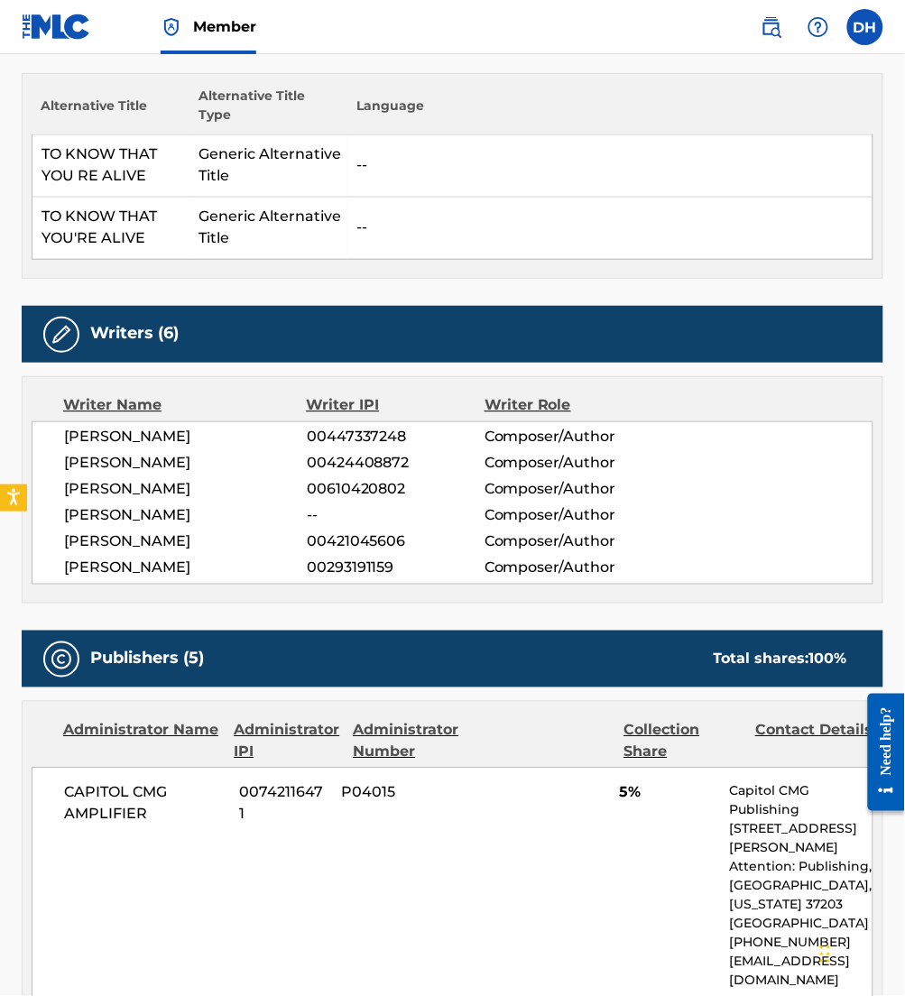
scroll to position [1328, 0]
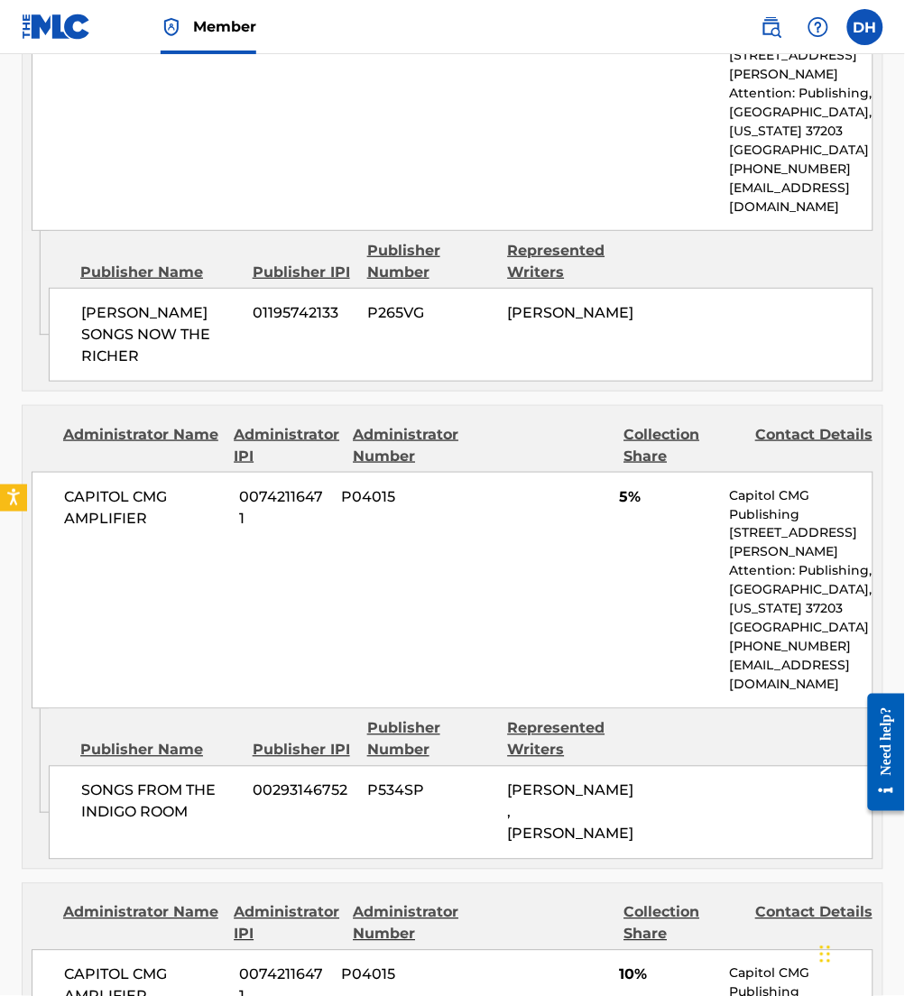
click at [282, 666] on div "CAPITOL CMG AMPLIFIER 00742116471 P04015 5% Capitol CMG Publishing [STREET_ADDR…" at bounding box center [453, 590] width 842 height 237
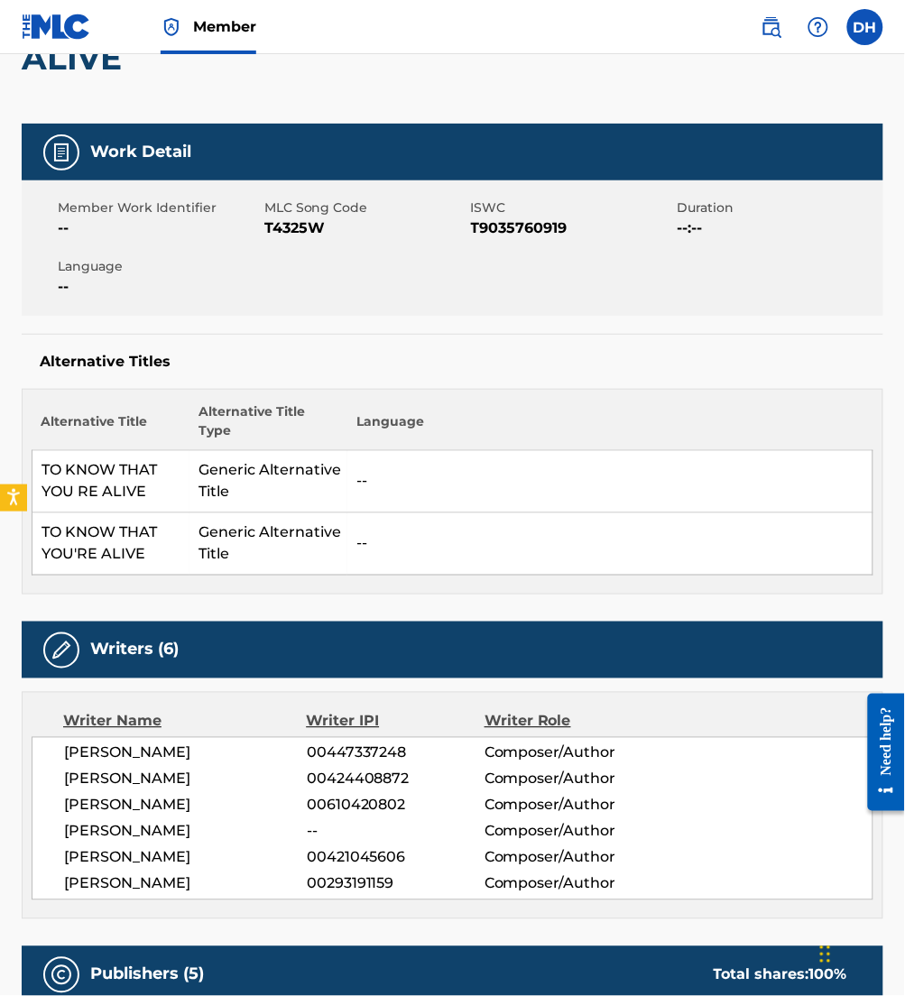
scroll to position [0, 0]
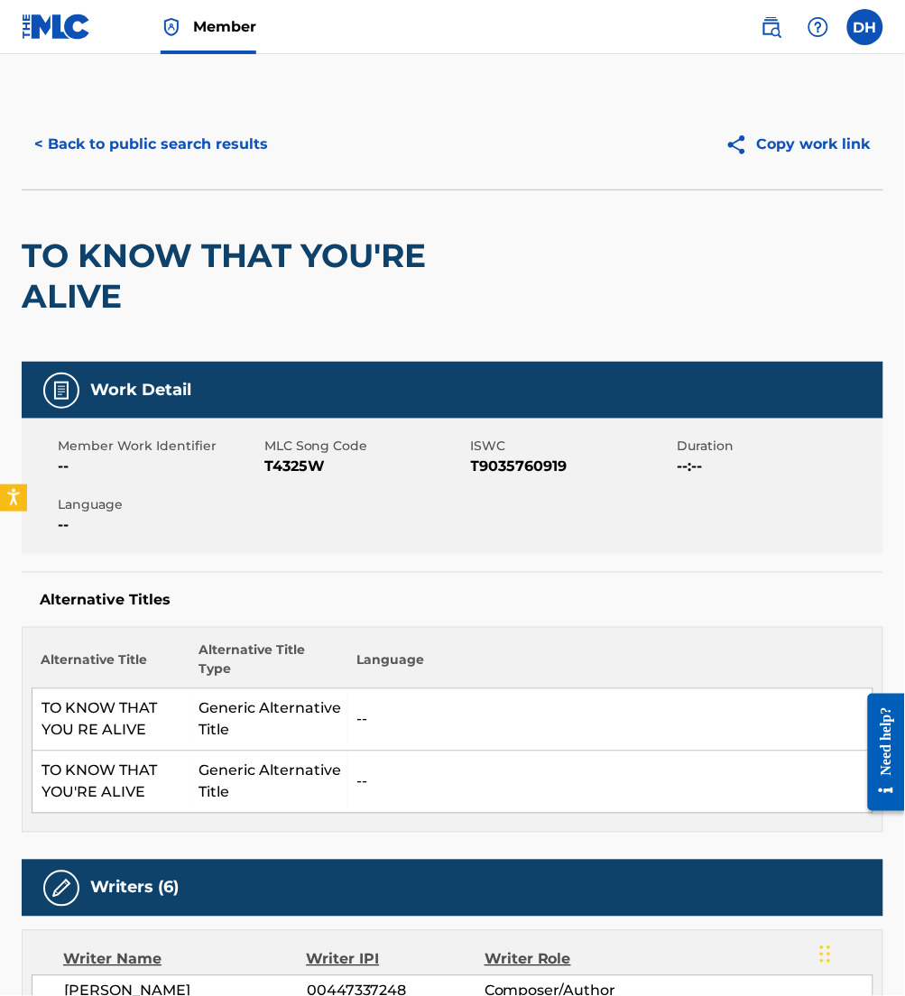
click at [62, 163] on button "< Back to public search results" at bounding box center [151, 144] width 259 height 45
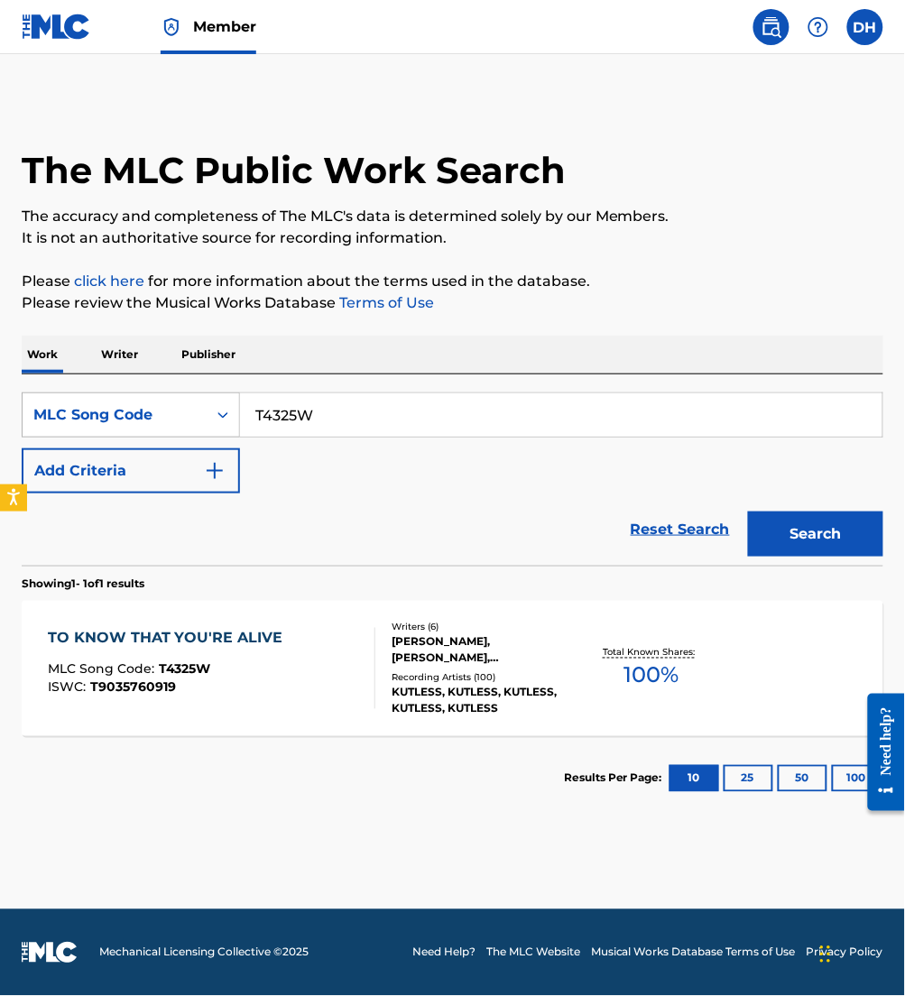
drag, startPoint x: 358, startPoint y: 393, endPoint x: 66, endPoint y: 415, distance: 293.2
click at [66, 415] on div "SearchWithCriteria450332f2-8acf-423d-8be0-c37282641b5c MLC Song Code T4325W" at bounding box center [453, 415] width 862 height 45
paste input "R2644R"
type input "R2644R"
click at [748, 512] on button "Search" at bounding box center [815, 534] width 135 height 45
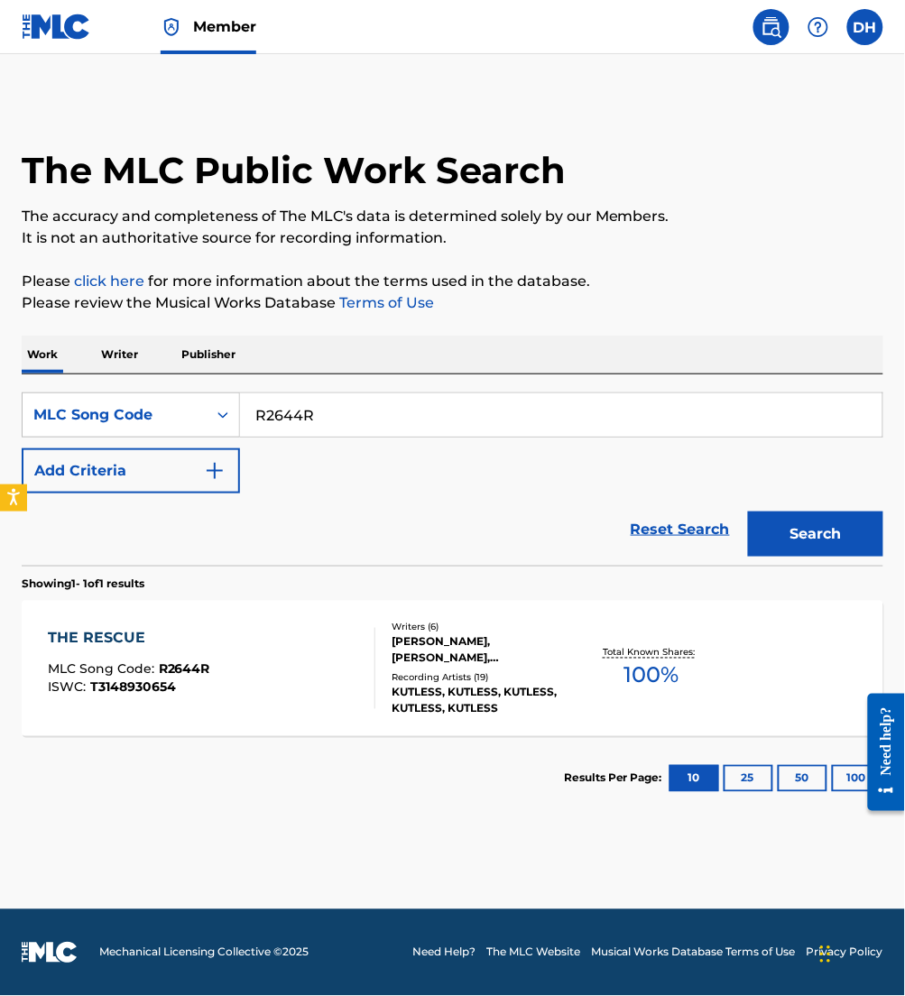
click at [300, 718] on div "THE RESCUE MLC Song Code : R2644R ISWC : T3148930654 Writers ( 6 ) [PERSON_NAME…" at bounding box center [453, 668] width 862 height 135
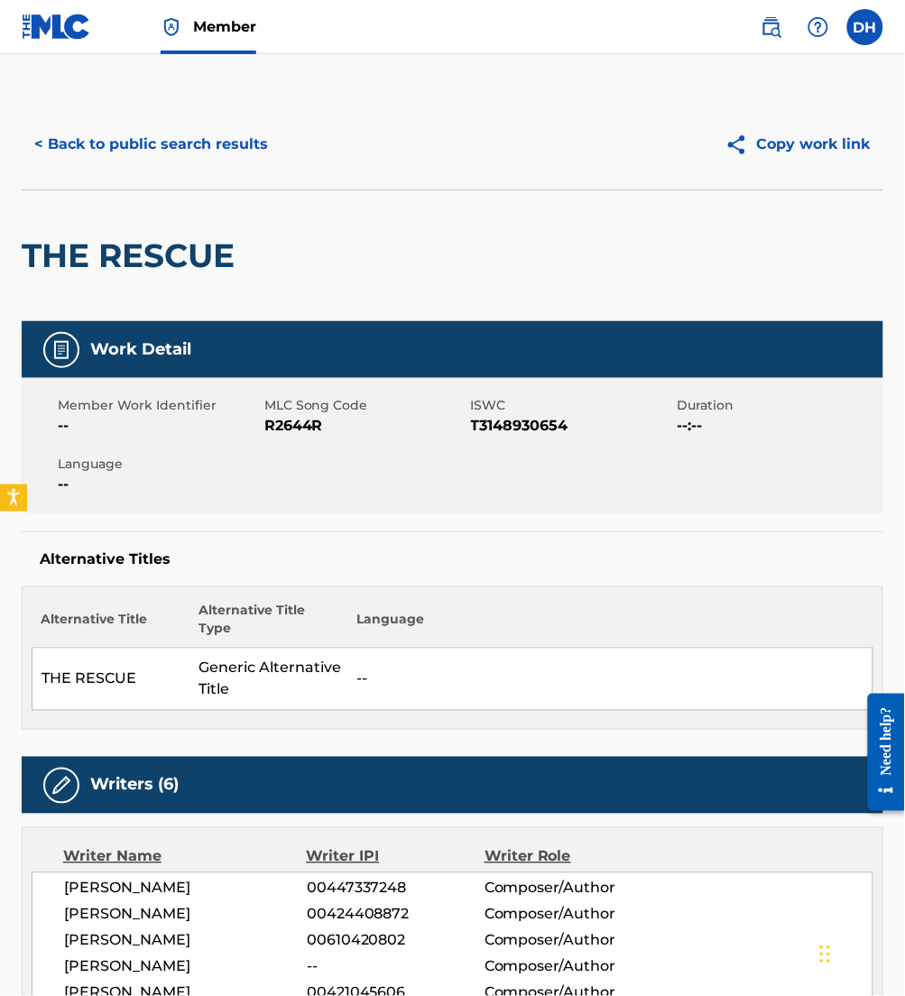
click at [217, 166] on button "< Back to public search results" at bounding box center [151, 144] width 259 height 45
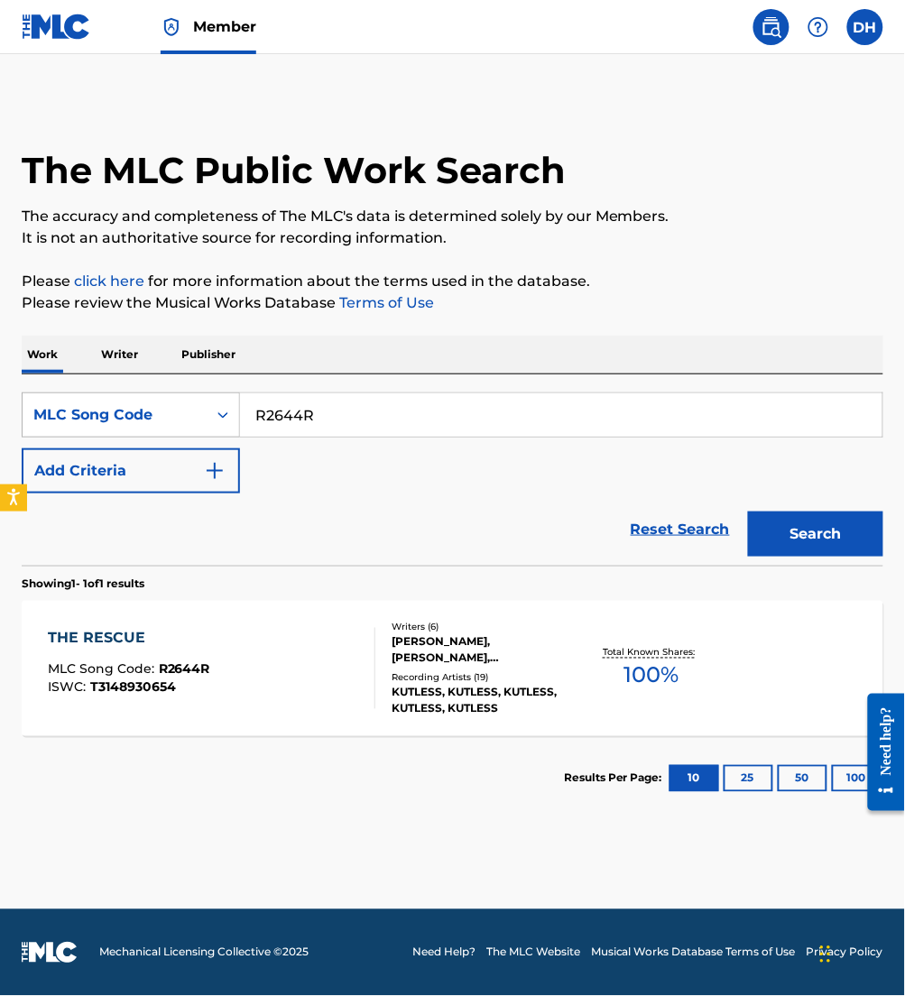
drag, startPoint x: 343, startPoint y: 404, endPoint x: 120, endPoint y: 417, distance: 223.3
click at [120, 417] on div "SearchWithCriteria450332f2-8acf-423d-8be0-c37282641b5c MLC Song Code R2644R" at bounding box center [453, 415] width 862 height 45
paste input "YV7XBT"
type input "YV7XBT"
click at [748, 512] on button "Search" at bounding box center [815, 534] width 135 height 45
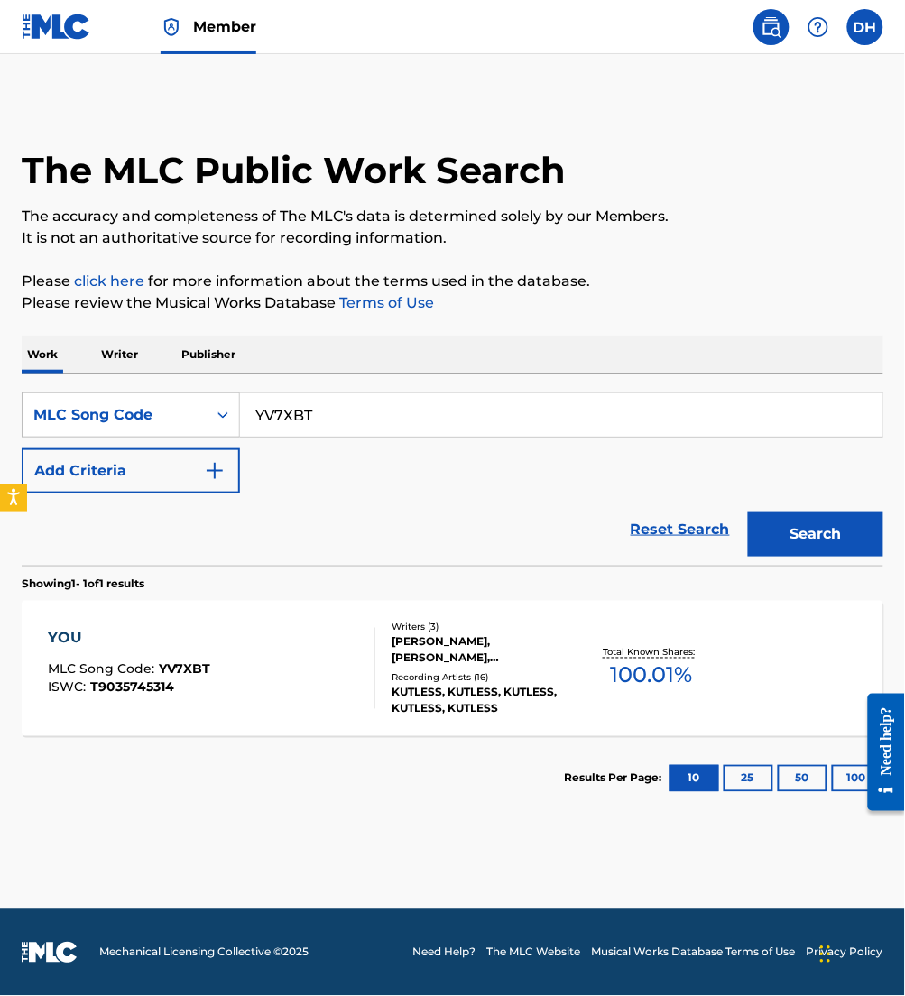
click at [254, 669] on div "YOU MLC Song Code : YV7XBT ISWC : T9035745314" at bounding box center [212, 668] width 328 height 81
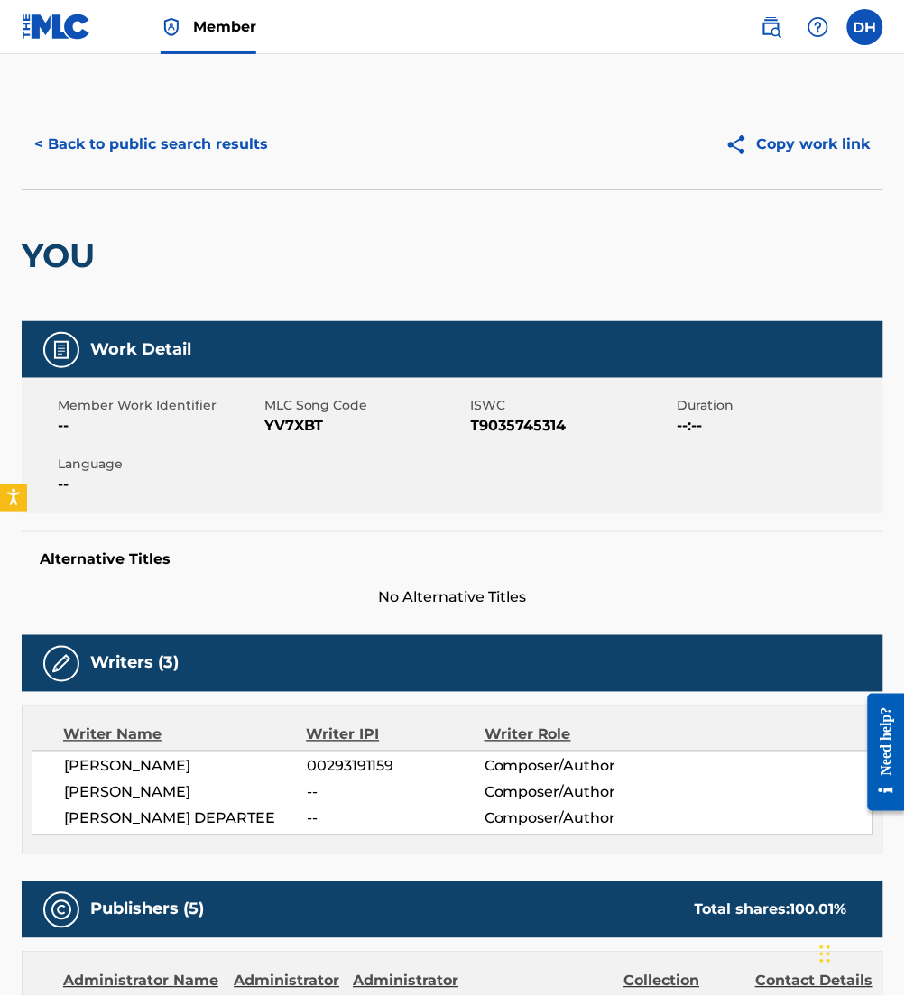
click at [90, 149] on button "< Back to public search results" at bounding box center [151, 144] width 259 height 45
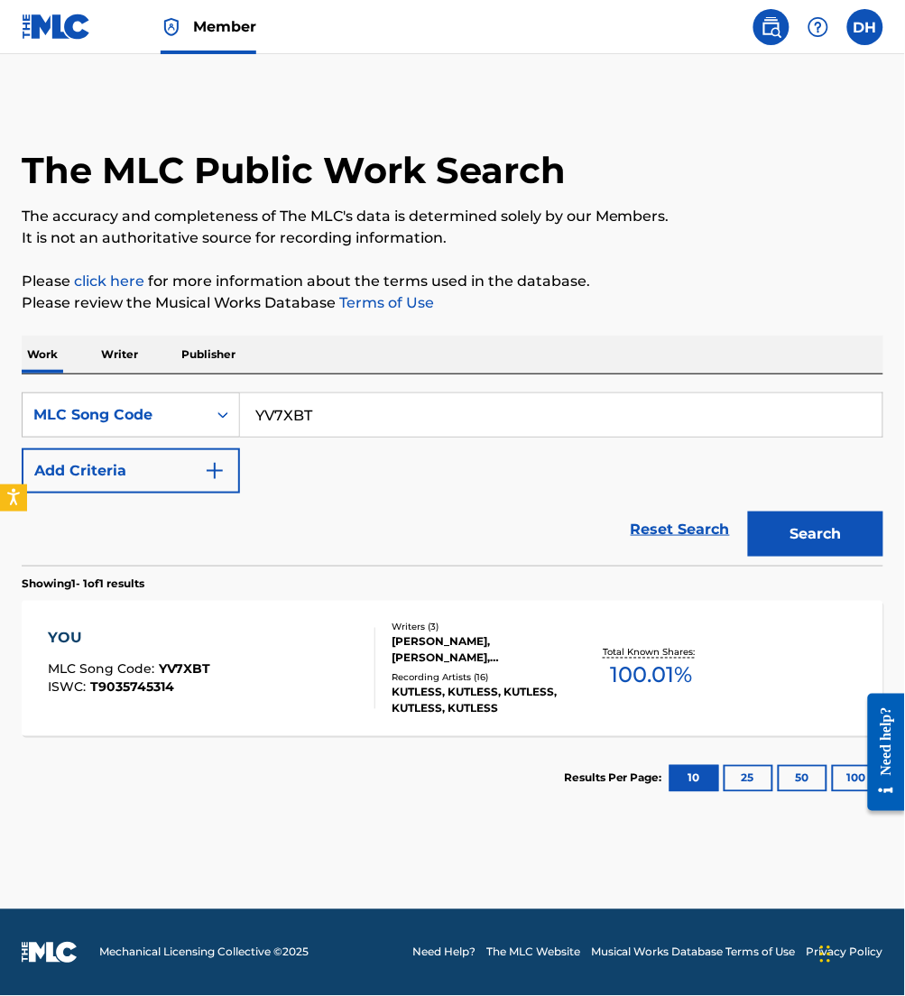
drag, startPoint x: 336, startPoint y: 408, endPoint x: 1, endPoint y: 457, distance: 338.3
click at [1, 457] on div "The MLC Public Work Search The accuracy and completeness of The MLC's data is d…" at bounding box center [452, 460] width 905 height 722
paste input "D4548"
type input "D4548T"
click at [748, 512] on button "Search" at bounding box center [815, 534] width 135 height 45
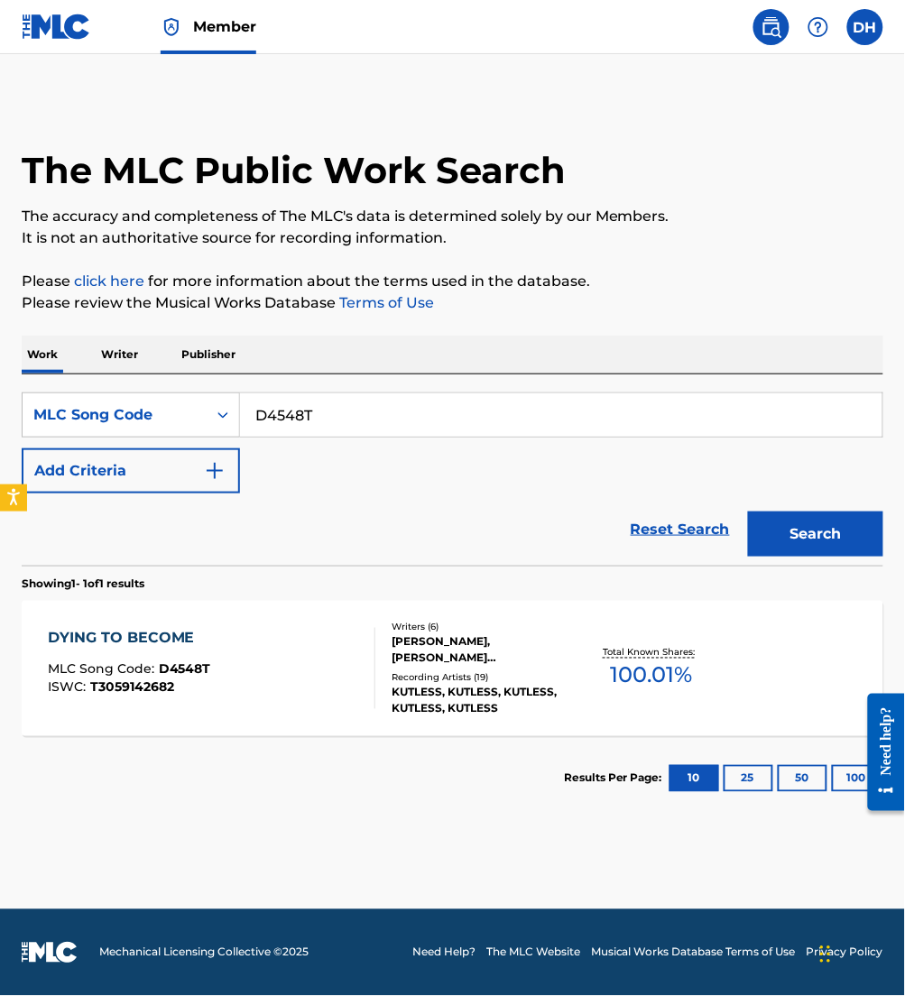
click at [247, 683] on div "DYING TO BECOME MLC Song Code : D4548T ISWC : T3059142682" at bounding box center [212, 668] width 328 height 81
